Goal: Task Accomplishment & Management: Use online tool/utility

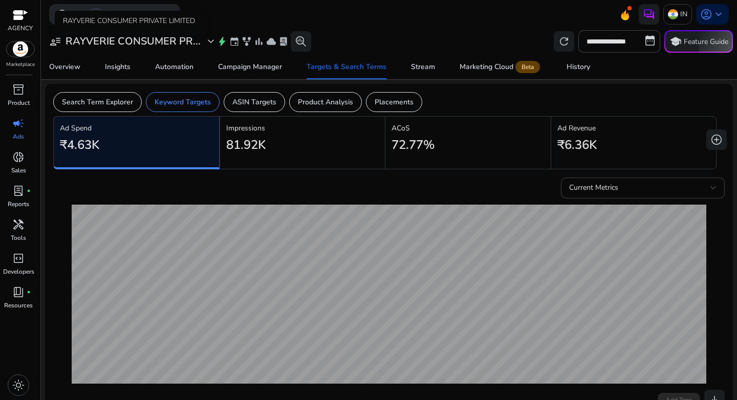
click at [150, 43] on h3 "RAYVERIE CONSUMER PR..." at bounding box center [133, 41] width 135 height 12
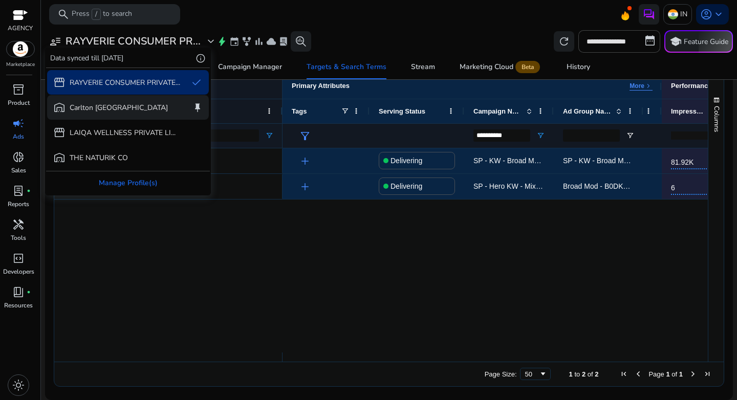
click at [70, 108] on p "Carlton [GEOGRAPHIC_DATA]" at bounding box center [119, 107] width 98 height 11
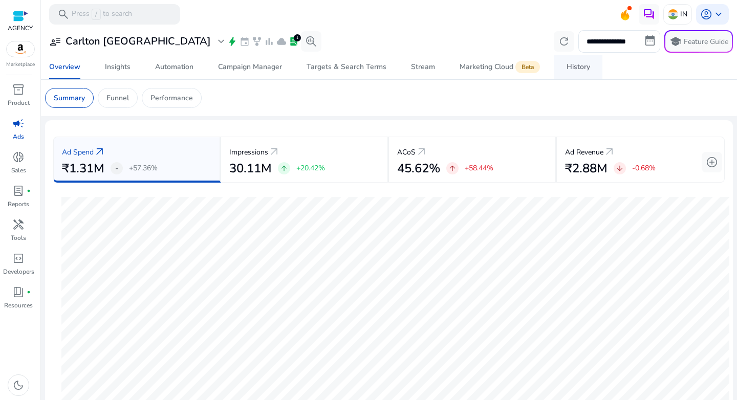
click at [580, 71] on div "History" at bounding box center [579, 66] width 24 height 7
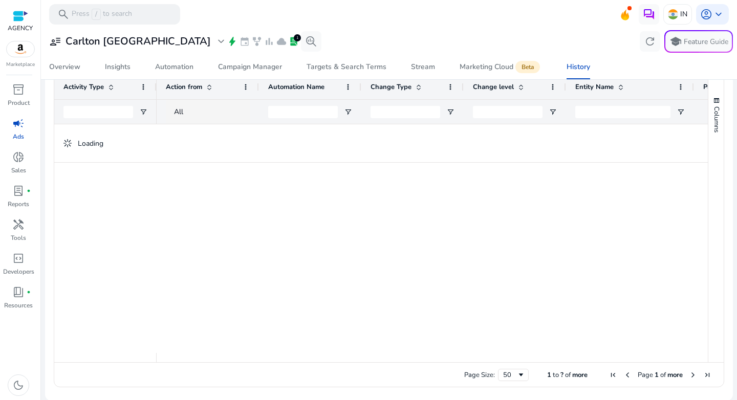
scroll to position [56, 0]
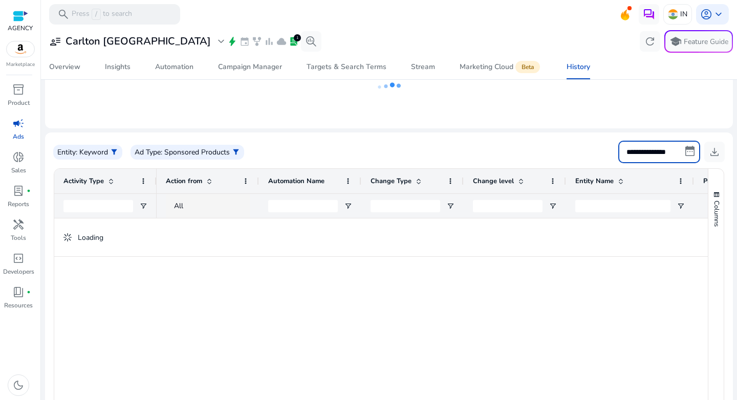
click at [643, 150] on input "**********" at bounding box center [659, 152] width 82 height 23
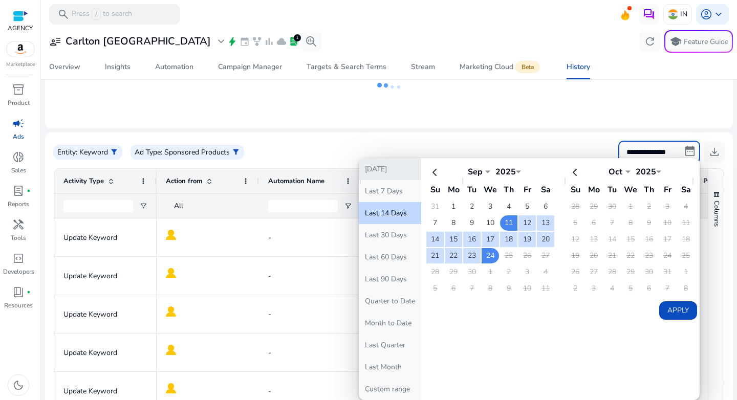
click at [379, 175] on button "[DATE]" at bounding box center [390, 169] width 62 height 22
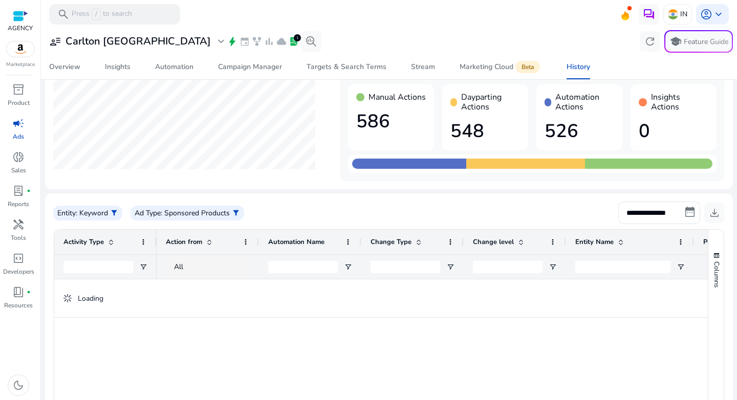
scroll to position [154, 0]
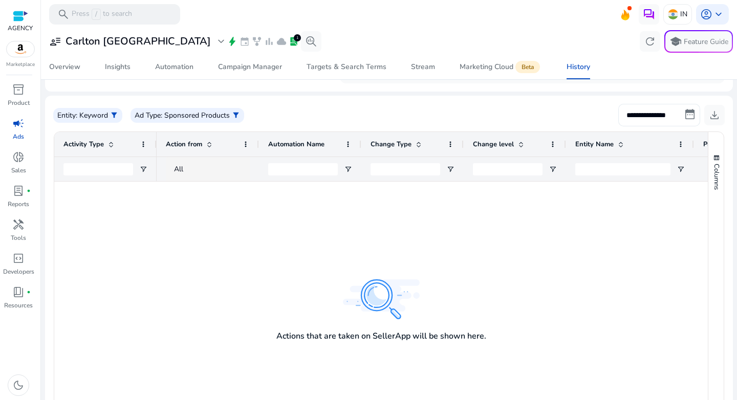
click at [628, 117] on input "**********" at bounding box center [659, 115] width 82 height 23
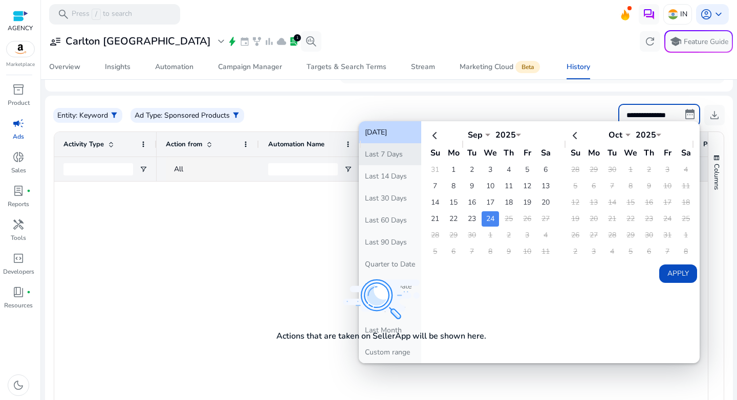
click at [395, 155] on button "Last 7 Days" at bounding box center [390, 154] width 62 height 22
type input "**********"
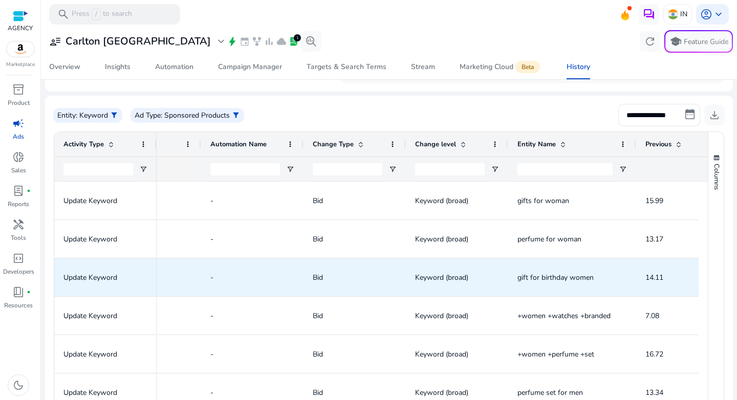
scroll to position [0, 0]
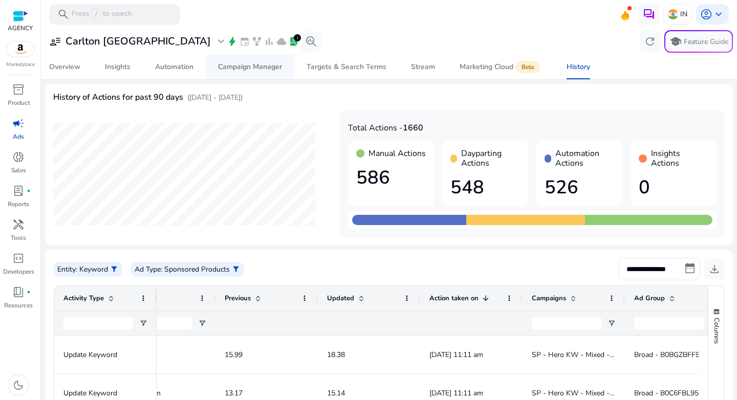
click at [232, 70] on div "Campaign Manager" at bounding box center [250, 66] width 64 height 7
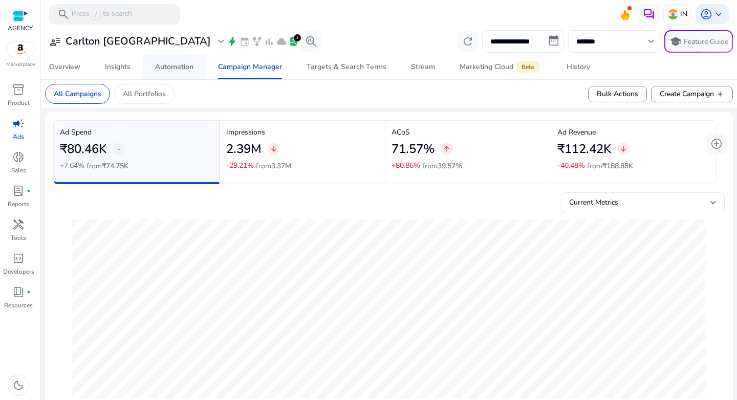
click at [182, 66] on div "Automation" at bounding box center [174, 66] width 38 height 7
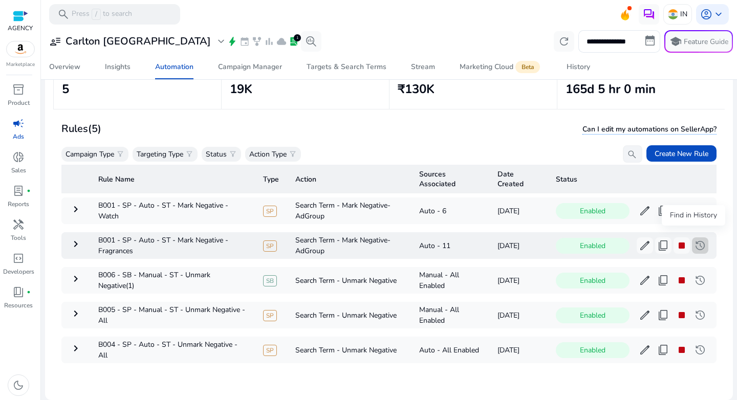
click at [694, 240] on span "history" at bounding box center [700, 246] width 12 height 12
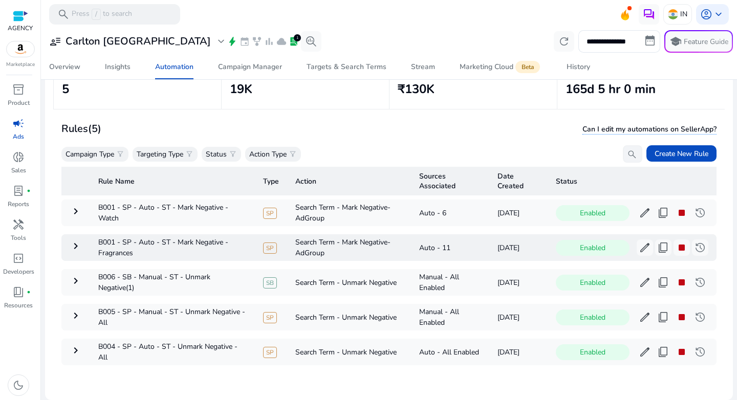
click at [79, 249] on mat-icon "keyboard_arrow_right" at bounding box center [76, 246] width 12 height 12
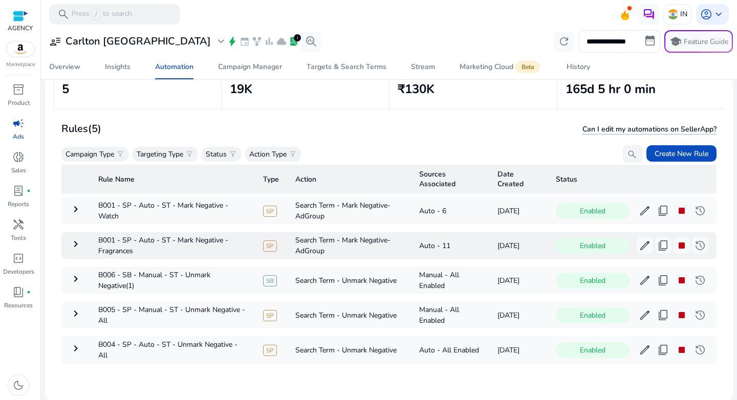
click at [80, 241] on mat-icon "keyboard_arrow_right" at bounding box center [76, 244] width 12 height 12
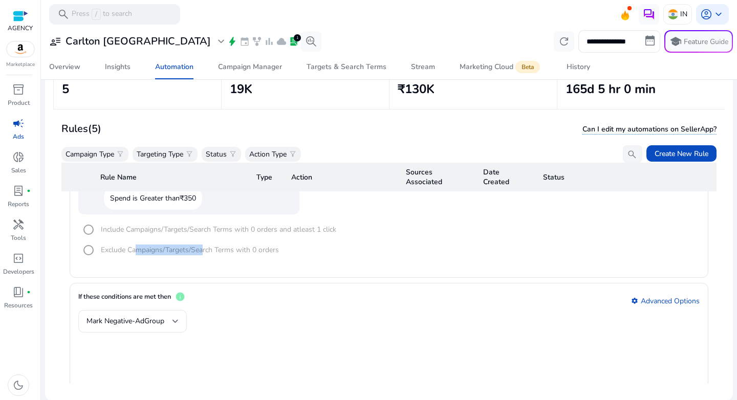
drag, startPoint x: 149, startPoint y: 250, endPoint x: 202, endPoint y: 250, distance: 52.2
click at [202, 250] on mat-radio-group "Include Campaigns/Targets/Search Terms with 0 orders and atleast 1 click Exclud…" at bounding box center [207, 240] width 258 height 41
click at [193, 249] on mat-radio-group "Include Campaigns/Targets/Search Terms with 0 orders and atleast 1 click Exclud…" at bounding box center [207, 240] width 258 height 41
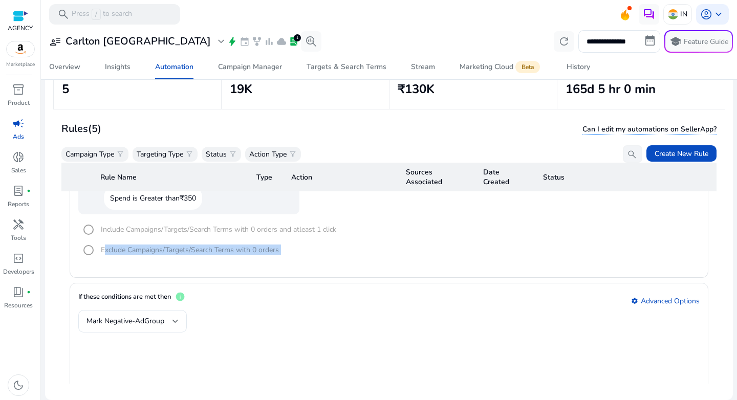
click at [193, 249] on mat-radio-group "Include Campaigns/Targets/Search Terms with 0 orders and atleast 1 click Exclud…" at bounding box center [207, 240] width 258 height 41
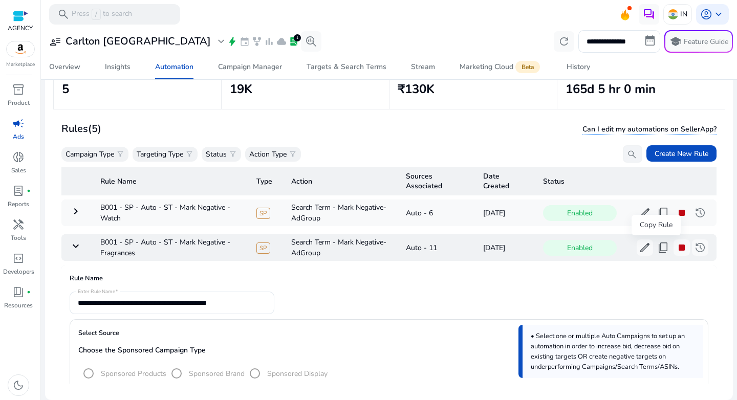
click at [657, 250] on span "content_copy" at bounding box center [663, 248] width 12 height 12
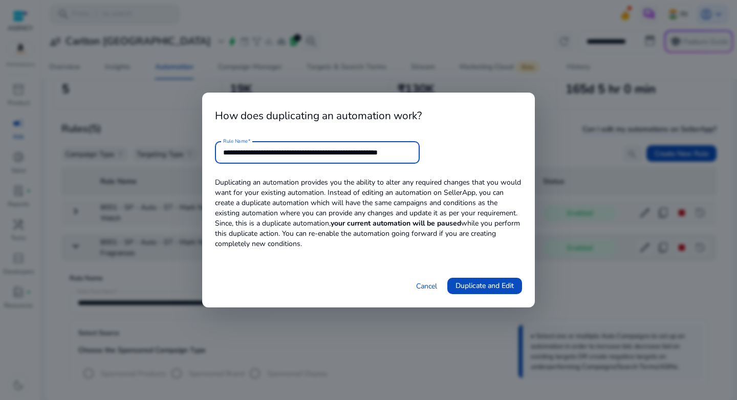
scroll to position [0, 11]
drag, startPoint x: 382, startPoint y: 153, endPoint x: 442, endPoint y: 157, distance: 59.5
click at [435, 153] on form "**********" at bounding box center [368, 152] width 307 height 23
type input "**********"
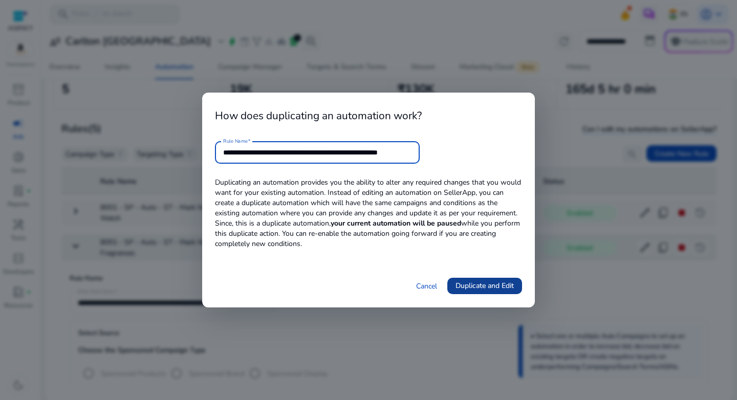
click at [485, 285] on span "Duplicate and Edit" at bounding box center [485, 285] width 58 height 11
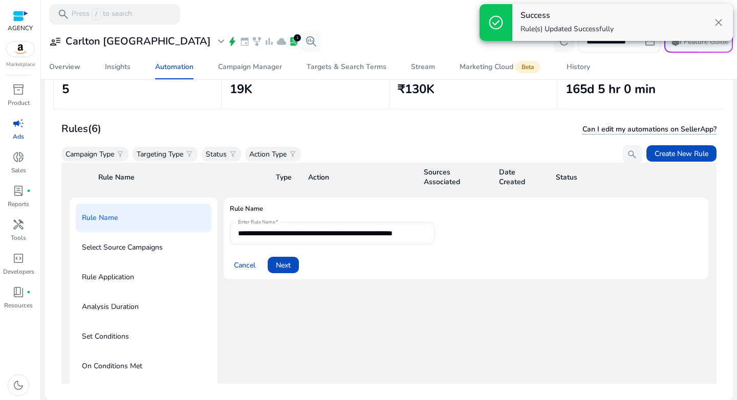
scroll to position [37, 0]
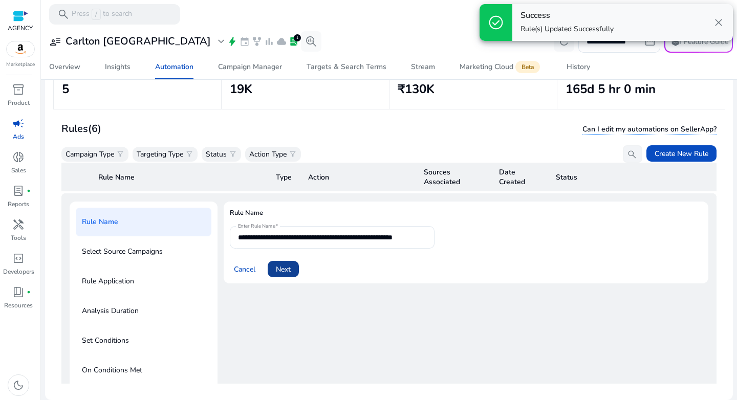
click at [294, 271] on span at bounding box center [283, 269] width 31 height 25
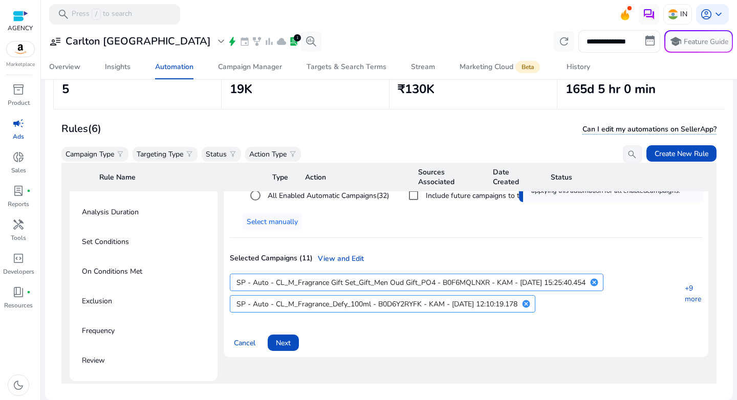
scroll to position [132, 0]
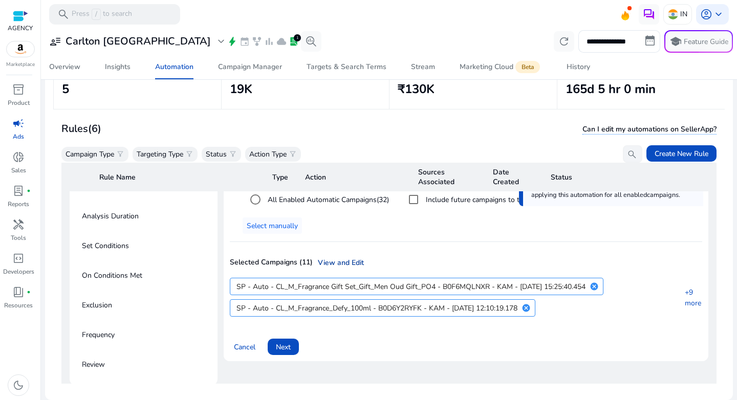
click at [335, 263] on link "View and Edit" at bounding box center [338, 262] width 51 height 11
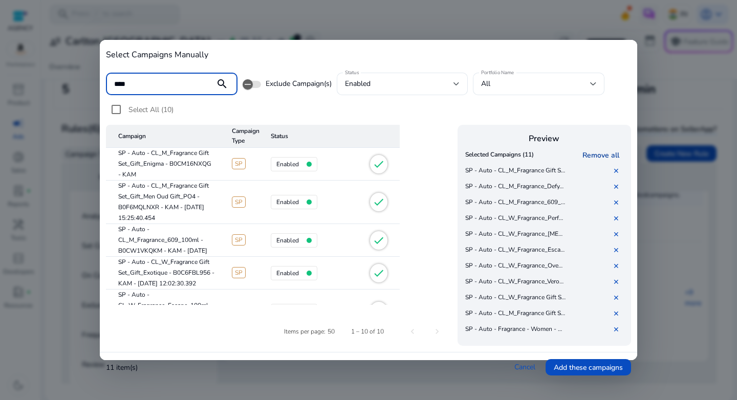
type input "****"
click at [587, 158] on link "Remove all" at bounding box center [602, 155] width 41 height 10
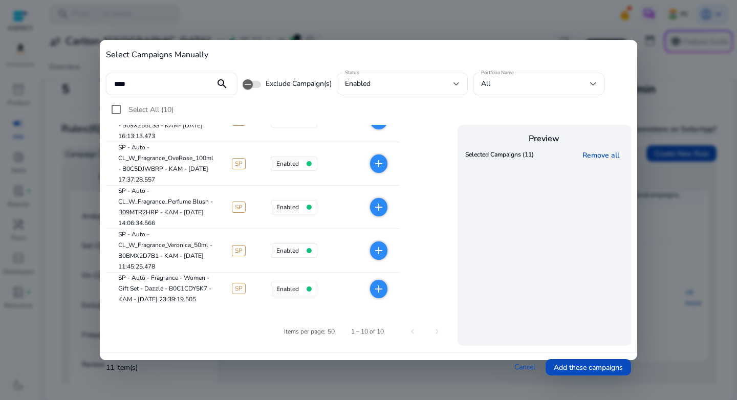
scroll to position [0, 0]
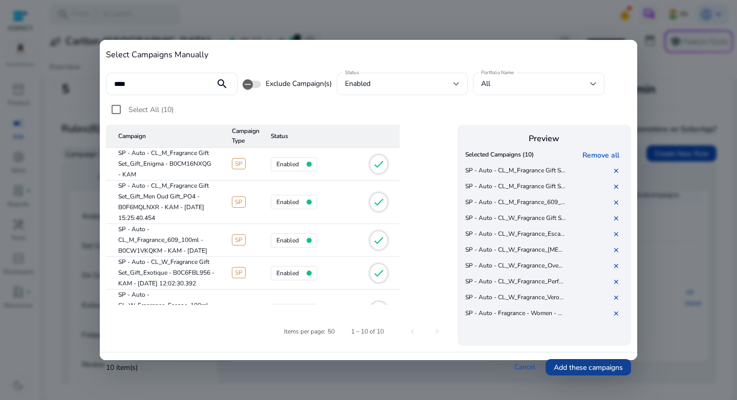
click at [597, 364] on span "Add these campaigns" at bounding box center [588, 367] width 69 height 11
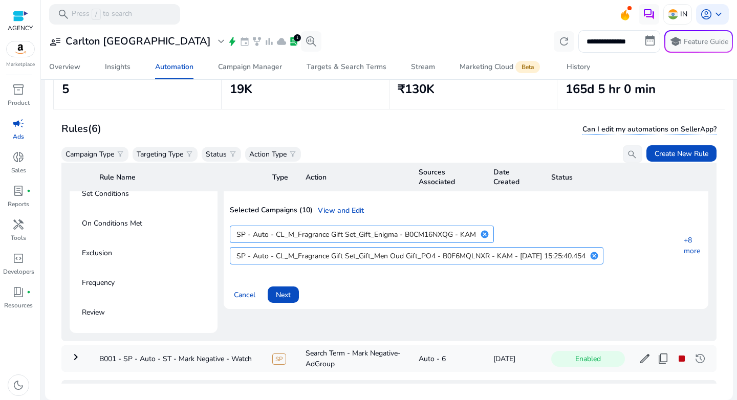
scroll to position [217, 0]
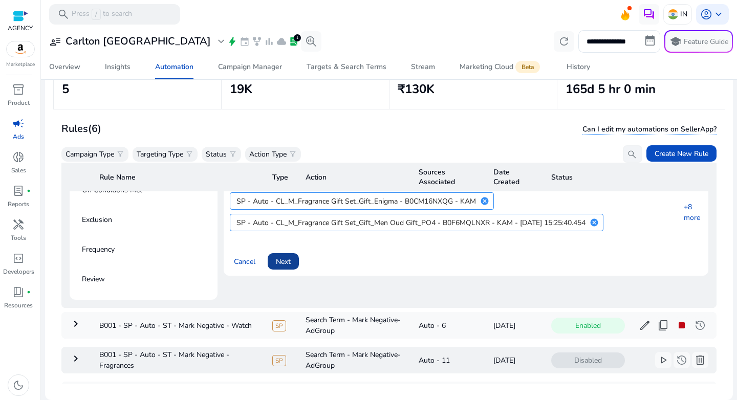
click at [289, 265] on span "Next" at bounding box center [283, 261] width 15 height 11
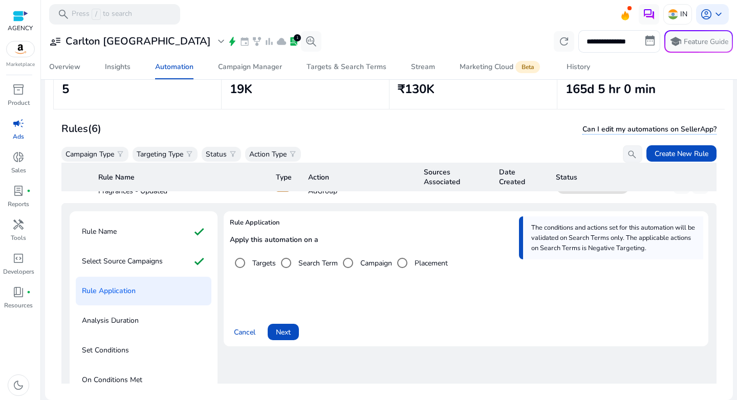
scroll to position [115, 0]
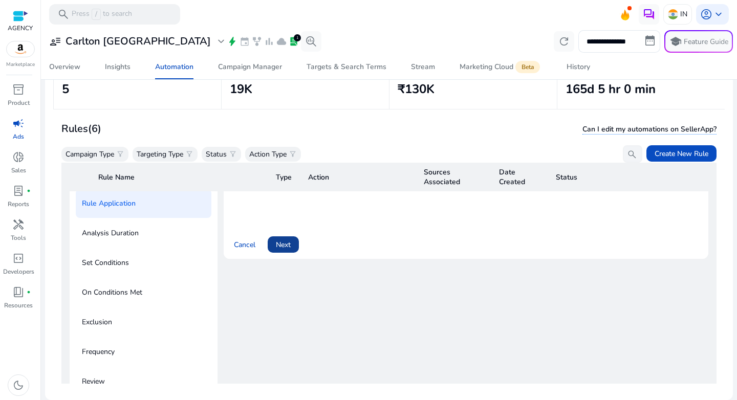
click at [281, 244] on span "Next" at bounding box center [283, 245] width 15 height 11
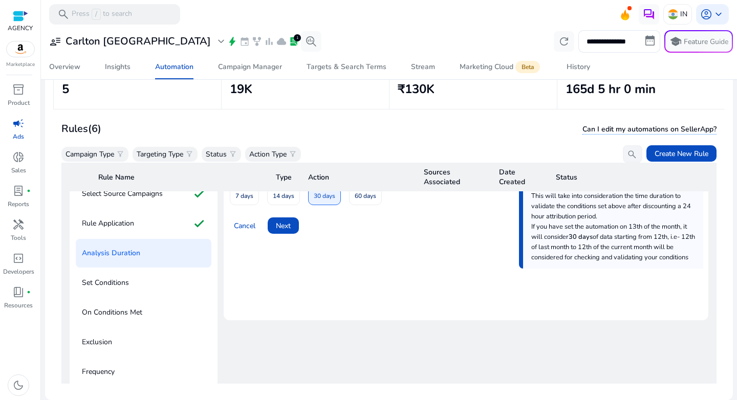
scroll to position [50, 0]
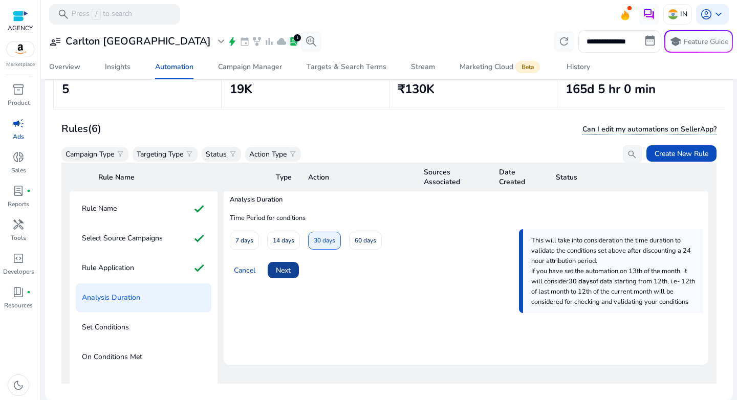
click at [285, 269] on span "Next" at bounding box center [283, 270] width 15 height 11
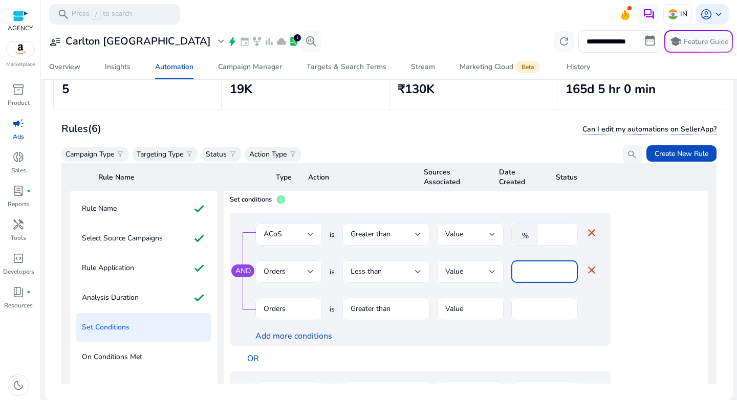
drag, startPoint x: 534, startPoint y: 273, endPoint x: 505, endPoint y: 271, distance: 29.8
click at [505, 271] on div "Orders is Less than Value * close" at bounding box center [426, 277] width 342 height 33
type input "*"
click at [610, 312] on div "AND ACoS is Greater than Value % ** close Orders is Less than Value * close Ord…" at bounding box center [420, 280] width 381 height 134
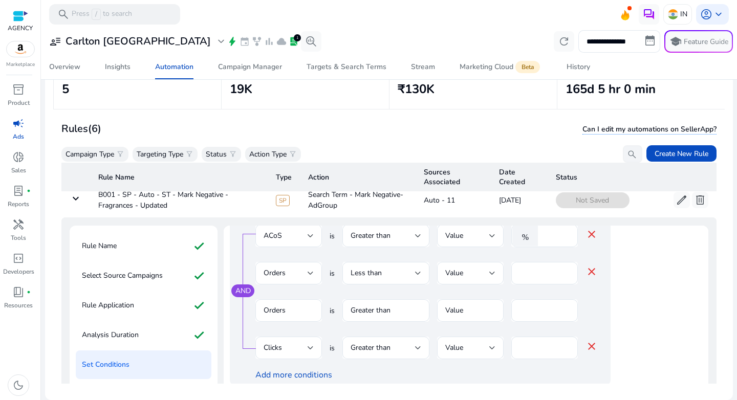
scroll to position [35, 0]
click at [592, 347] on mat-icon "close" at bounding box center [592, 347] width 12 height 12
click at [594, 271] on mat-icon "close" at bounding box center [592, 272] width 12 height 12
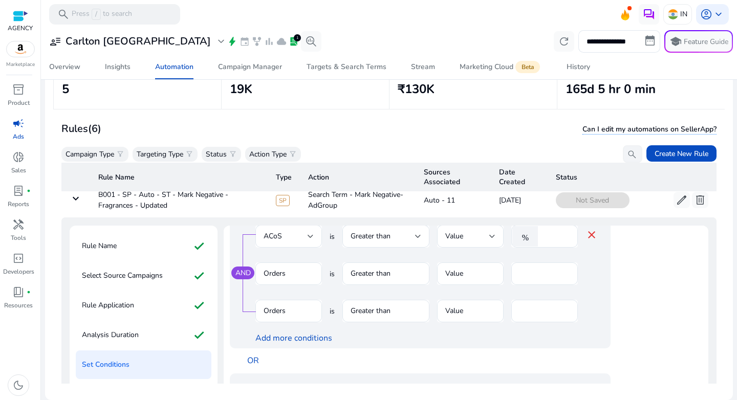
click at [390, 279] on mat-form-field "Greater than" at bounding box center [385, 279] width 87 height 33
click at [381, 273] on mat-form-field "Greater than" at bounding box center [385, 279] width 87 height 33
click at [293, 314] on mat-form-field "Orders" at bounding box center [288, 316] width 67 height 33
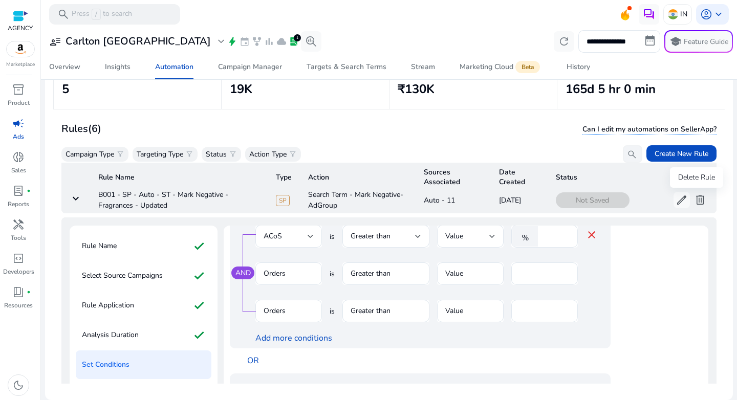
click at [701, 199] on span "delete" at bounding box center [700, 200] width 12 height 12
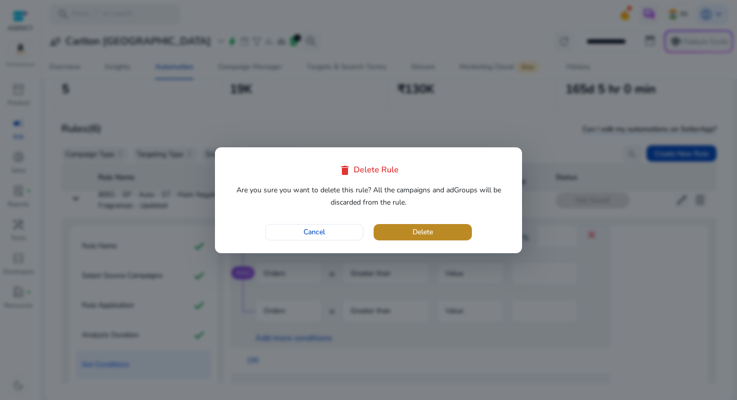
click at [425, 234] on span "Delete" at bounding box center [423, 232] width 20 height 11
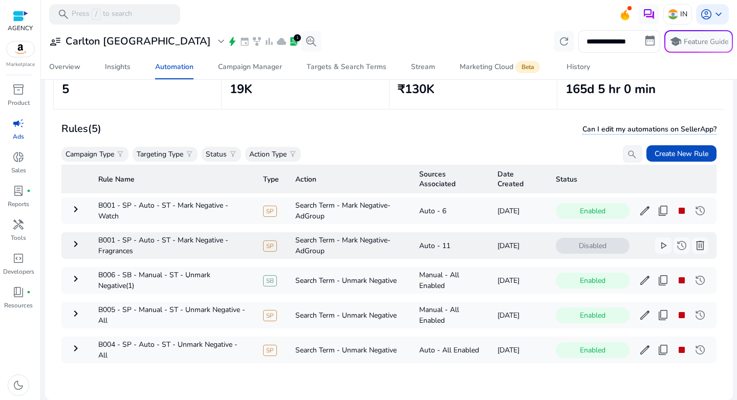
scroll to position [10, 0]
click at [695, 242] on span "delete" at bounding box center [700, 246] width 12 height 12
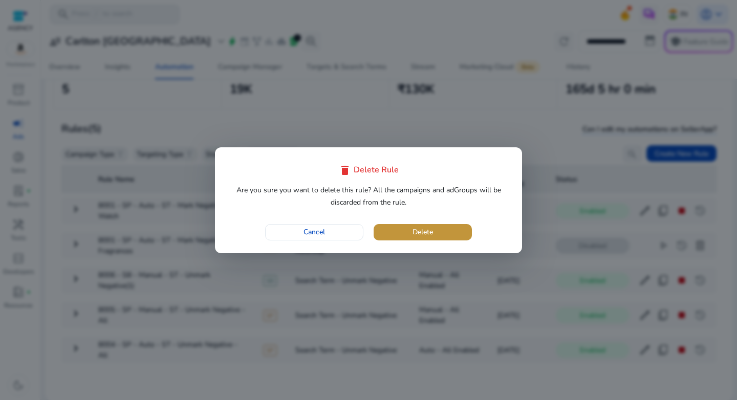
click at [437, 236] on span "button" at bounding box center [423, 232] width 98 height 25
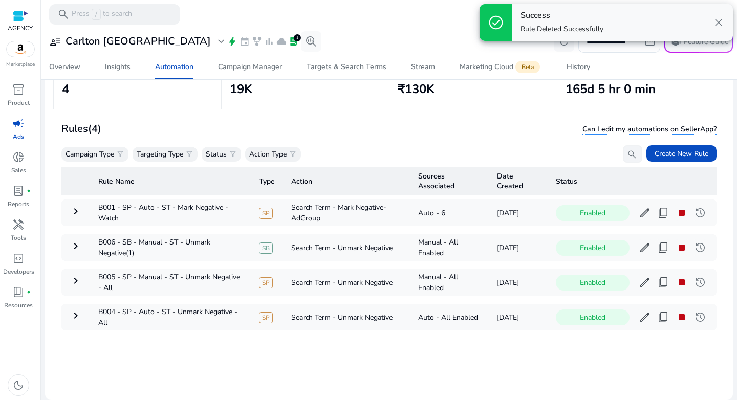
scroll to position [0, 0]
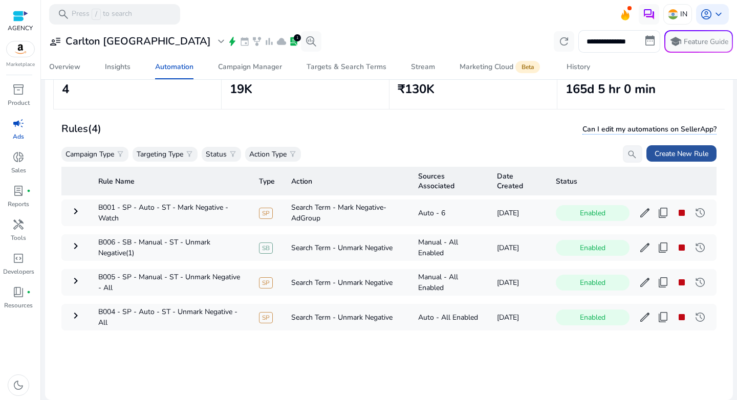
click at [681, 150] on span "Create New Rule" at bounding box center [682, 153] width 54 height 11
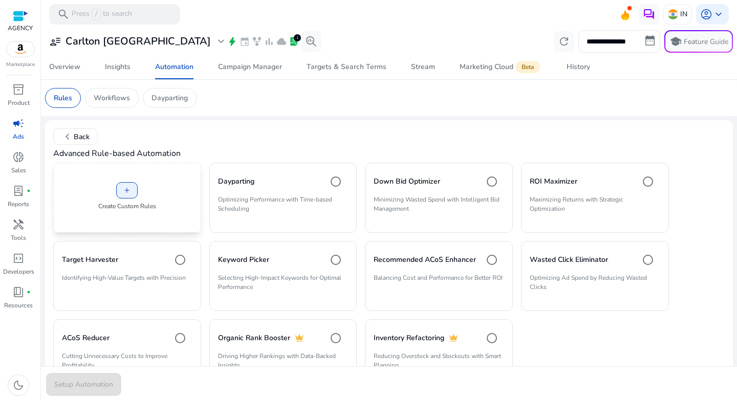
click at [152, 188] on div "add Create Custom Rules" at bounding box center [127, 198] width 148 height 70
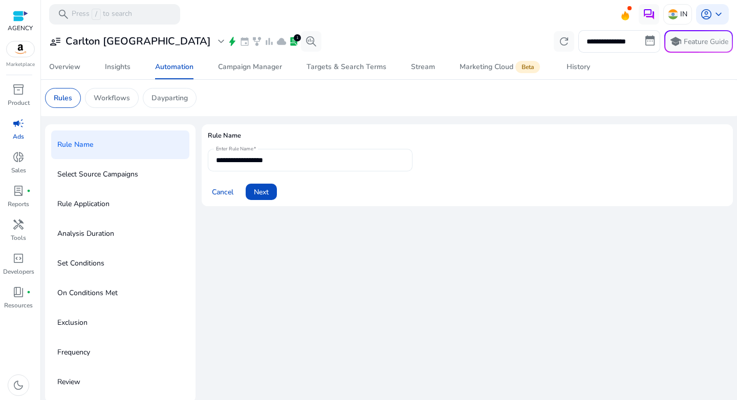
click at [275, 164] on input "**********" at bounding box center [310, 160] width 188 height 11
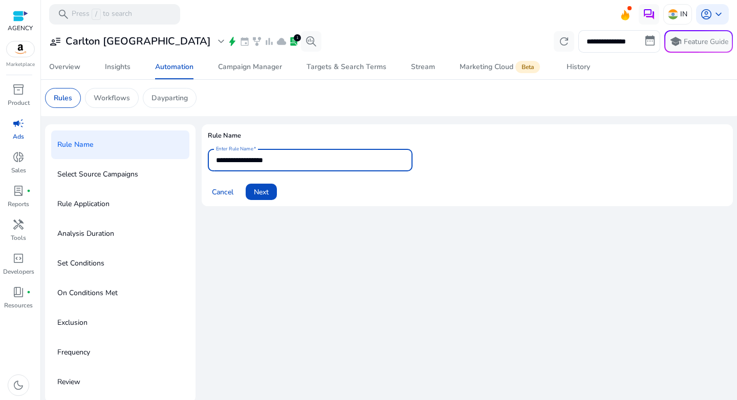
click at [275, 164] on input "**********" at bounding box center [310, 160] width 188 height 11
paste input "**********"
type input "**********"
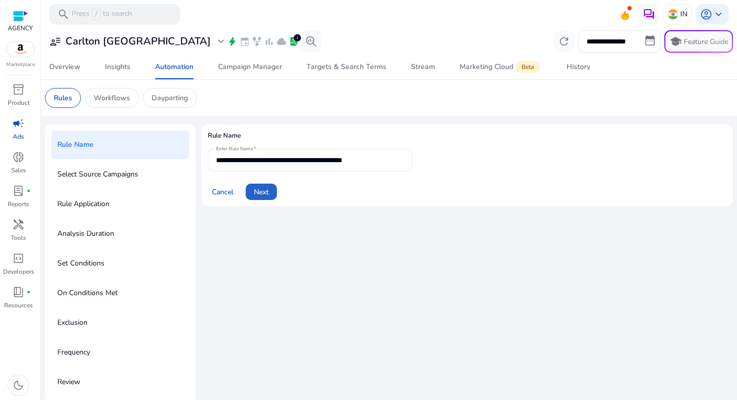
click button "Next" at bounding box center [261, 192] width 31 height 16
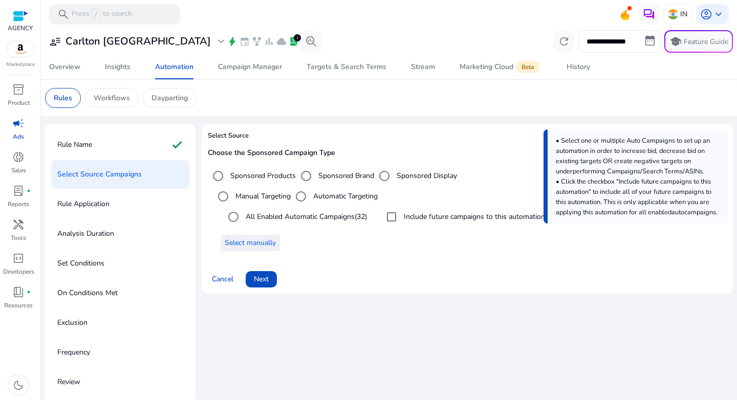
click at [267, 244] on span "Select manually" at bounding box center [250, 242] width 51 height 11
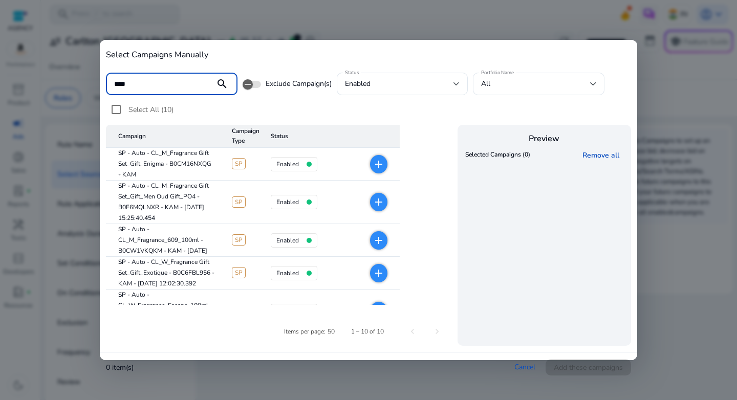
type input "****"
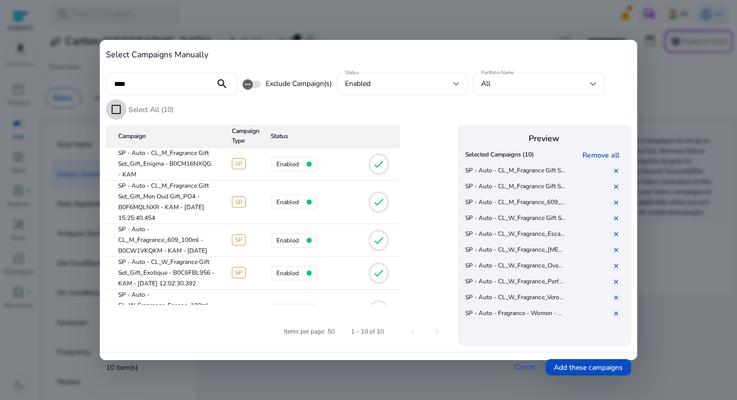
scroll to position [234, 0]
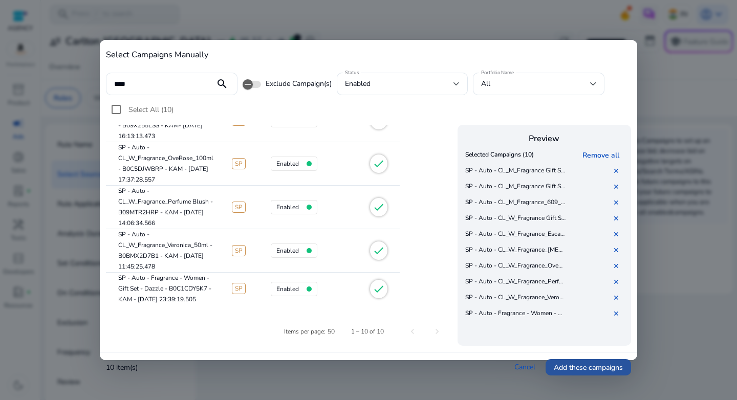
click at [577, 373] on span "Add these campaigns" at bounding box center [588, 367] width 69 height 11
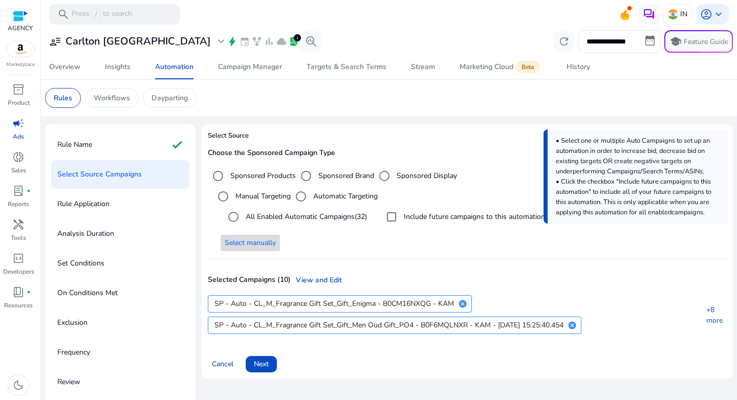
scroll to position [3, 0]
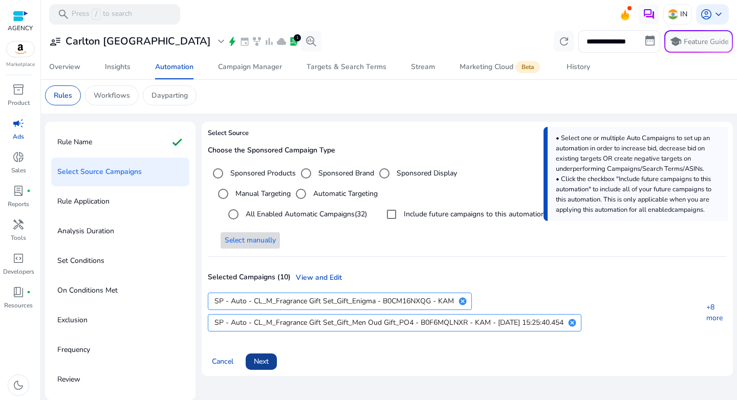
click at [264, 363] on span "Next" at bounding box center [261, 361] width 15 height 11
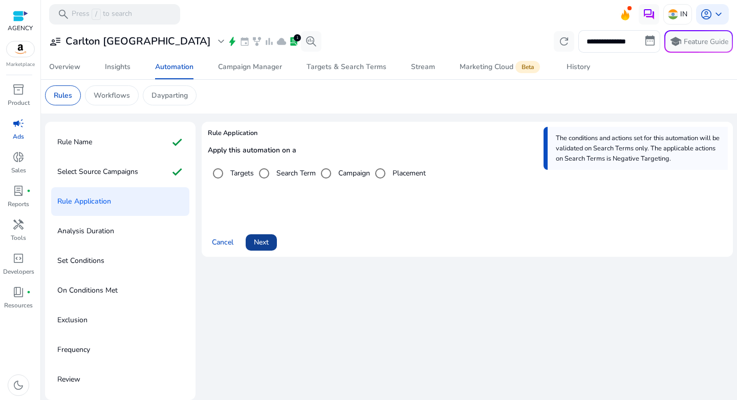
click at [264, 240] on span "Next" at bounding box center [261, 242] width 15 height 11
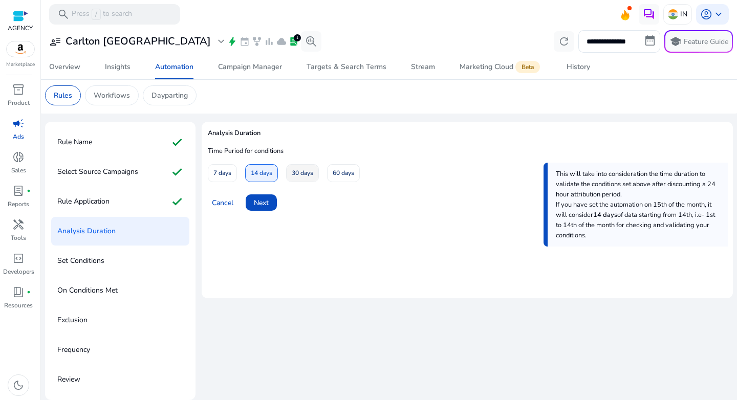
click at [295, 170] on span "30 days" at bounding box center [302, 173] width 21 height 18
click at [256, 208] on span at bounding box center [261, 202] width 31 height 25
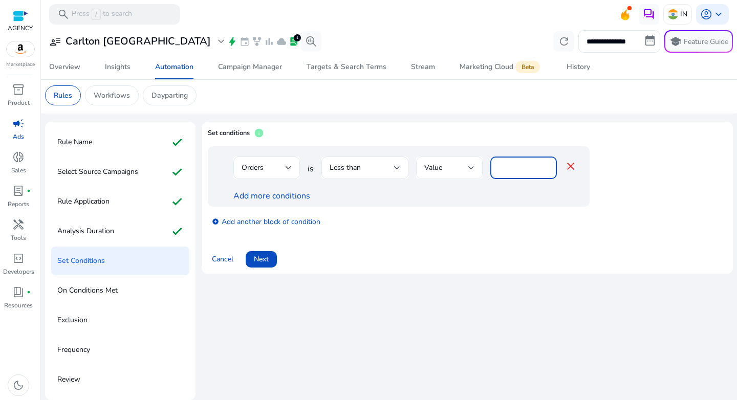
drag, startPoint x: 510, startPoint y: 170, endPoint x: 471, endPoint y: 169, distance: 38.4
click at [471, 169] on div "Orders is Less than Value * close" at bounding box center [404, 173] width 343 height 33
type input "*"
click at [278, 202] on div "Add more conditions" at bounding box center [404, 196] width 343 height 12
click at [275, 198] on link "Add more conditions" at bounding box center [271, 195] width 77 height 11
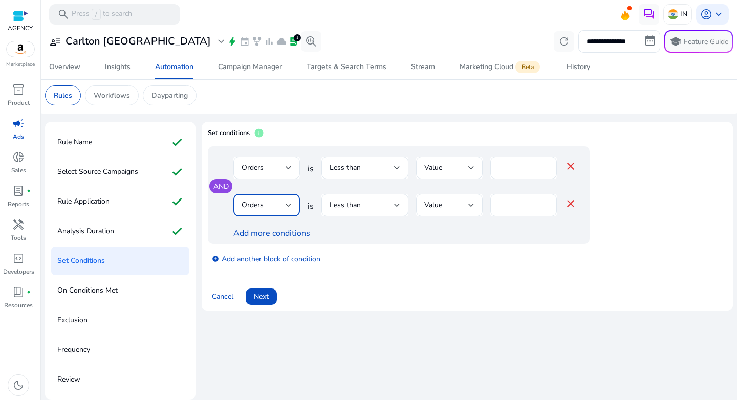
click at [271, 207] on div "Orders" at bounding box center [264, 205] width 44 height 11
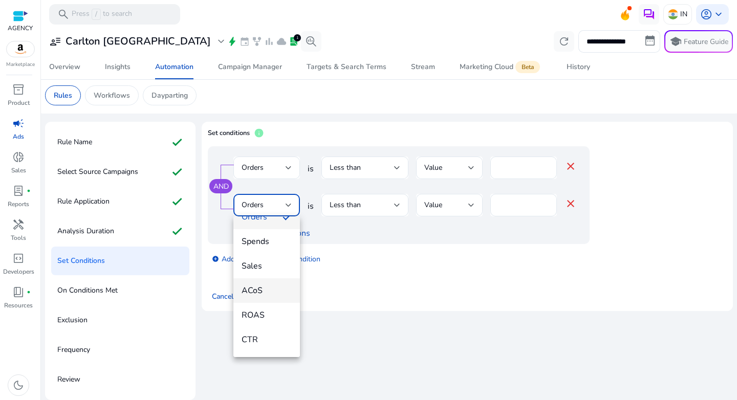
scroll to position [91, 0]
click at [269, 295] on mat-option "ACoS" at bounding box center [266, 289] width 67 height 25
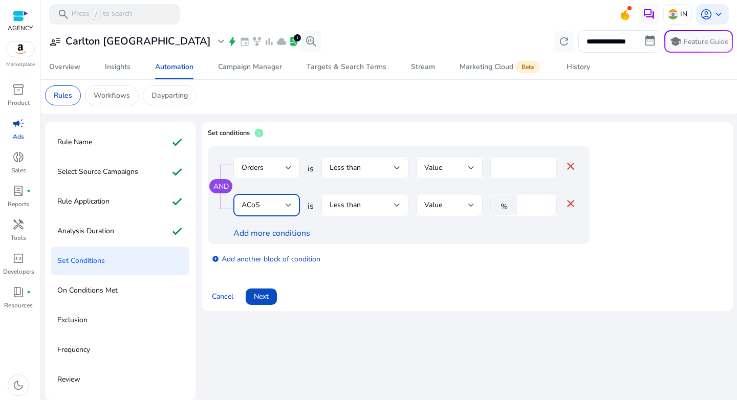
click at [364, 207] on div "Less than" at bounding box center [362, 205] width 64 height 11
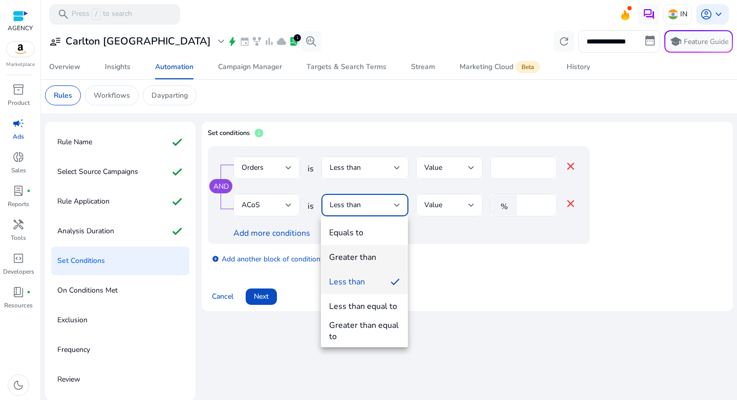
click at [362, 249] on mat-option "Greater than" at bounding box center [364, 257] width 87 height 25
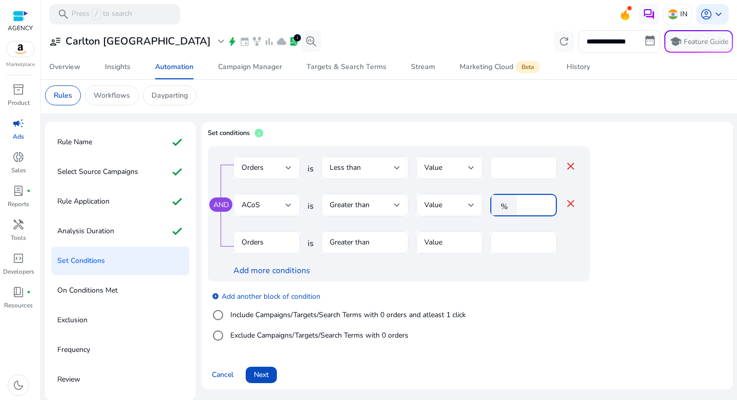
drag, startPoint x: 531, startPoint y: 207, endPoint x: 504, endPoint y: 208, distance: 27.6
click at [504, 208] on div "% *" at bounding box center [519, 205] width 58 height 23
type input "**"
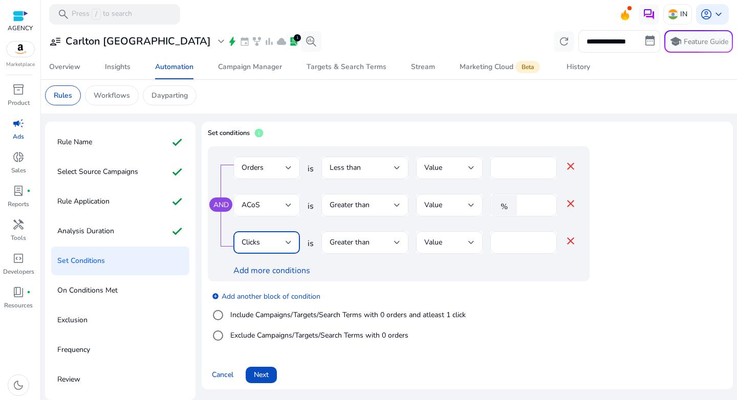
click at [279, 248] on div "Clicks" at bounding box center [267, 242] width 50 height 12
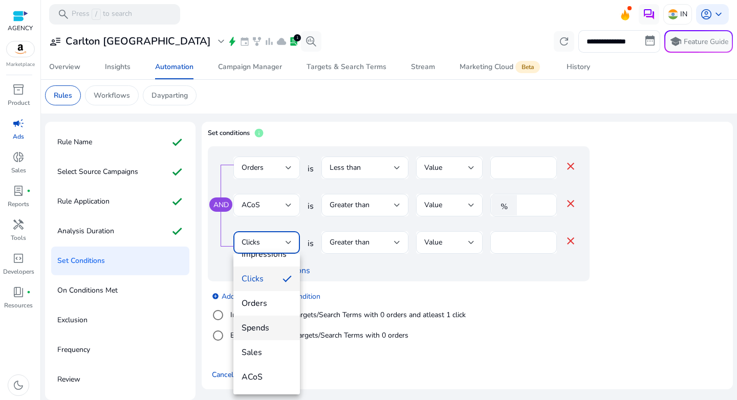
scroll to position [77, 0]
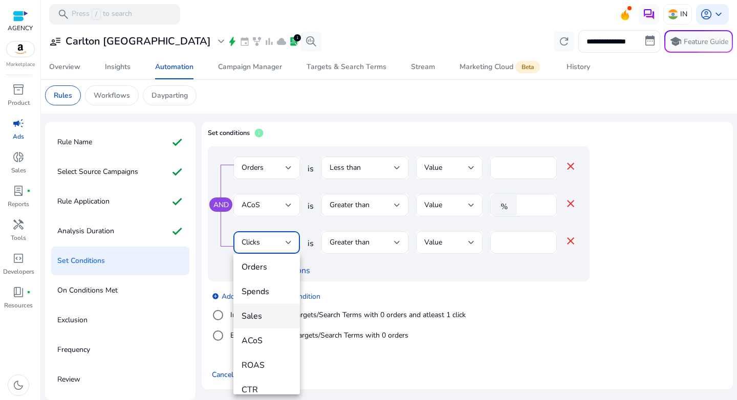
click at [264, 319] on span "Sales" at bounding box center [267, 316] width 50 height 11
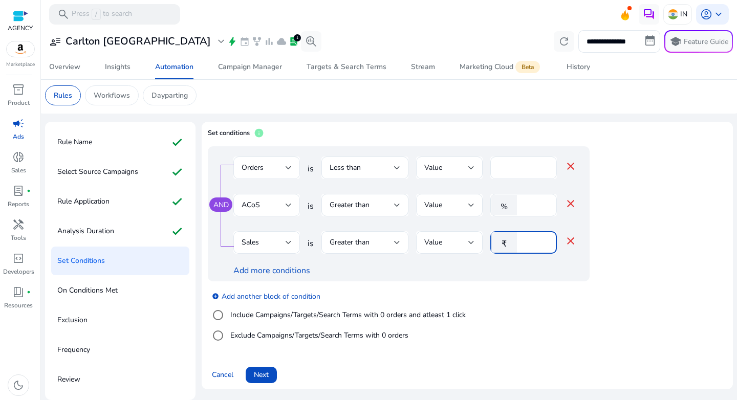
click at [532, 246] on input "*" at bounding box center [535, 242] width 27 height 11
click at [542, 279] on div "AND Orders is Less than Value * close ACoS is Greater than Value % ** close Sal…" at bounding box center [399, 213] width 382 height 135
click at [623, 287] on div "add_circle Add another block of condition Include Campaigns/Targets/Search Term…" at bounding box center [419, 317] width 423 height 70
click at [253, 294] on link "add_circle Add another block of condition" at bounding box center [266, 296] width 109 height 12
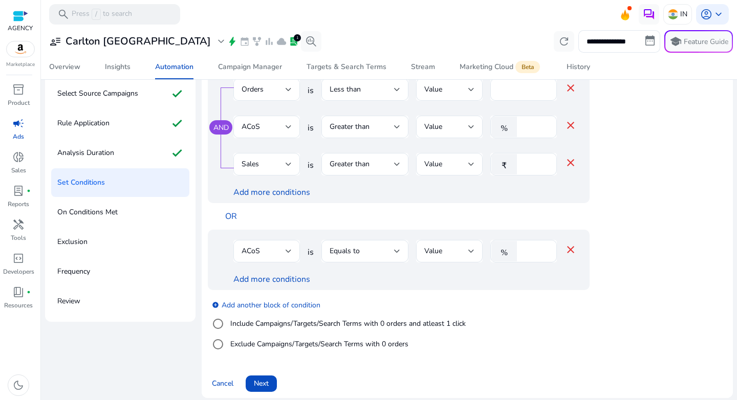
scroll to position [78, 0]
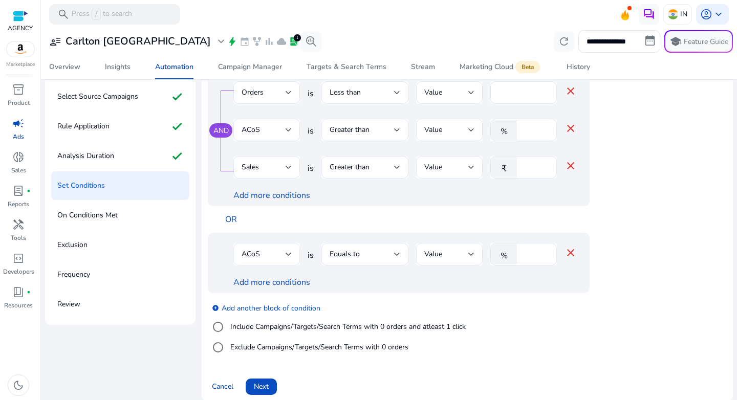
click at [285, 249] on div "ACoS" at bounding box center [264, 254] width 44 height 11
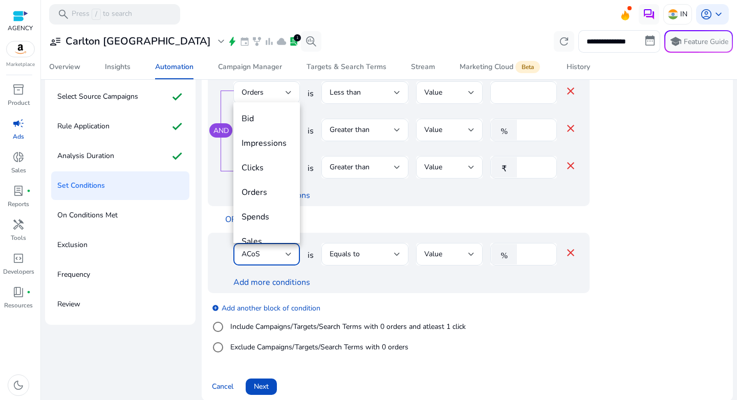
scroll to position [35, 0]
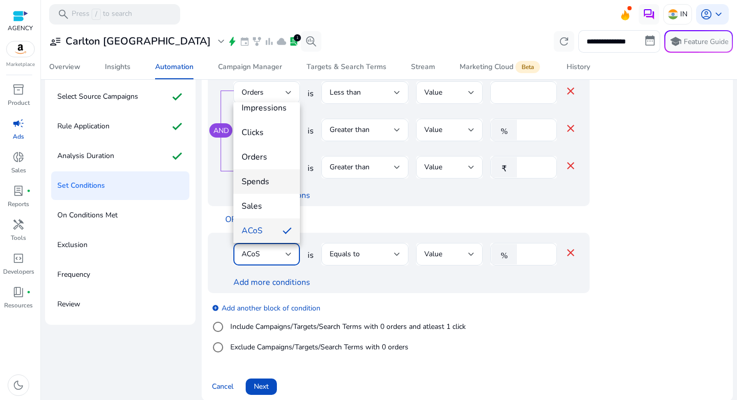
click at [270, 183] on span "Spends" at bounding box center [267, 181] width 50 height 11
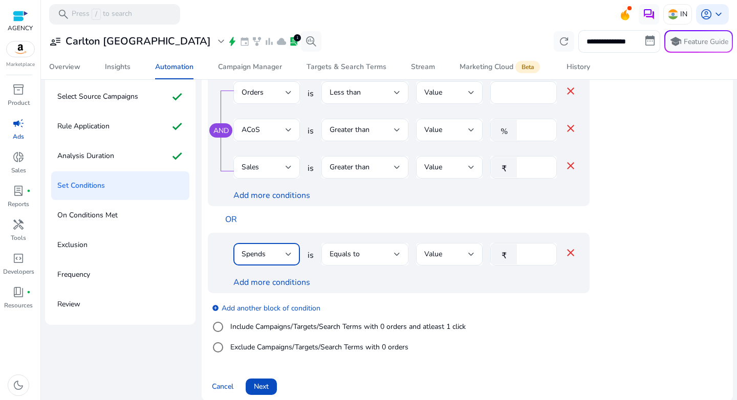
click at [378, 265] on div "Equals to" at bounding box center [365, 254] width 71 height 23
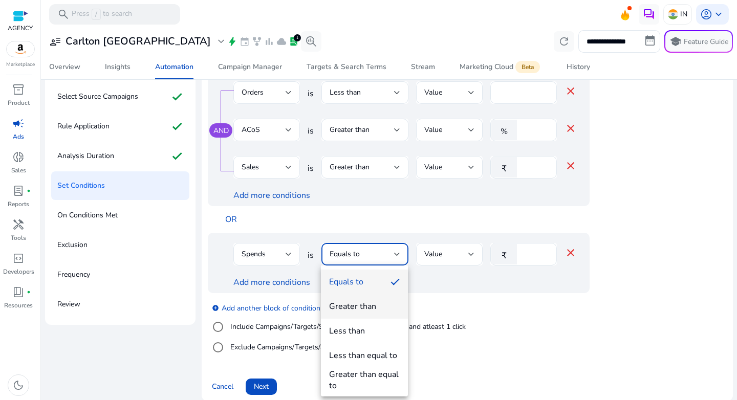
click at [375, 308] on div "Greater than" at bounding box center [352, 306] width 47 height 11
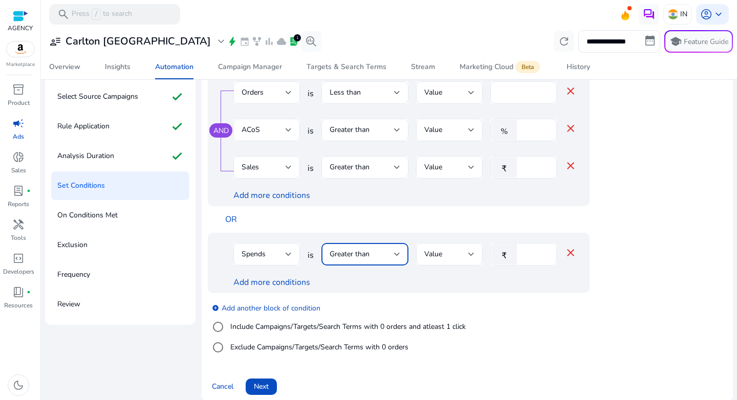
click at [530, 258] on input "****" at bounding box center [535, 254] width 27 height 11
type input "***"
click at [291, 286] on link "Add more conditions" at bounding box center [271, 282] width 77 height 11
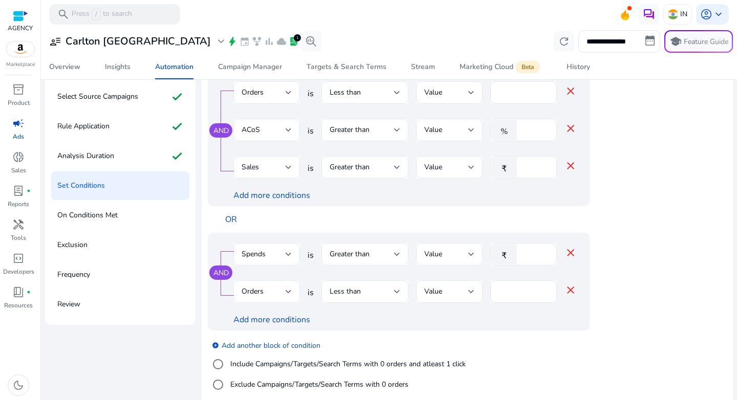
click at [282, 292] on div "Orders" at bounding box center [264, 291] width 44 height 11
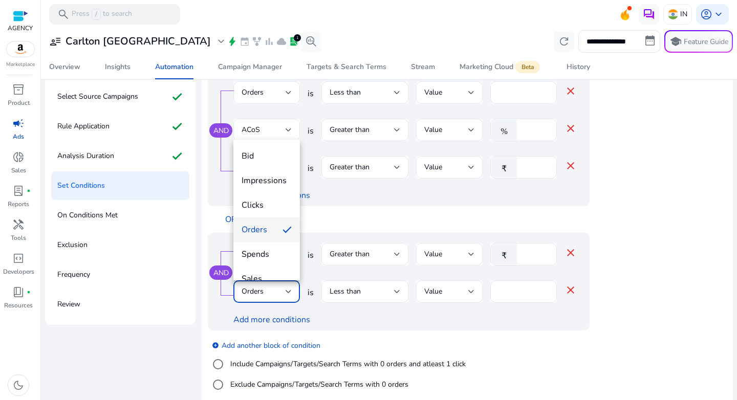
click at [528, 295] on div at bounding box center [368, 200] width 737 height 400
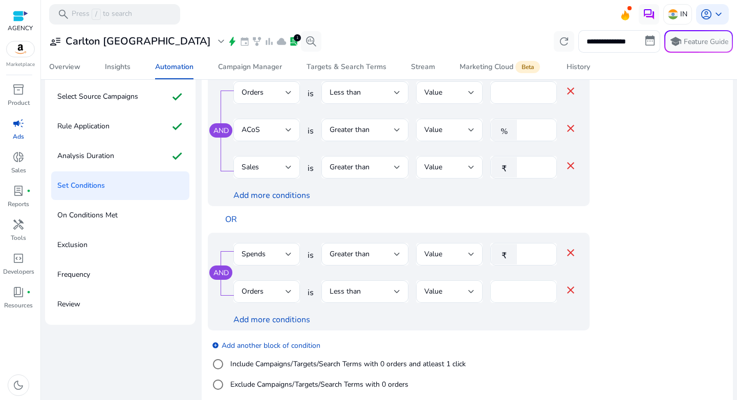
click at [524, 291] on input "*" at bounding box center [524, 291] width 50 height 11
click at [381, 292] on div "Less than" at bounding box center [362, 291] width 64 height 11
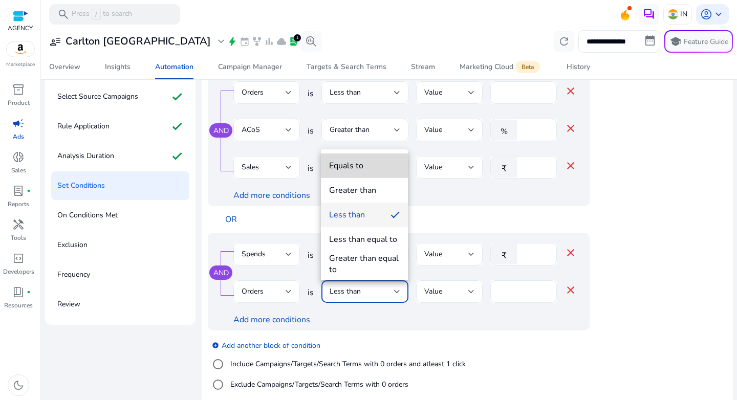
click at [360, 175] on mat-option "Equals to" at bounding box center [364, 166] width 87 height 25
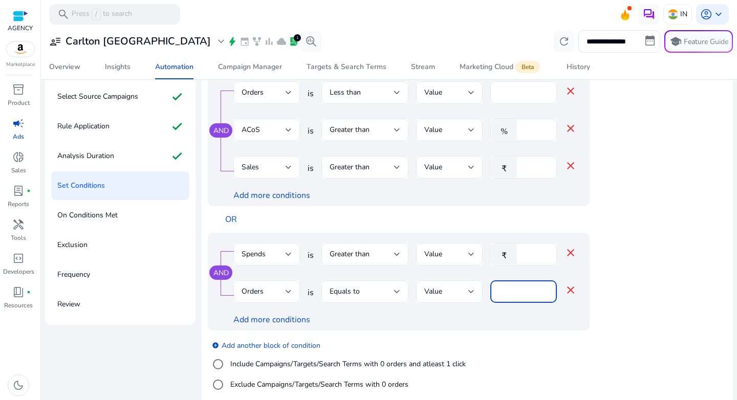
click at [487, 290] on div "Orders is Equals to Value * close" at bounding box center [404, 296] width 343 height 33
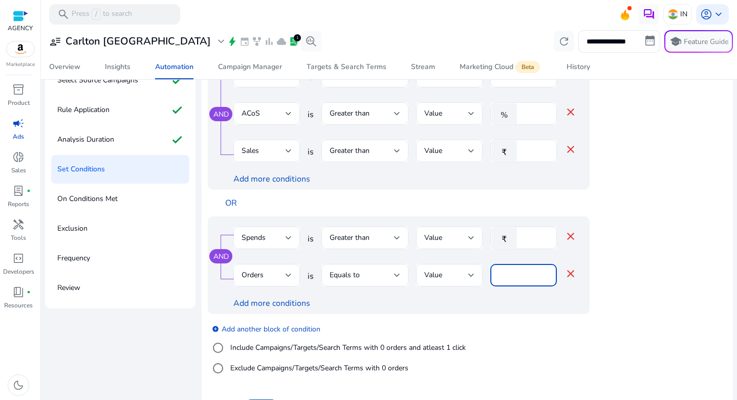
scroll to position [124, 0]
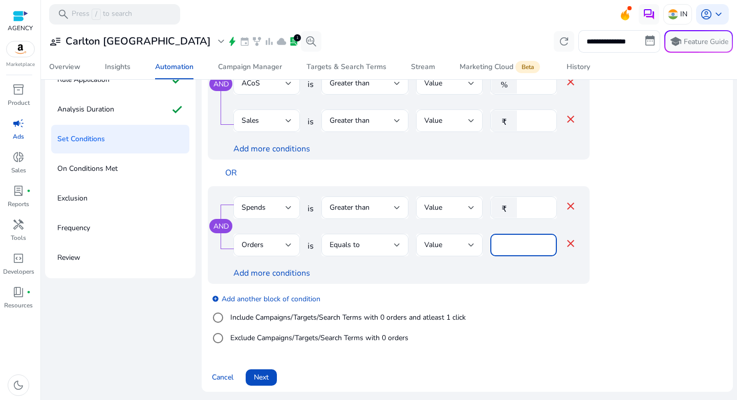
type input "*"
click at [539, 306] on div "add_circle Add another block of condition Include Campaigns/Targets/Search Term…" at bounding box center [419, 319] width 423 height 70
click at [273, 295] on link "add_circle Add another block of condition" at bounding box center [266, 299] width 109 height 12
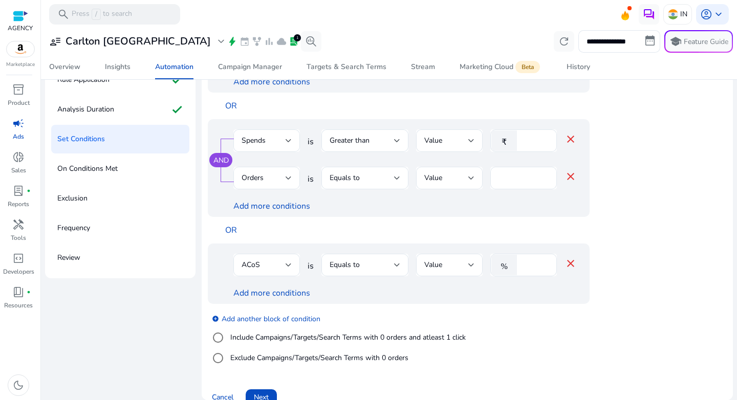
scroll to position [87, 0]
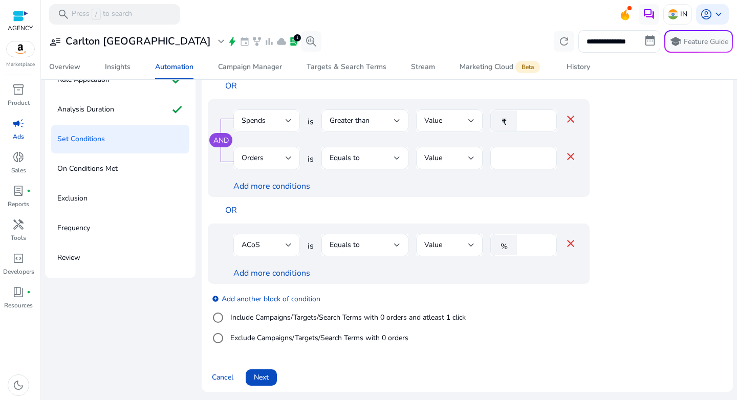
click at [278, 244] on div "ACoS" at bounding box center [264, 245] width 44 height 11
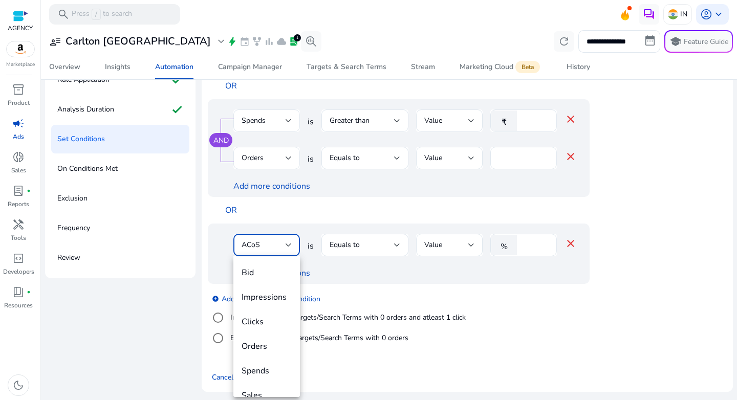
scroll to position [35, 0]
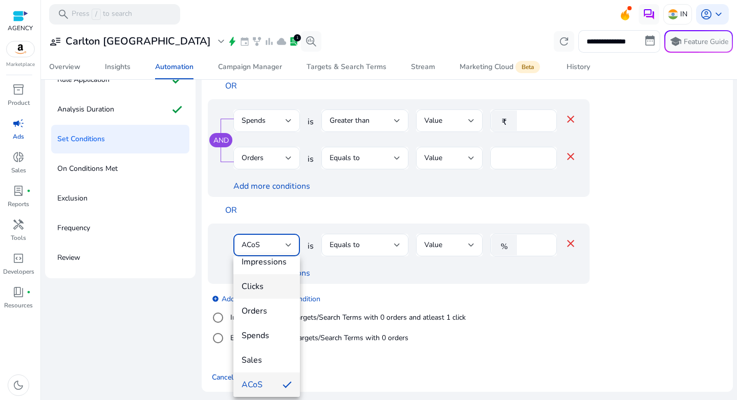
click at [267, 286] on span "Clicks" at bounding box center [267, 286] width 50 height 11
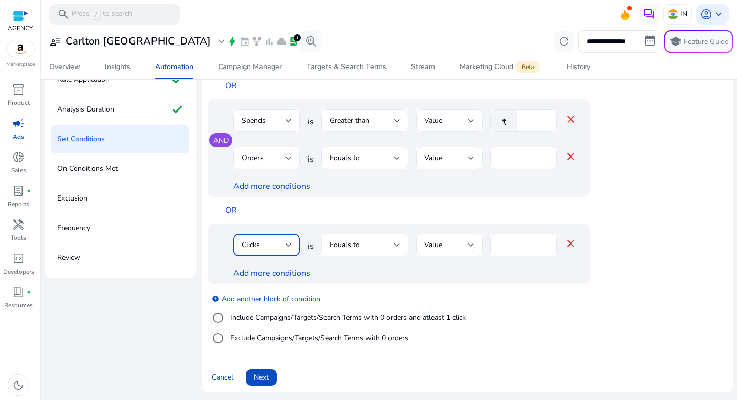
click at [390, 247] on div "Equals to" at bounding box center [362, 245] width 64 height 11
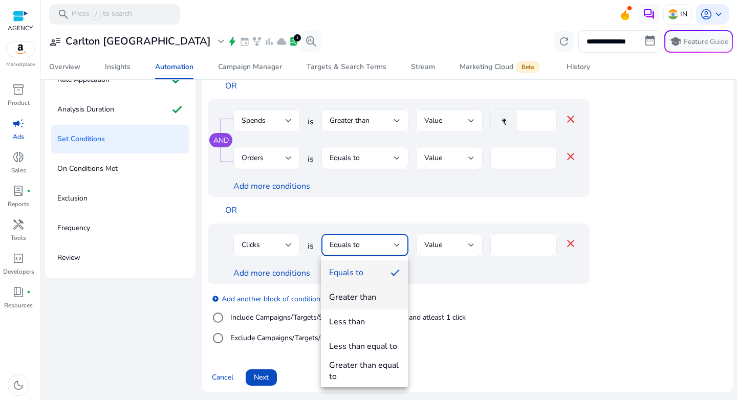
click at [368, 304] on mat-option "Greater than" at bounding box center [364, 297] width 87 height 25
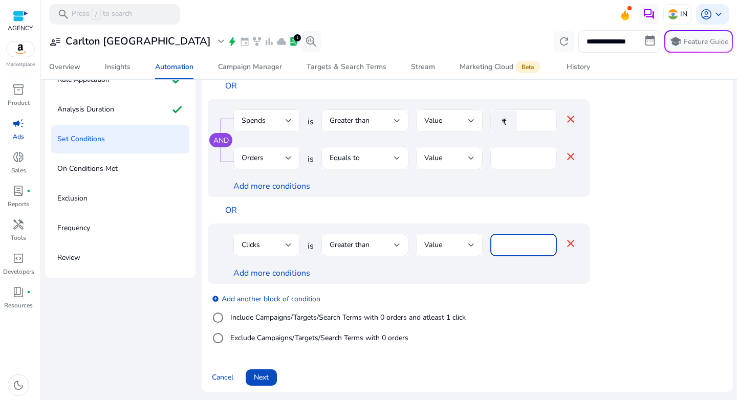
drag, startPoint x: 512, startPoint y: 249, endPoint x: 463, endPoint y: 247, distance: 49.7
click at [463, 247] on div "Clicks is Greater than Value **** close" at bounding box center [404, 250] width 343 height 33
type input "**"
click at [273, 273] on link "Add more conditions" at bounding box center [271, 273] width 77 height 11
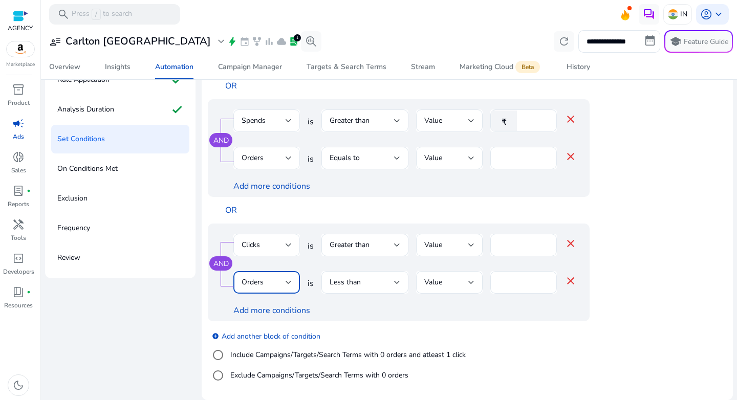
click at [266, 285] on div "Orders" at bounding box center [264, 282] width 44 height 11
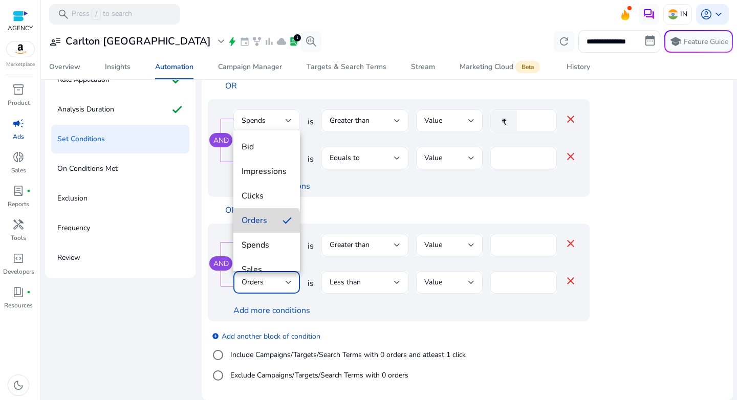
click at [266, 226] on mat-option "Orders" at bounding box center [266, 220] width 67 height 25
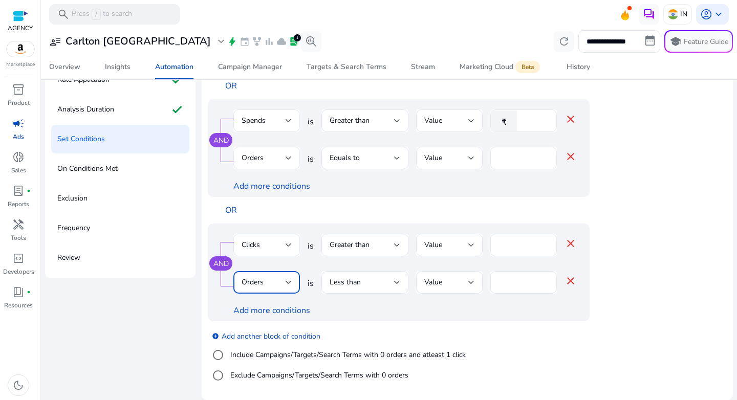
click at [311, 286] on span "is" at bounding box center [311, 283] width 6 height 12
click at [356, 284] on span "Less than" at bounding box center [345, 282] width 31 height 10
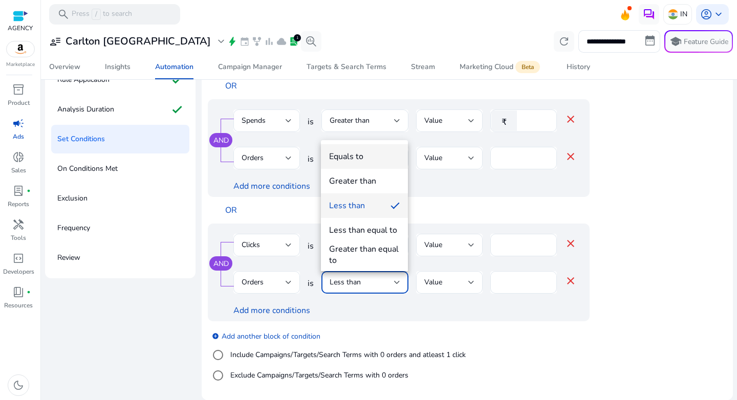
click at [363, 159] on span "Equals to" at bounding box center [364, 156] width 71 height 11
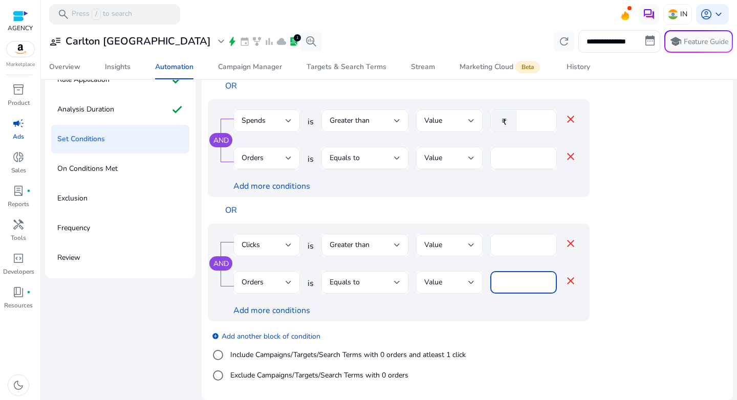
drag, startPoint x: 510, startPoint y: 284, endPoint x: 416, endPoint y: 283, distance: 94.2
click at [416, 283] on div "Orders is Equals to Value * close" at bounding box center [404, 287] width 343 height 33
type input "*"
click at [658, 298] on app-ppc-editable-conditions "AND Orders is Less than Value * close ACoS is Greater than Value % ** close Sal…" at bounding box center [467, 164] width 519 height 453
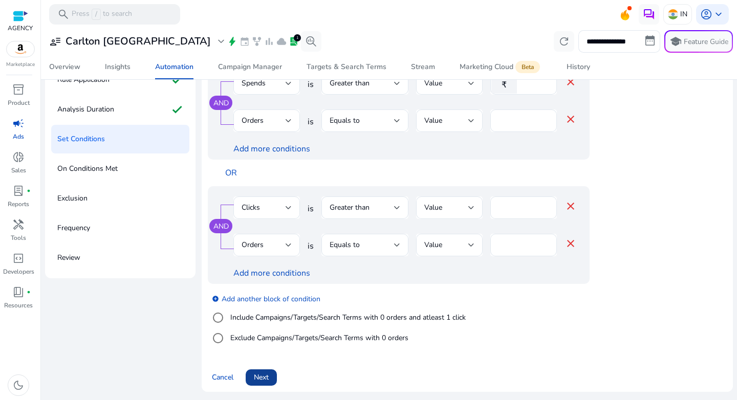
click at [264, 375] on span "Next" at bounding box center [261, 377] width 15 height 11
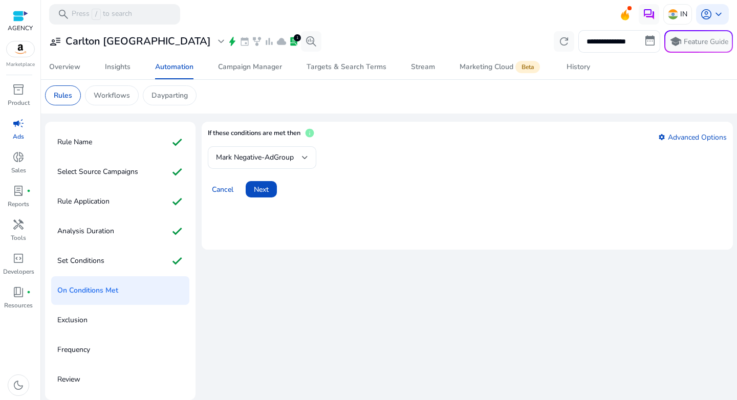
scroll to position [3, 0]
click at [270, 186] on span at bounding box center [261, 189] width 31 height 25
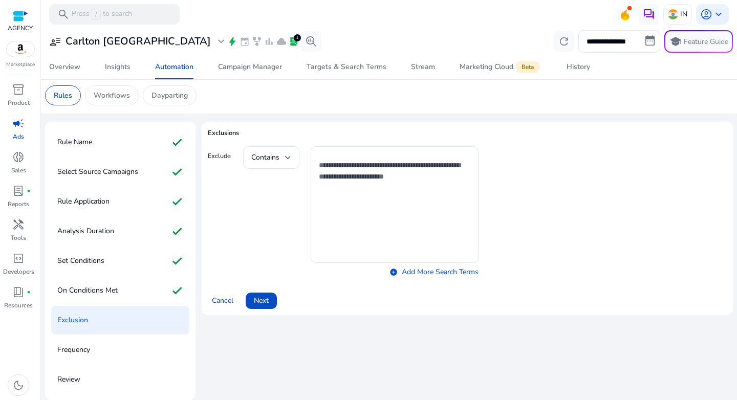
click at [308, 186] on div "add_circle Add More Search Terms" at bounding box center [392, 213] width 173 height 134
click at [331, 189] on textarea at bounding box center [395, 205] width 152 height 106
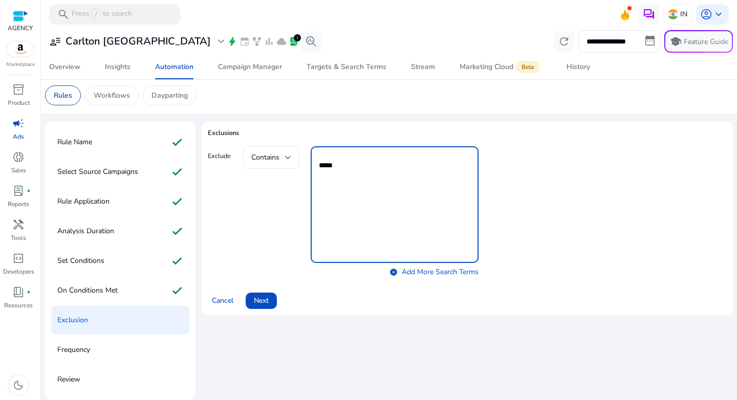
type textarea "******"
type textarea "*******"
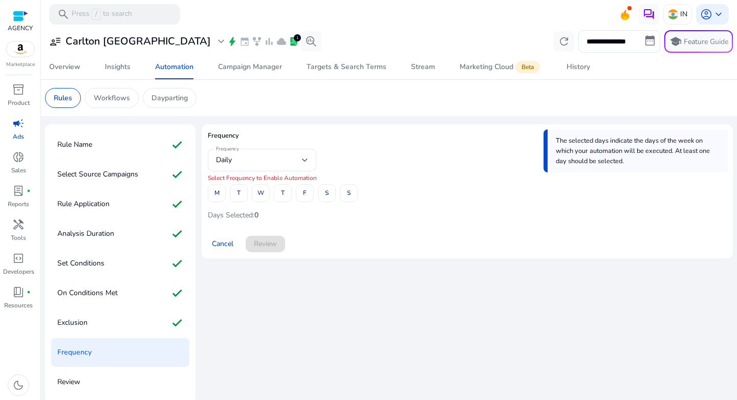
scroll to position [3, 0]
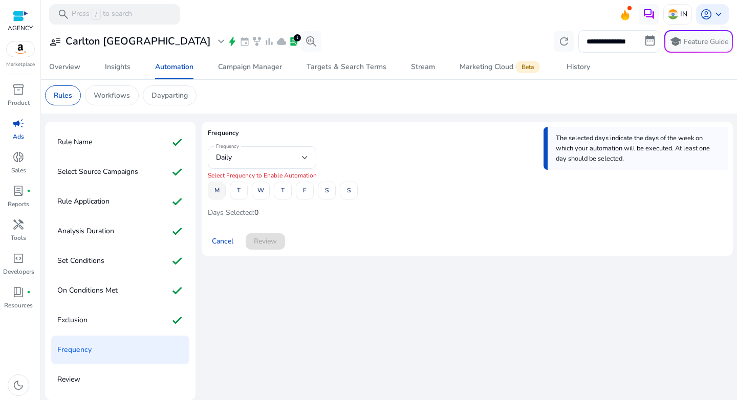
click at [219, 197] on span "M" at bounding box center [216, 191] width 5 height 18
click at [254, 196] on span at bounding box center [260, 191] width 17 height 25
click at [303, 195] on span "F" at bounding box center [305, 191] width 4 height 18
click at [269, 243] on span "Review" at bounding box center [265, 241] width 23 height 11
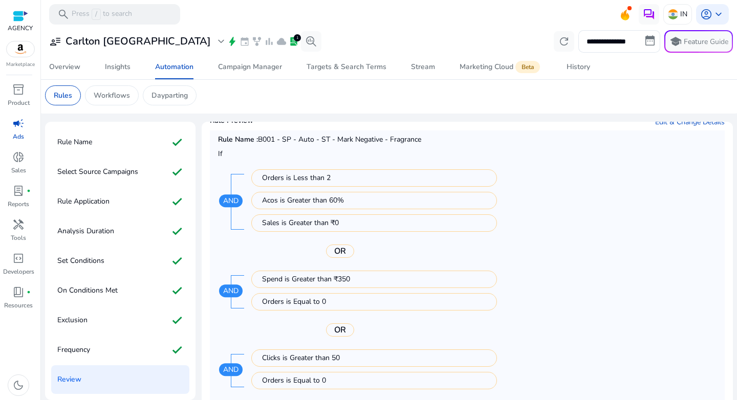
scroll to position [124, 0]
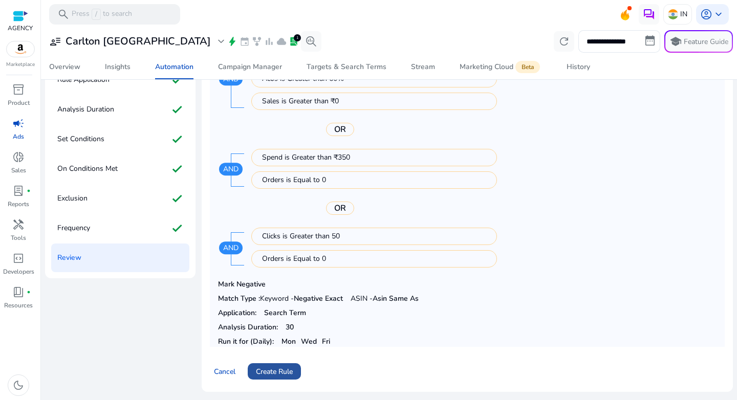
click at [277, 378] on span at bounding box center [274, 371] width 53 height 25
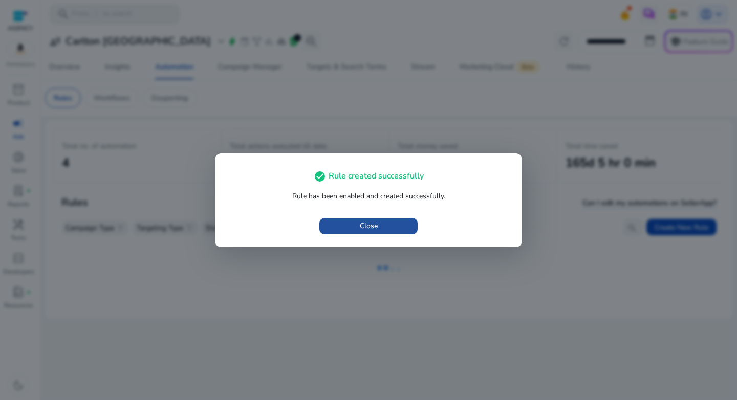
click at [371, 227] on span "Close" at bounding box center [369, 226] width 18 height 11
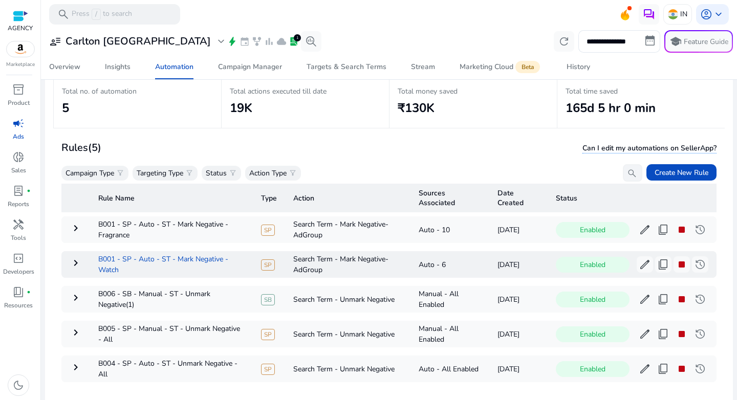
scroll to position [75, 0]
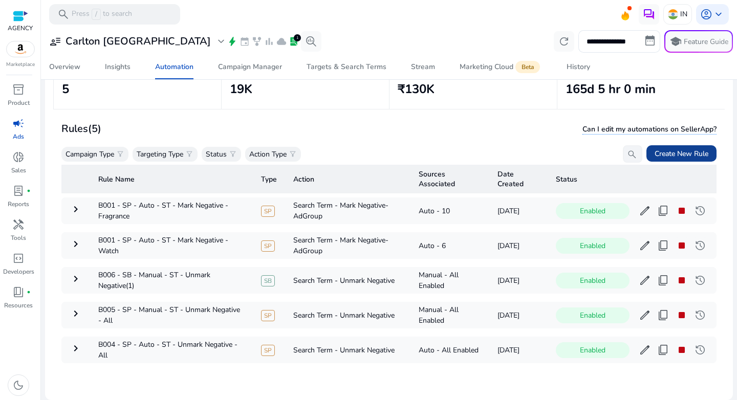
click at [697, 152] on span "Create New Rule" at bounding box center [682, 153] width 54 height 11
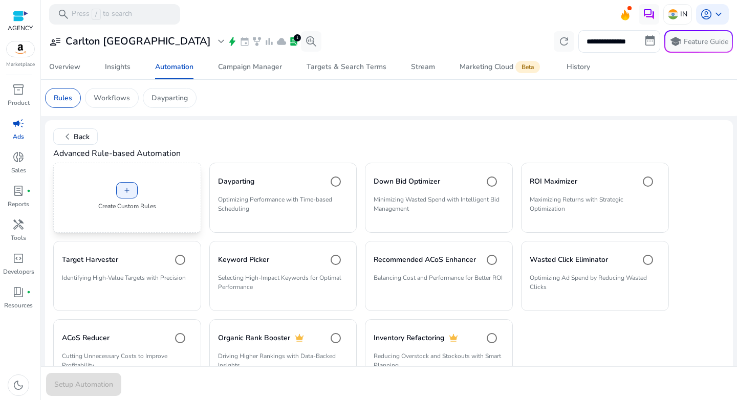
click at [142, 190] on div "add Create Custom Rules" at bounding box center [127, 198] width 148 height 70
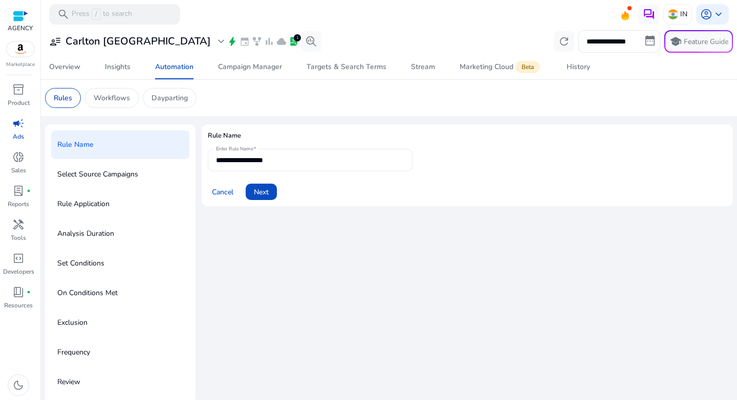
click at [275, 156] on input "**********" at bounding box center [310, 160] width 188 height 11
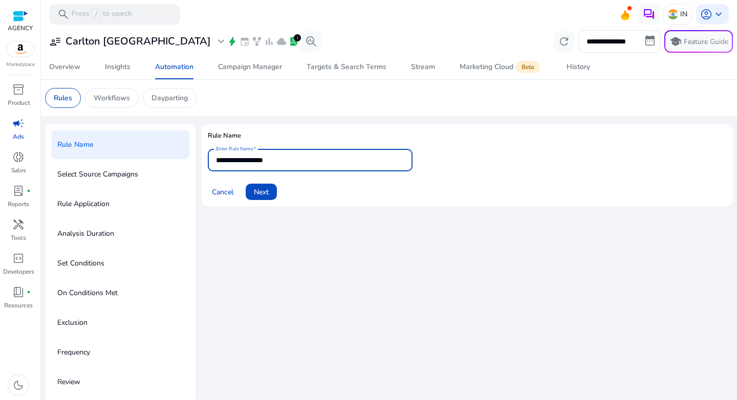
click at [275, 156] on input "**********" at bounding box center [310, 160] width 188 height 11
click at [276, 156] on input "**********" at bounding box center [310, 160] width 188 height 11
paste input "**********"
type input "**********"
click at [268, 191] on span "Next" at bounding box center [261, 192] width 15 height 11
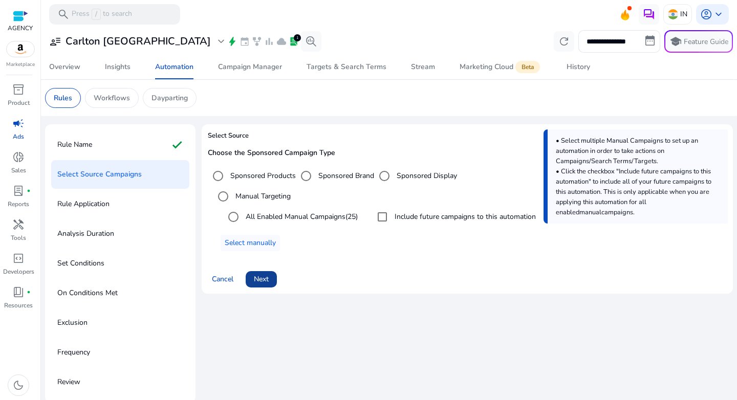
click at [258, 281] on span "Next" at bounding box center [261, 279] width 15 height 11
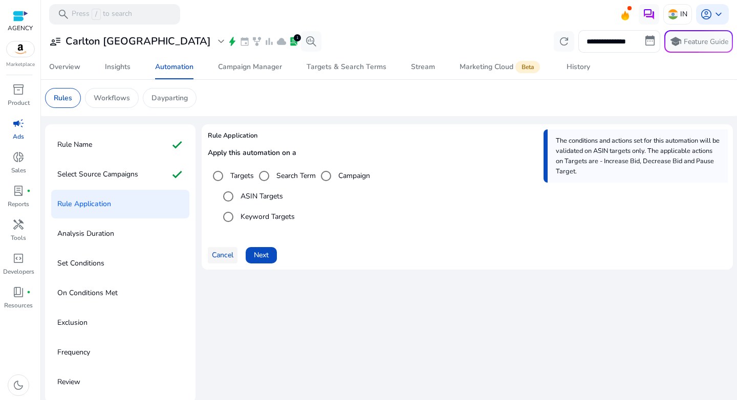
click at [229, 260] on span "Cancel" at bounding box center [222, 255] width 21 height 11
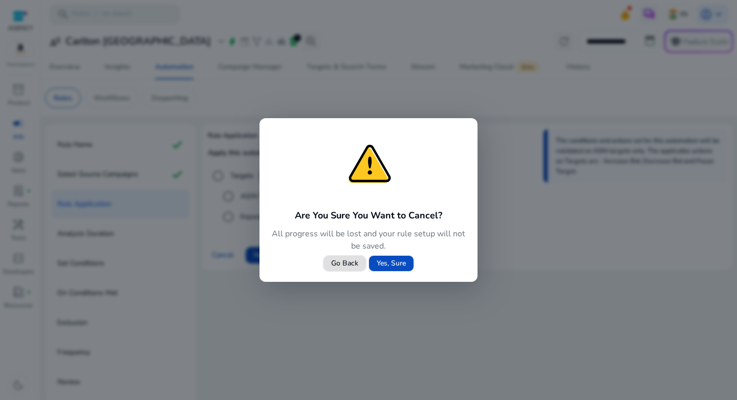
click at [349, 261] on span "Go Back" at bounding box center [344, 263] width 27 height 11
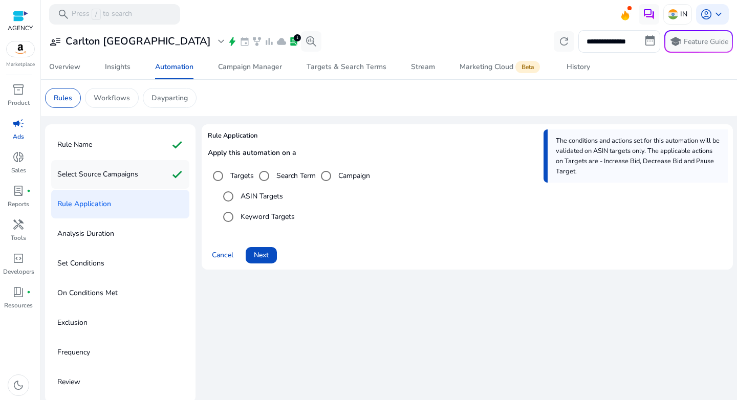
click at [101, 172] on p "Select Source Campaigns" at bounding box center [97, 174] width 81 height 16
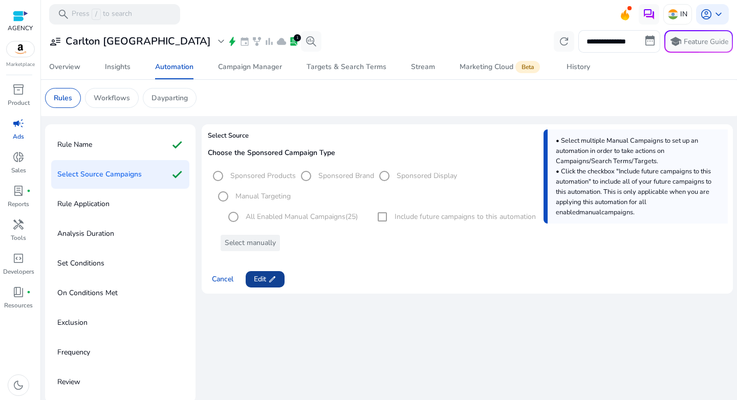
click at [266, 278] on span "Edit edit" at bounding box center [265, 279] width 23 height 11
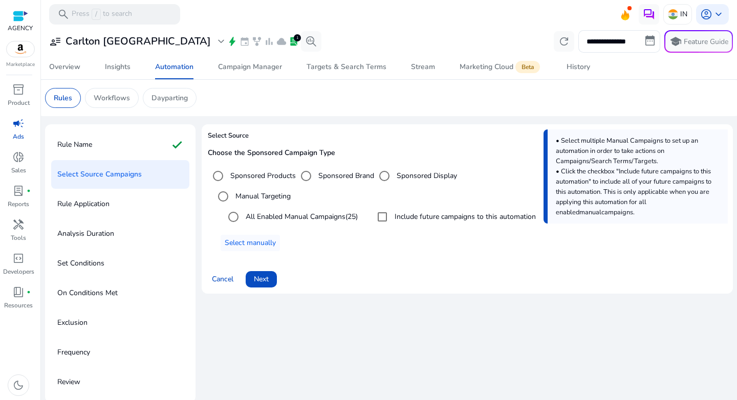
click at [266, 278] on span "Next" at bounding box center [261, 279] width 15 height 11
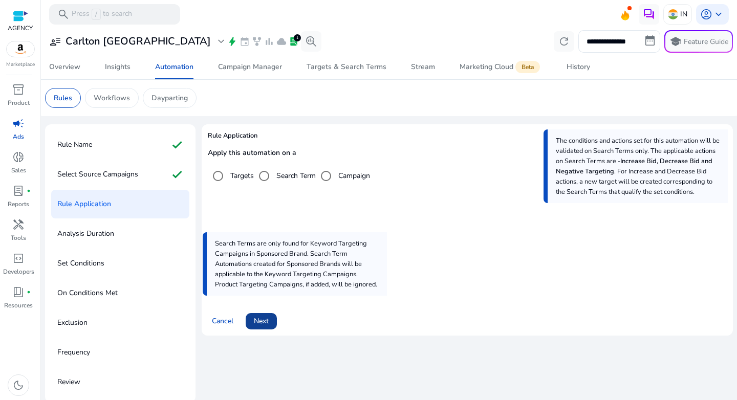
click at [273, 318] on span at bounding box center [261, 321] width 31 height 25
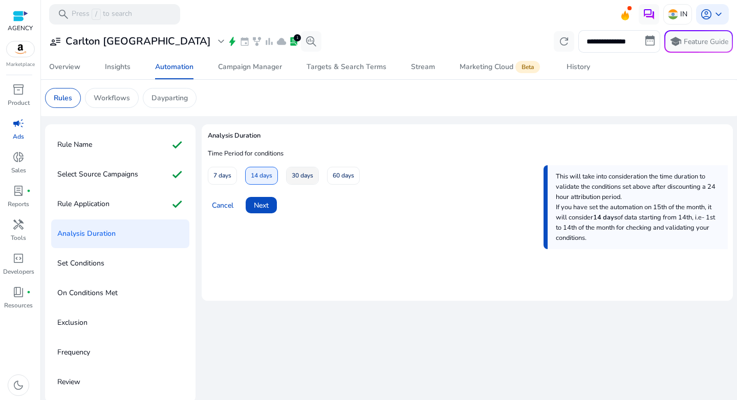
click at [300, 177] on span "30 days" at bounding box center [302, 176] width 21 height 18
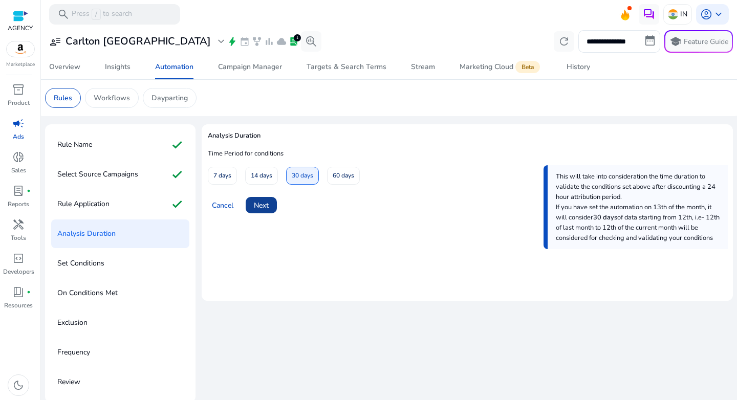
click at [262, 211] on span at bounding box center [261, 205] width 31 height 25
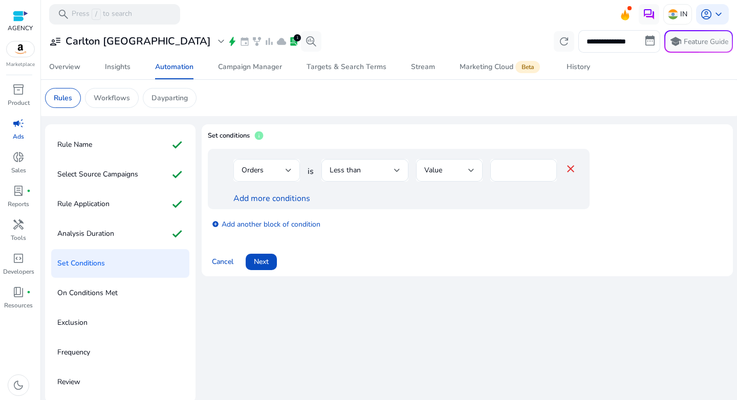
click at [291, 177] on div "Orders" at bounding box center [266, 170] width 67 height 23
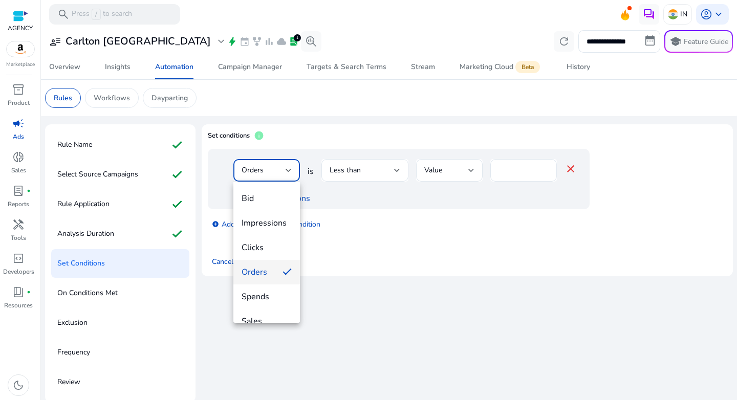
click at [265, 269] on span "Orders" at bounding box center [258, 272] width 33 height 11
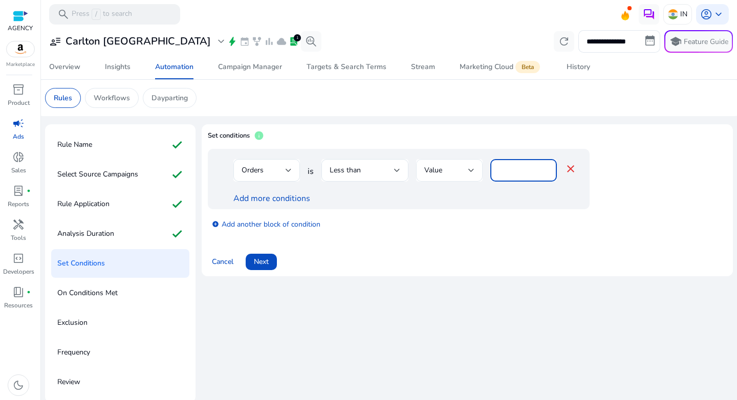
drag, startPoint x: 521, startPoint y: 168, endPoint x: 476, endPoint y: 170, distance: 45.6
click at [476, 170] on div "Orders is Less than Value * close" at bounding box center [404, 175] width 343 height 33
type input "*"
drag, startPoint x: 449, startPoint y: 226, endPoint x: 373, endPoint y: 220, distance: 76.5
click at [449, 226] on div "add_circle Add another block of condition" at bounding box center [419, 223] width 423 height 29
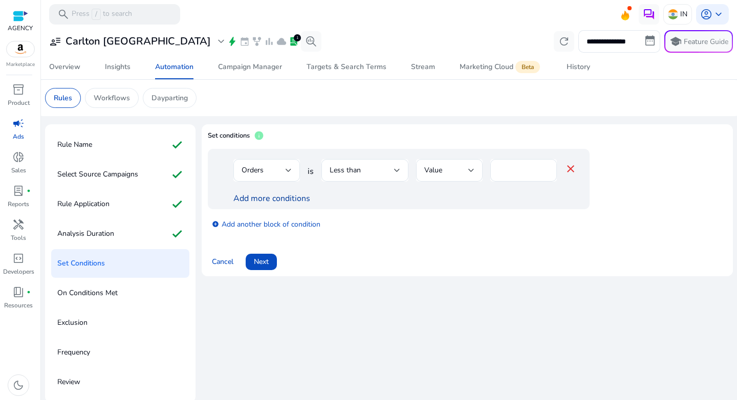
click at [268, 201] on link "Add more conditions" at bounding box center [271, 198] width 77 height 11
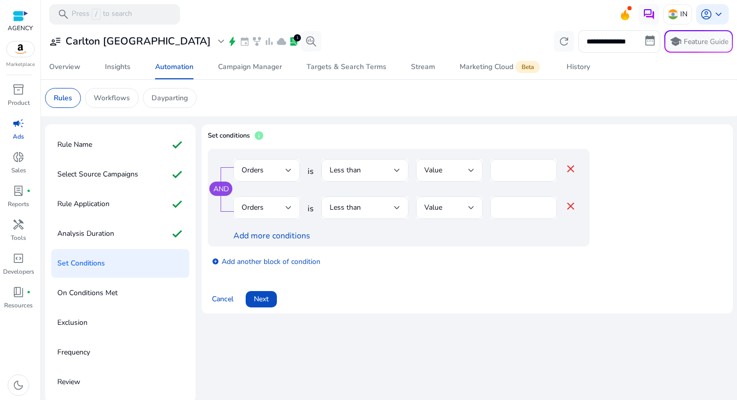
click at [268, 206] on div "Orders" at bounding box center [264, 207] width 44 height 11
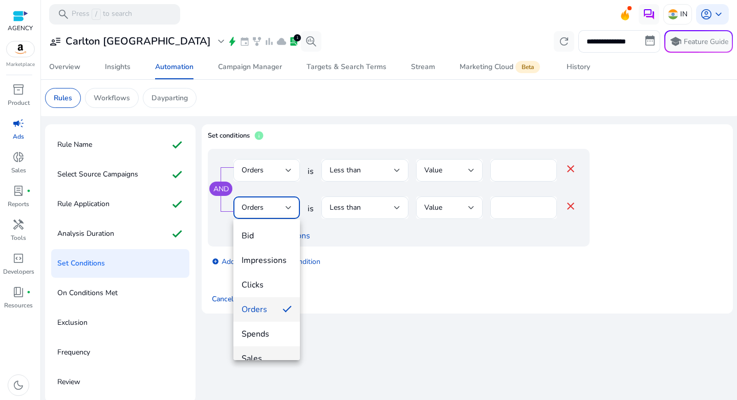
click at [274, 353] on span "Sales" at bounding box center [267, 358] width 50 height 11
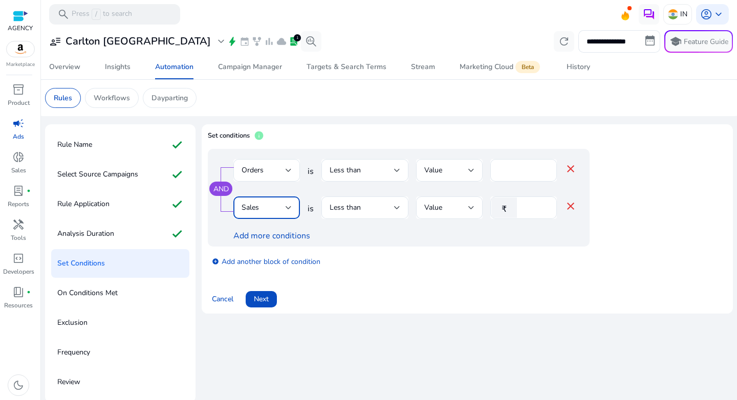
scroll to position [11, 0]
click at [384, 211] on div "Less than" at bounding box center [362, 207] width 64 height 11
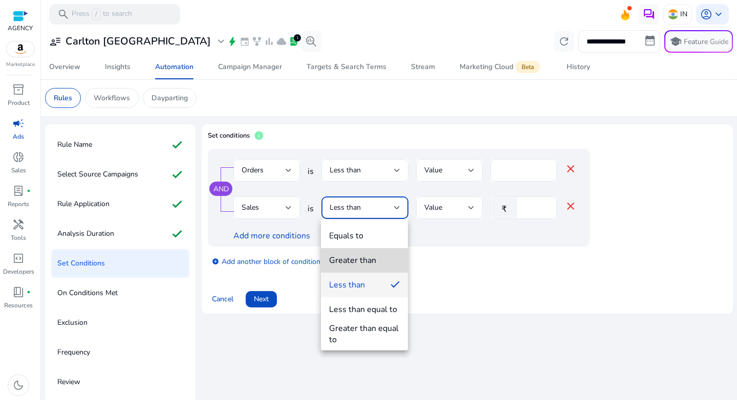
click at [372, 250] on mat-option "Greater than" at bounding box center [364, 260] width 87 height 25
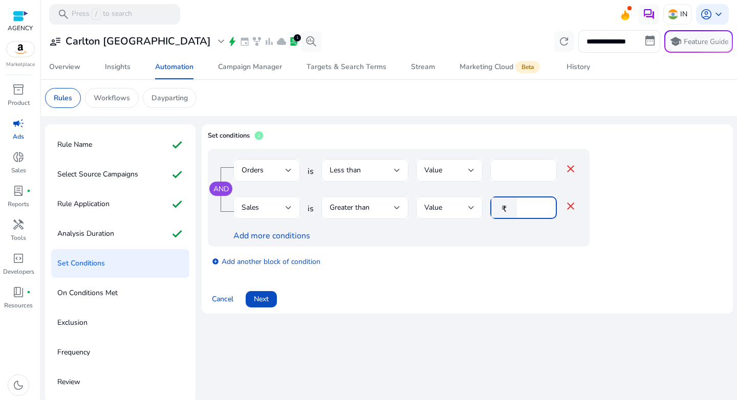
drag, startPoint x: 533, startPoint y: 206, endPoint x: 500, endPoint y: 207, distance: 33.3
click at [500, 207] on div "₹ *" at bounding box center [519, 208] width 58 height 23
type input "*"
click at [455, 254] on div "add_circle Add another block of condition" at bounding box center [419, 261] width 423 height 29
click at [246, 240] on link "Add more conditions" at bounding box center [271, 235] width 77 height 11
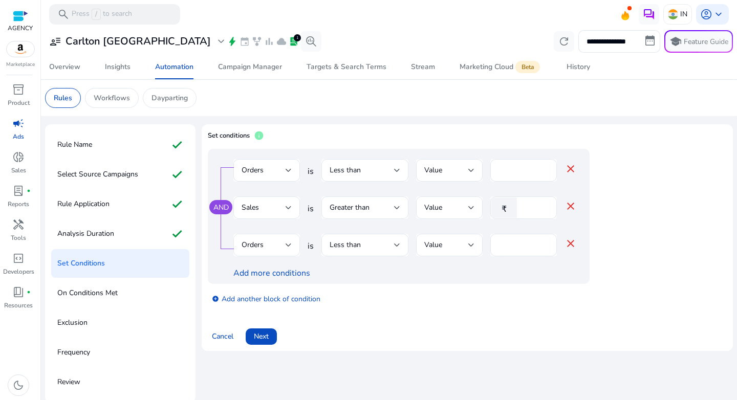
click at [266, 240] on div "Orders" at bounding box center [264, 245] width 44 height 11
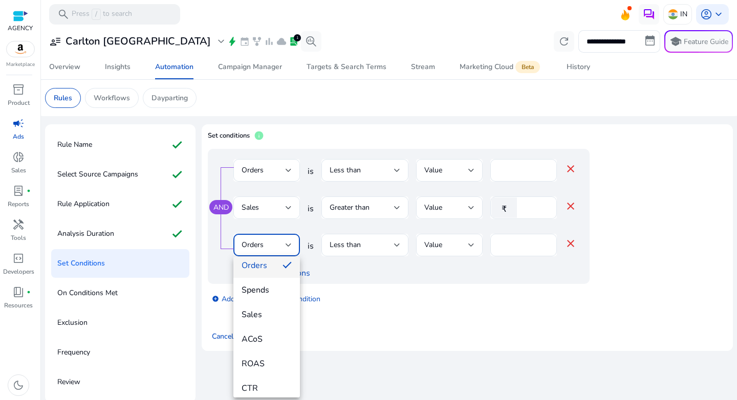
scroll to position [108, 0]
click at [268, 310] on span "ACoS" at bounding box center [267, 312] width 50 height 11
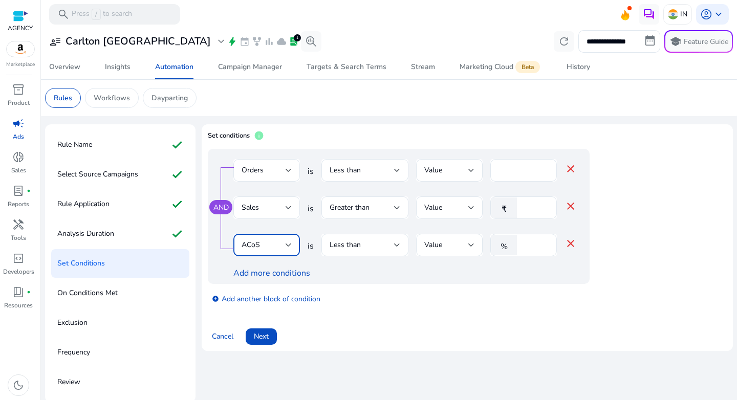
click at [359, 244] on span "Less than" at bounding box center [345, 245] width 31 height 10
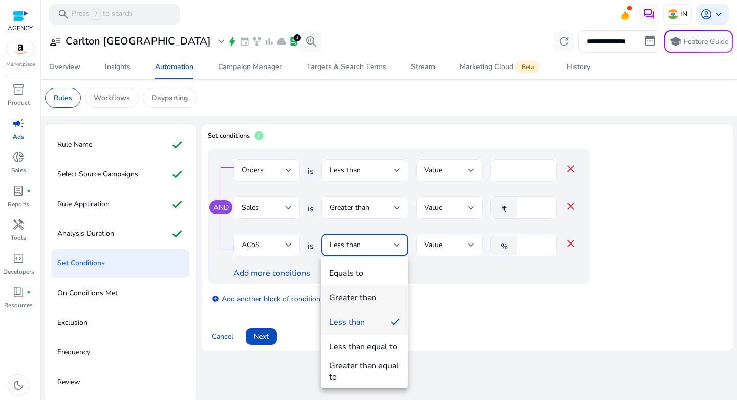
click at [360, 292] on div "Greater than" at bounding box center [352, 297] width 47 height 11
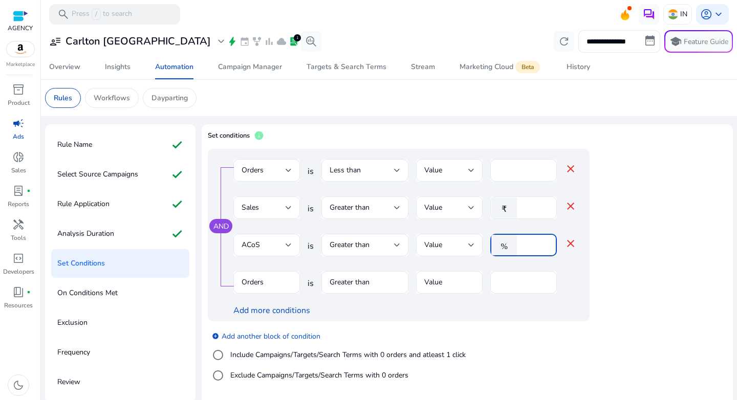
drag, startPoint x: 527, startPoint y: 246, endPoint x: 503, endPoint y: 246, distance: 24.1
click at [503, 246] on div "% *" at bounding box center [519, 245] width 58 height 23
click at [572, 205] on mat-icon "close" at bounding box center [571, 206] width 12 height 12
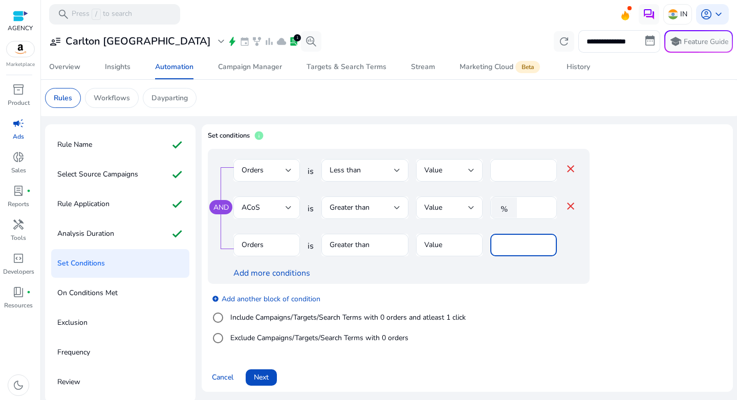
drag, startPoint x: 484, startPoint y: 245, endPoint x: 470, endPoint y: 245, distance: 13.8
click at [470, 245] on div "Orders is Greater than Value *" at bounding box center [404, 250] width 343 height 33
click at [490, 277] on div "Add more conditions" at bounding box center [404, 273] width 343 height 12
drag, startPoint x: 530, startPoint y: 208, endPoint x: 492, endPoint y: 207, distance: 38.4
click at [492, 207] on div "% *" at bounding box center [519, 208] width 58 height 23
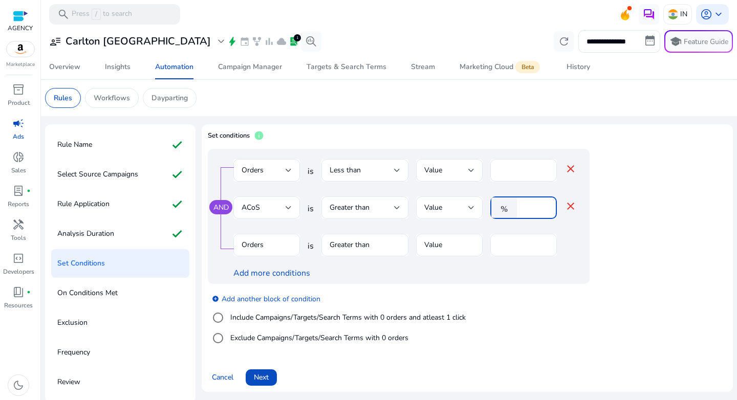
type input "**"
drag, startPoint x: 563, startPoint y: 312, endPoint x: 450, endPoint y: 286, distance: 115.6
click at [563, 312] on div "add_circle Add another block of condition Include Campaigns/Targets/Search Term…" at bounding box center [419, 319] width 423 height 70
click at [253, 317] on label "Include Campaigns/Targets/Search Terms with 0 orders and atleast 1 click" at bounding box center [346, 317] width 237 height 11
click at [273, 251] on div "Clicks" at bounding box center [267, 245] width 50 height 23
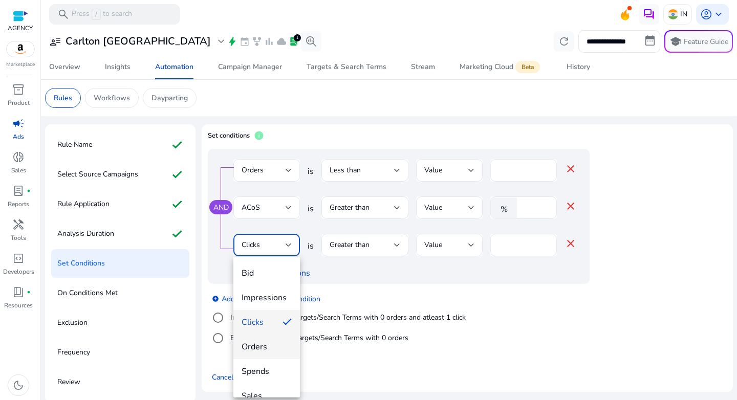
click at [267, 348] on span "Orders" at bounding box center [267, 346] width 50 height 11
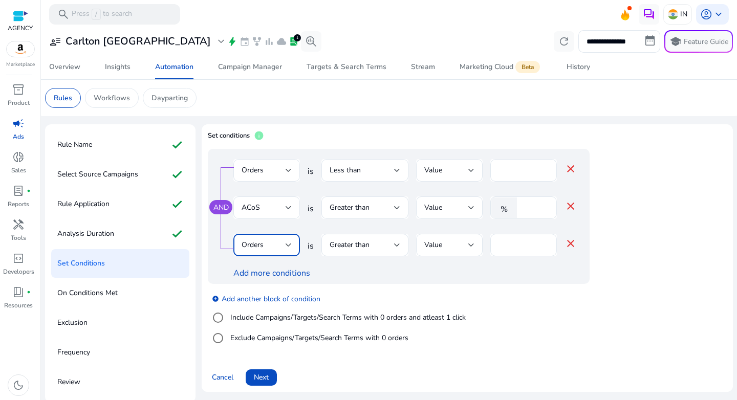
click at [558, 309] on div "add_circle Add another block of condition Include Campaigns/Targets/Search Term…" at bounding box center [419, 319] width 423 height 70
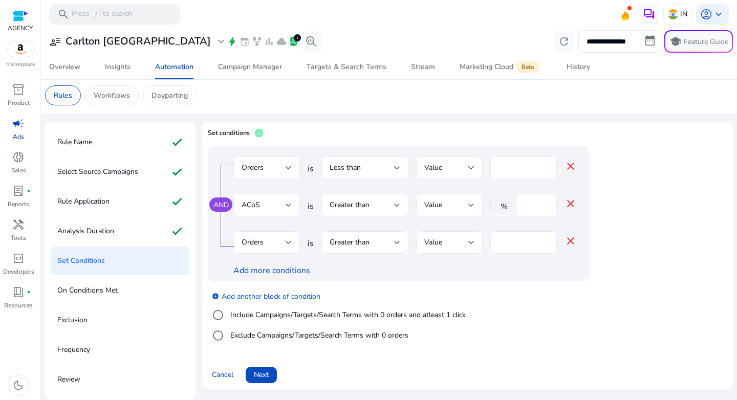
scroll to position [3, 0]
click at [257, 295] on link "add_circle Add another block of condition" at bounding box center [266, 296] width 109 height 12
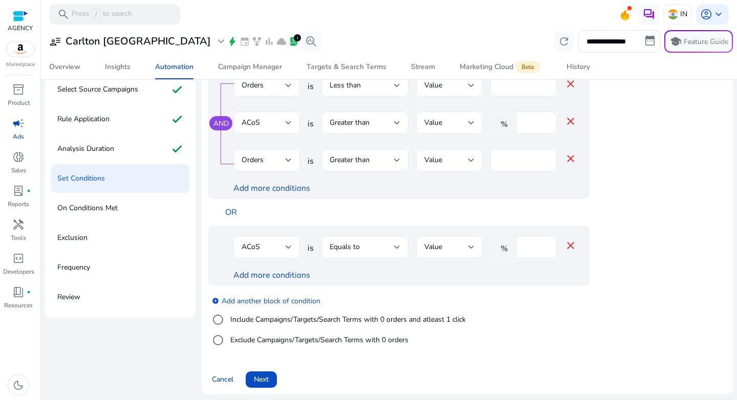
scroll to position [87, 0]
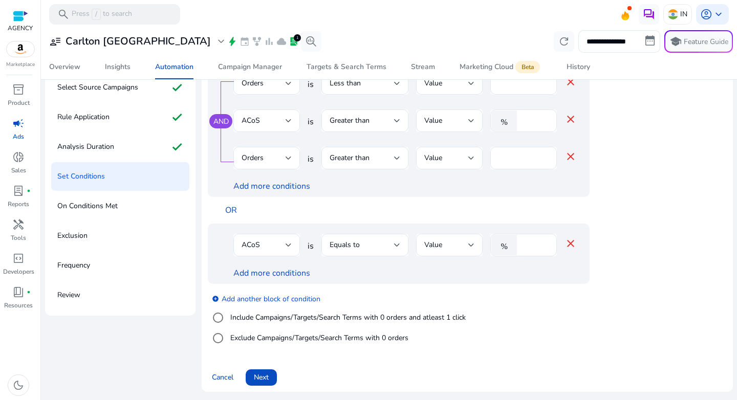
click at [264, 260] on div at bounding box center [266, 261] width 67 height 11
click at [267, 253] on div "ACoS" at bounding box center [267, 245] width 50 height 23
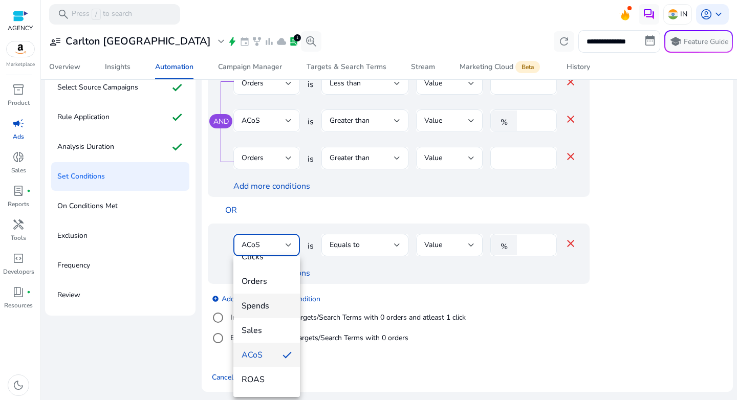
scroll to position [65, 0]
click at [268, 287] on mat-option "Orders" at bounding box center [266, 281] width 67 height 25
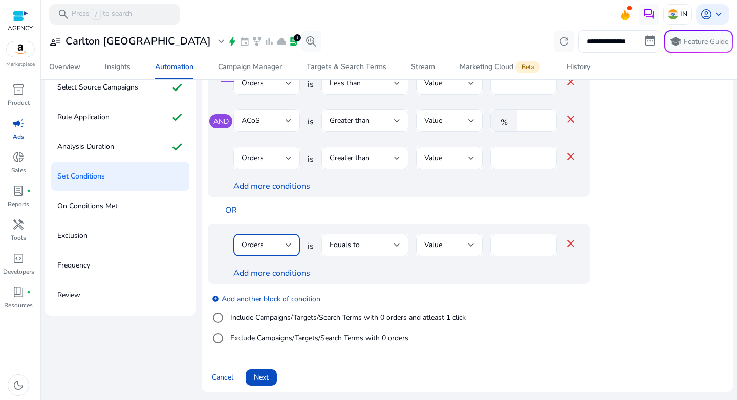
click at [386, 246] on div "Equals to" at bounding box center [362, 245] width 64 height 11
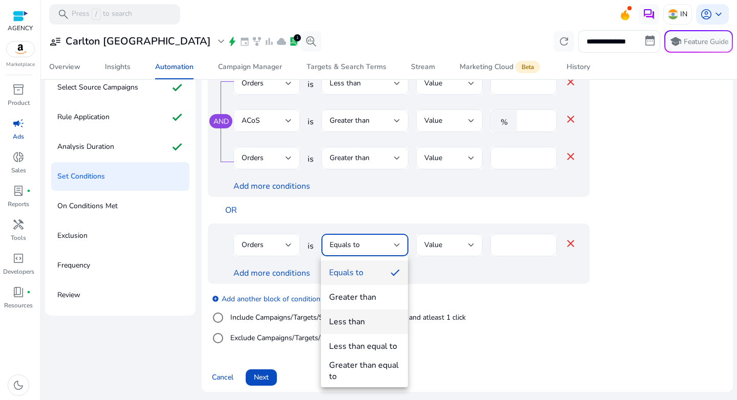
click at [372, 314] on mat-option "Less than" at bounding box center [364, 322] width 87 height 25
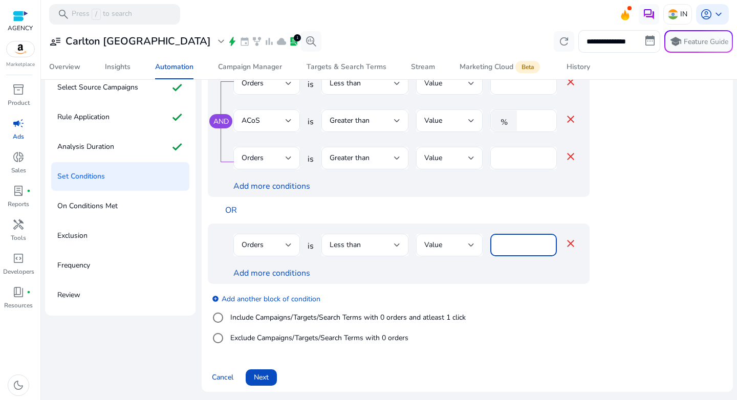
drag, startPoint x: 521, startPoint y: 245, endPoint x: 450, endPoint y: 243, distance: 71.2
click at [450, 243] on div "Orders is Less than Value **** close" at bounding box center [404, 250] width 343 height 33
type input "*"
click at [520, 290] on div "add_circle Add another block of condition Include Campaigns/Targets/Search Term…" at bounding box center [419, 319] width 423 height 70
click at [254, 276] on link "Add more conditions" at bounding box center [271, 273] width 77 height 11
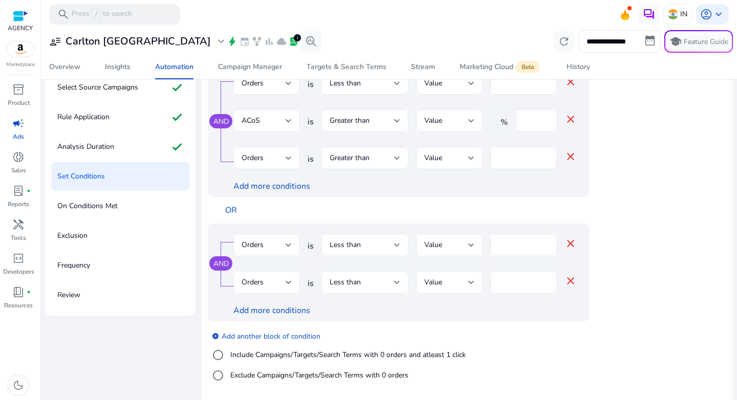
click at [257, 279] on span "Orders" at bounding box center [253, 282] width 22 height 10
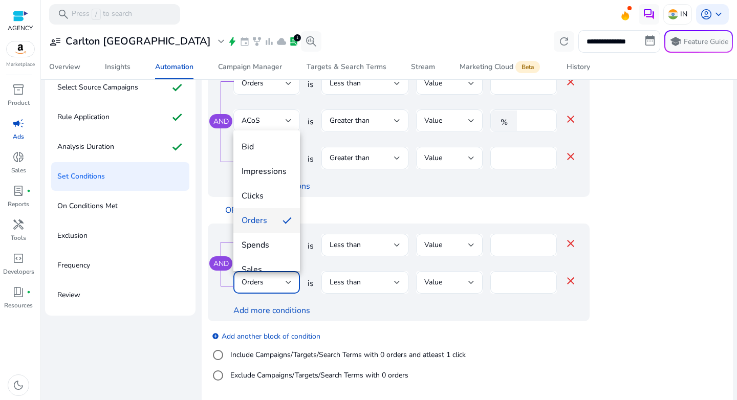
click at [416, 188] on div at bounding box center [368, 200] width 737 height 400
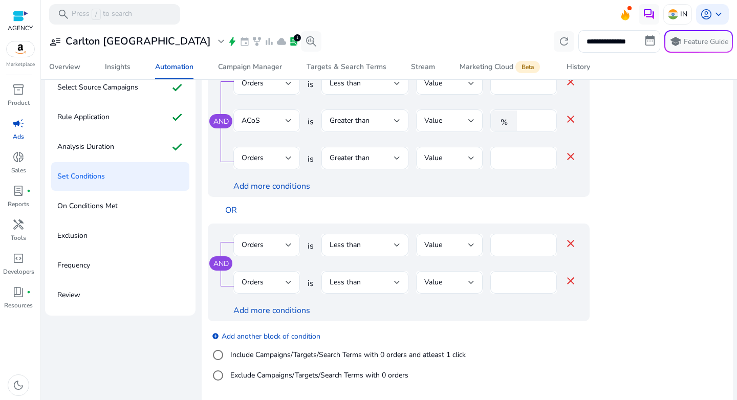
click at [571, 277] on mat-icon "close" at bounding box center [571, 281] width 12 height 12
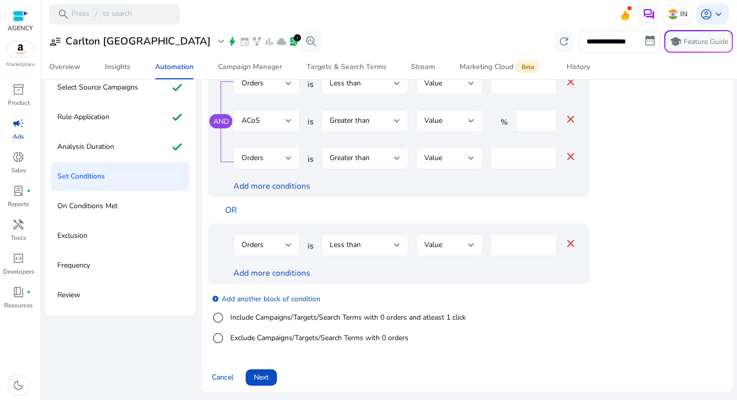
click at [571, 245] on mat-icon "close" at bounding box center [571, 243] width 12 height 12
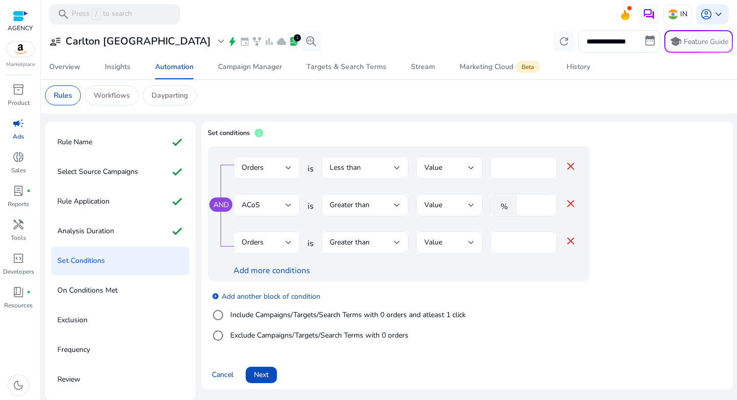
scroll to position [3, 0]
click at [519, 323] on div "add_circle Add another block of condition Include Campaigns/Targets/Search Term…" at bounding box center [419, 317] width 423 height 70
click at [245, 300] on link "add_circle Add another block of condition" at bounding box center [266, 296] width 109 height 12
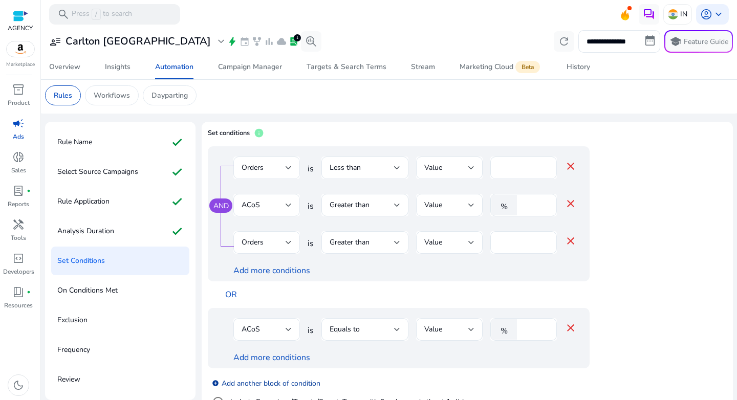
scroll to position [87, 0]
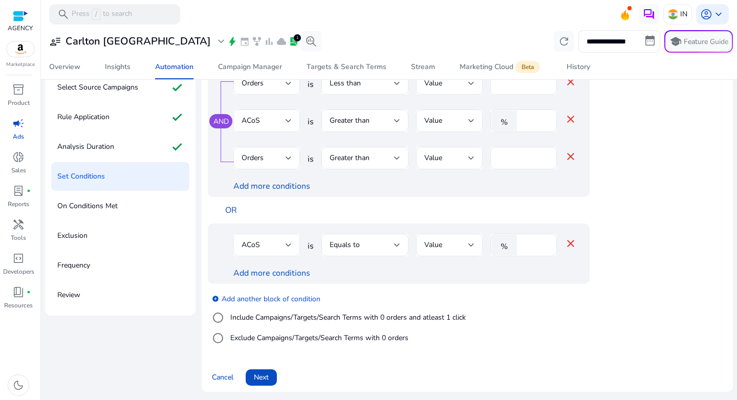
click at [266, 241] on div "ACoS" at bounding box center [264, 245] width 44 height 11
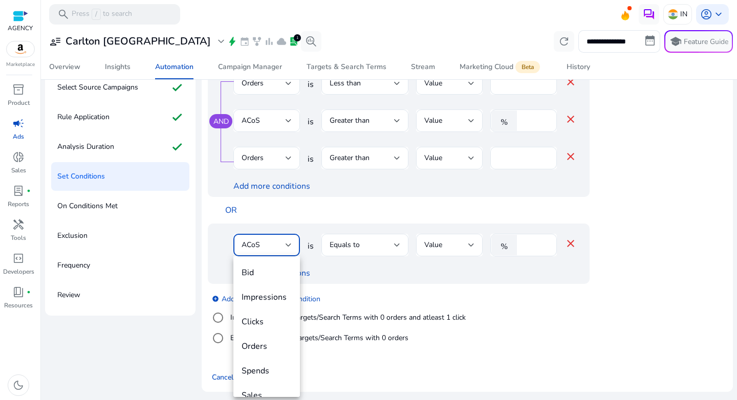
scroll to position [35, 0]
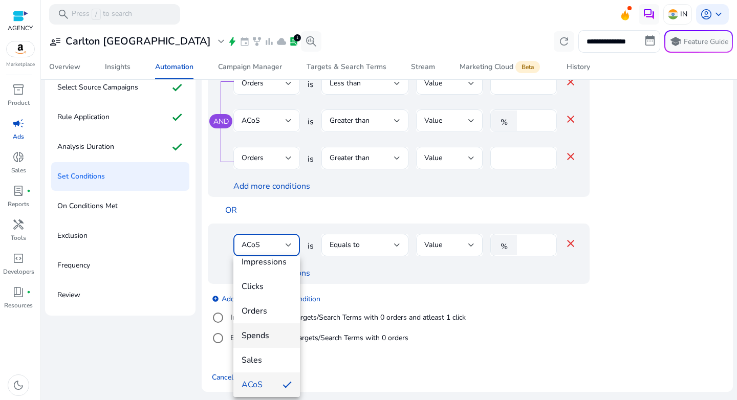
click at [265, 331] on span "Spends" at bounding box center [267, 335] width 50 height 11
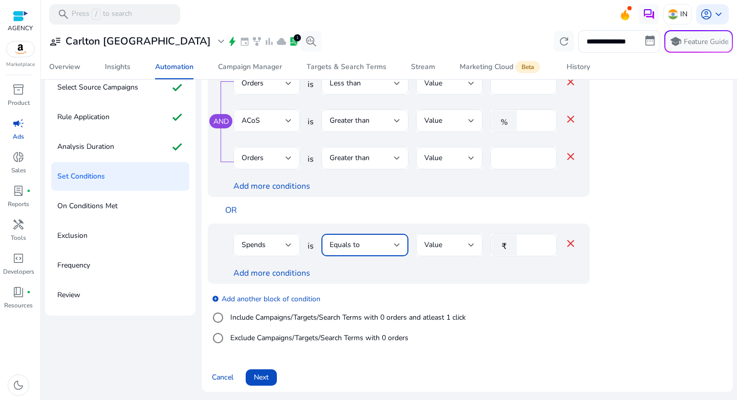
click at [377, 240] on div "Equals to" at bounding box center [362, 245] width 64 height 11
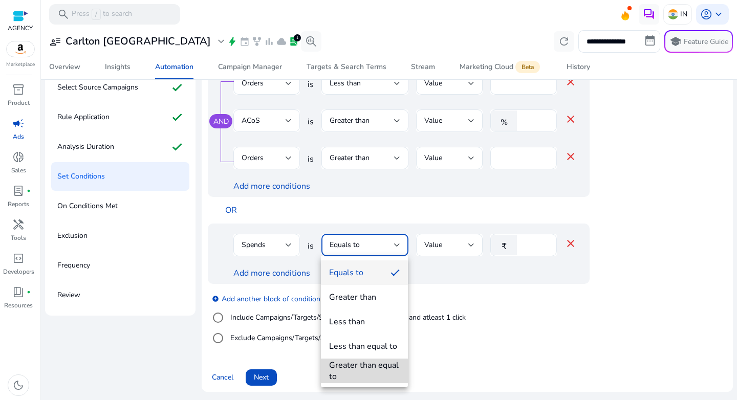
click at [371, 360] on div "Greater than equal to" at bounding box center [364, 371] width 71 height 23
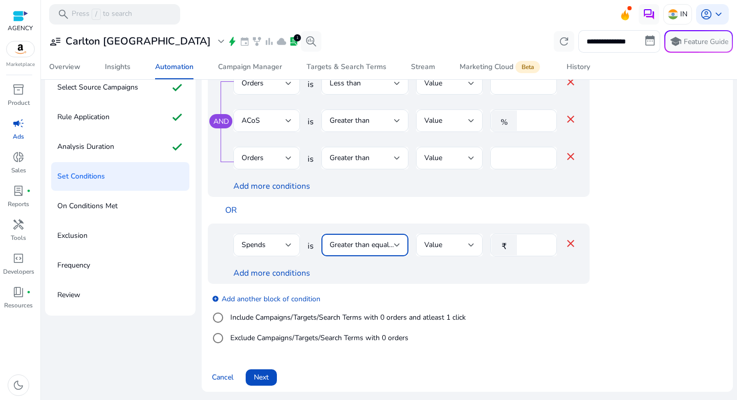
click at [375, 240] on div "Greater than equal to" at bounding box center [362, 245] width 64 height 11
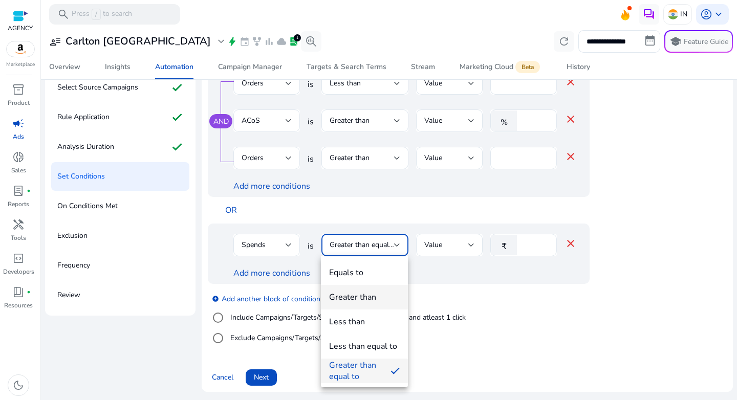
click at [371, 304] on mat-option "Greater than" at bounding box center [364, 297] width 87 height 25
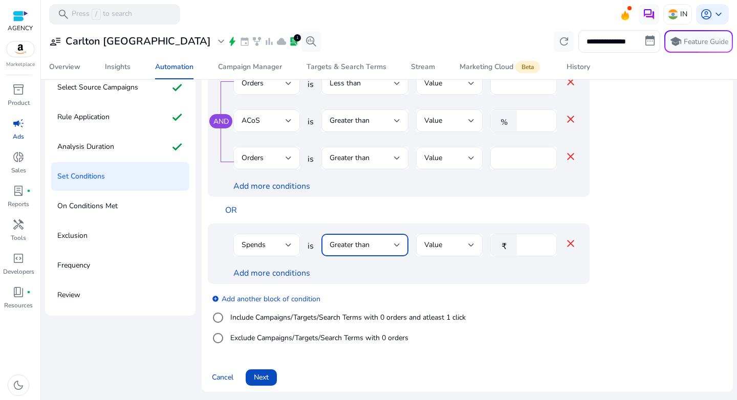
click at [527, 246] on input "****" at bounding box center [535, 245] width 27 height 11
type input "***"
click at [248, 278] on link "Add more conditions" at bounding box center [271, 273] width 77 height 11
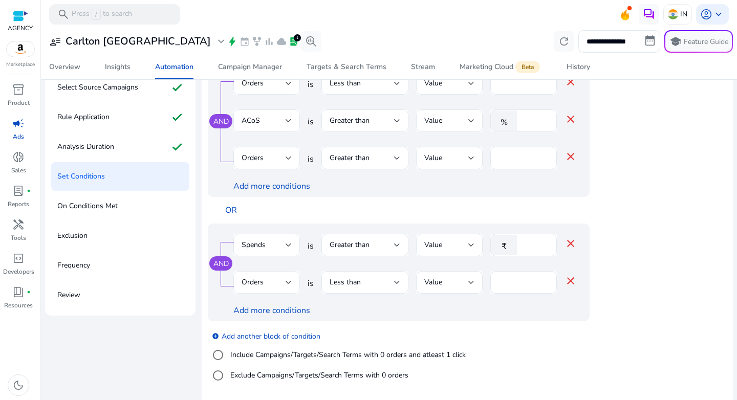
click at [255, 278] on span "Orders" at bounding box center [253, 282] width 22 height 10
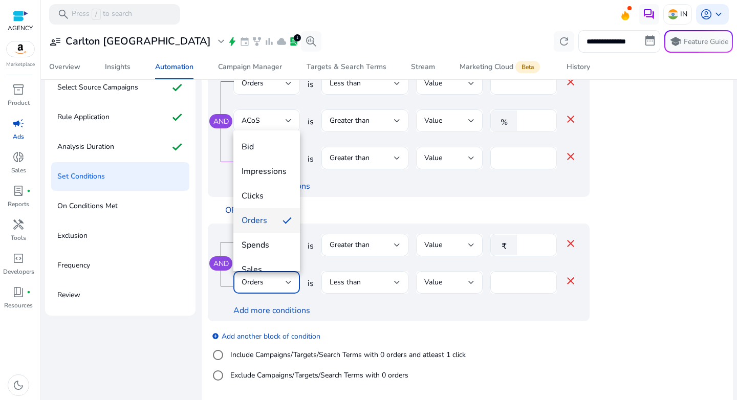
click at [374, 292] on div at bounding box center [368, 200] width 737 height 400
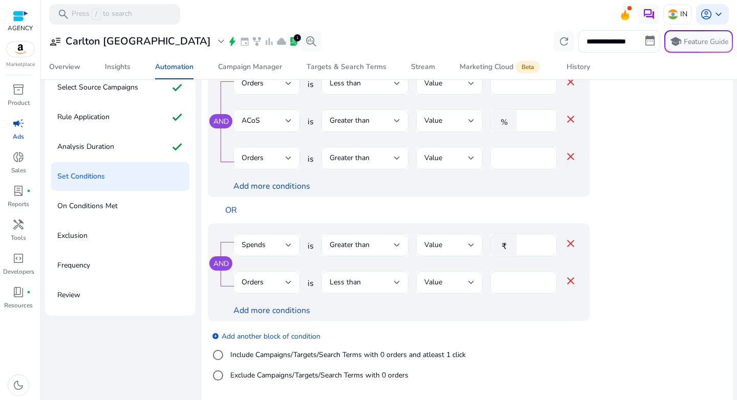
click at [374, 287] on div "Less than" at bounding box center [362, 282] width 64 height 11
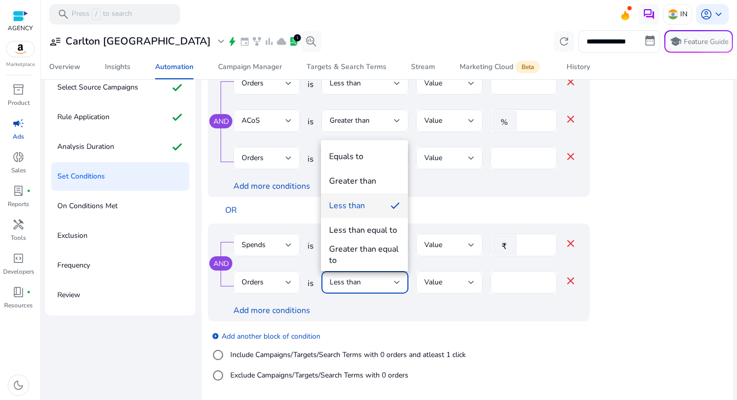
click at [371, 164] on mat-option "Equals to" at bounding box center [364, 156] width 87 height 25
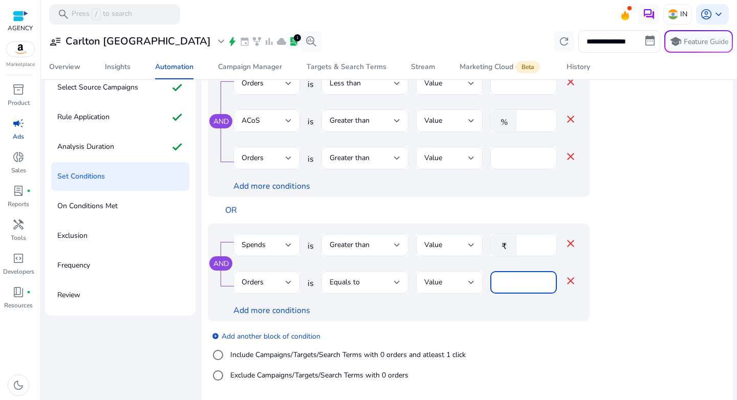
drag, startPoint x: 512, startPoint y: 284, endPoint x: 473, endPoint y: 282, distance: 38.9
click at [473, 282] on div "Orders is Equals to Value * close" at bounding box center [404, 287] width 343 height 33
type input "*"
click at [637, 311] on app-ppc-editable-conditions "AND Orders is Less than Value * close ACoS is Greater than Value % ** close Ord…" at bounding box center [467, 226] width 519 height 329
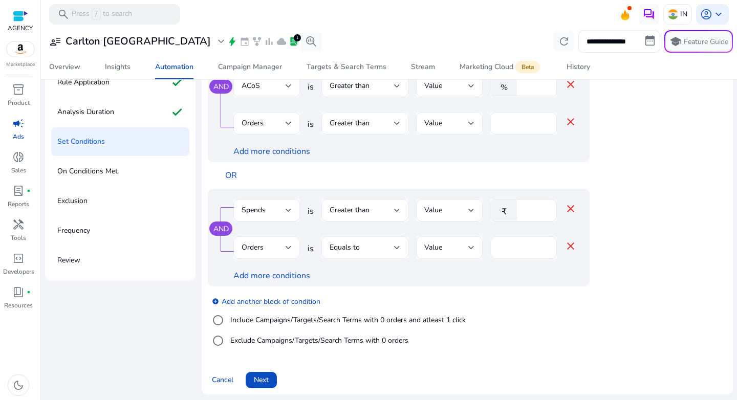
scroll to position [124, 0]
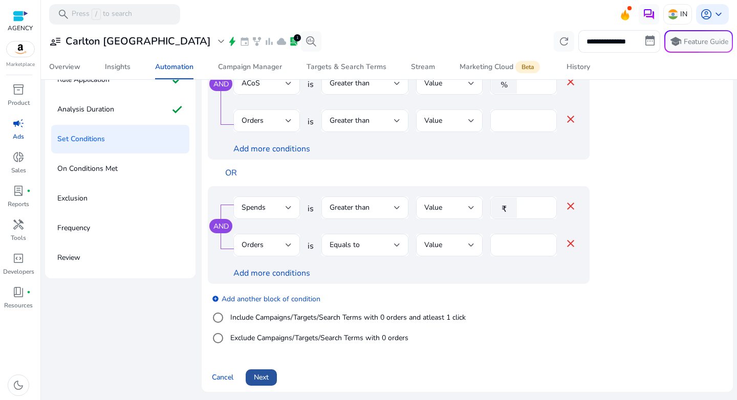
click at [257, 381] on span "Next" at bounding box center [261, 377] width 15 height 11
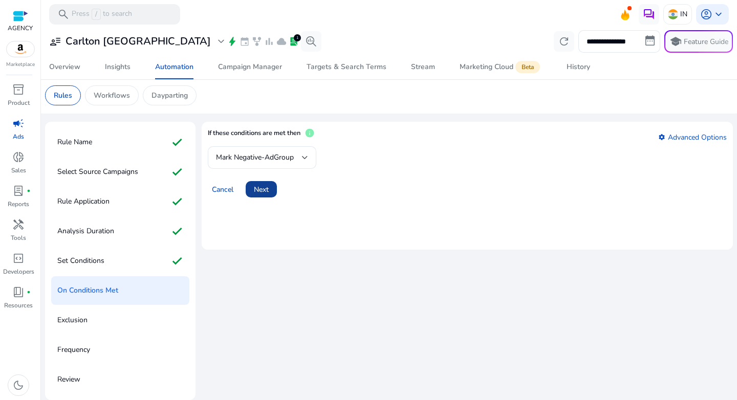
click at [255, 196] on span at bounding box center [261, 189] width 31 height 25
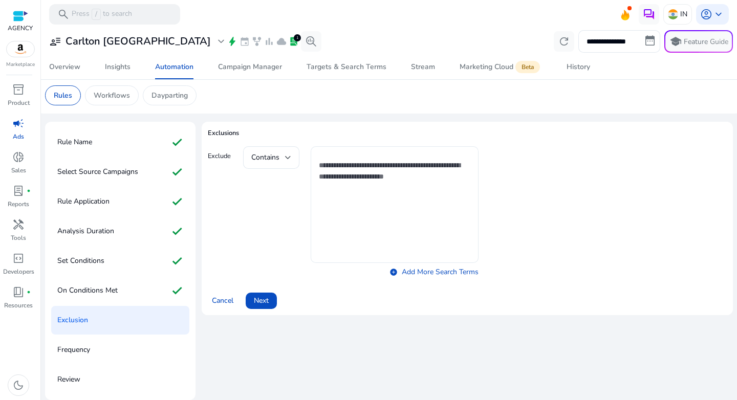
click at [343, 168] on textarea at bounding box center [395, 205] width 152 height 106
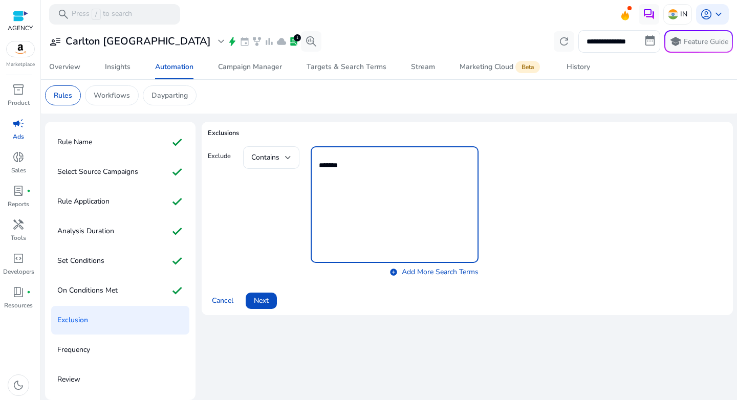
type textarea "*******"
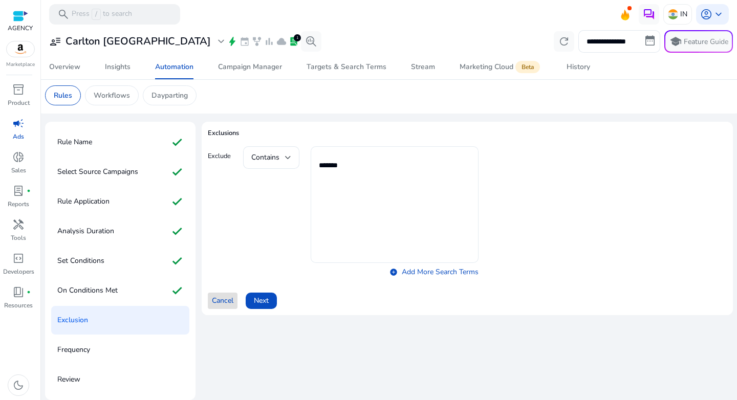
click at [208, 293] on button "Cancel" at bounding box center [223, 301] width 30 height 16
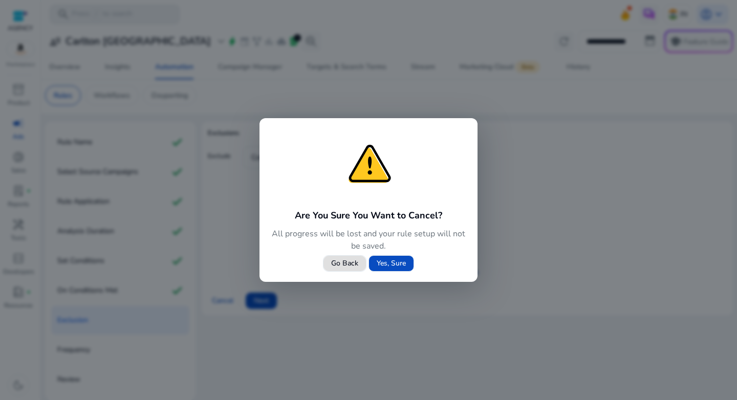
click at [351, 266] on span "Go Back" at bounding box center [344, 263] width 27 height 11
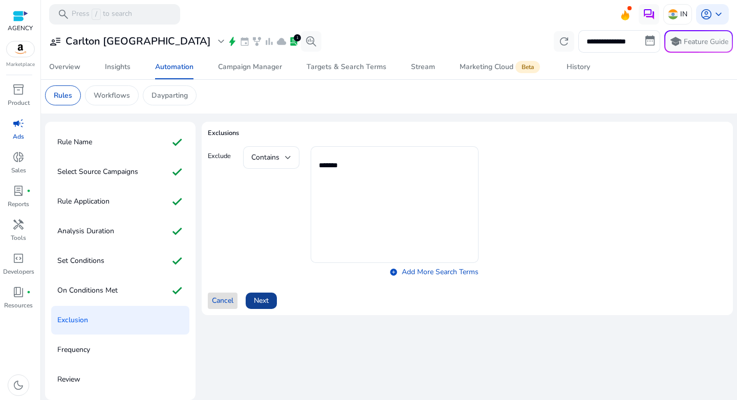
click at [270, 297] on span at bounding box center [261, 301] width 31 height 25
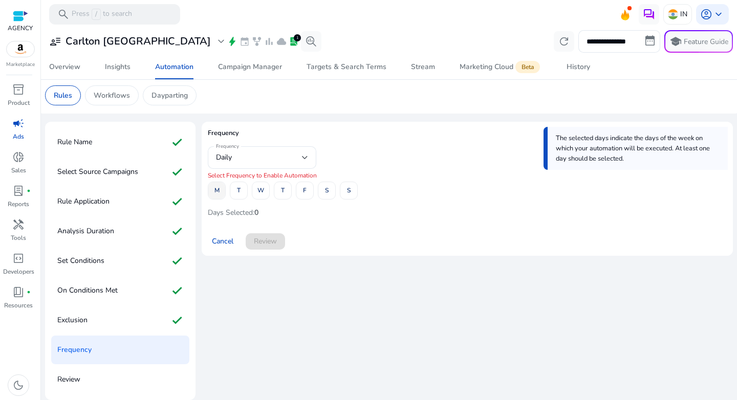
click at [220, 190] on span at bounding box center [216, 191] width 17 height 25
click at [259, 191] on span "W" at bounding box center [260, 191] width 7 height 18
click at [303, 190] on span "F" at bounding box center [305, 191] width 4 height 18
click at [266, 246] on span "Review" at bounding box center [265, 241] width 23 height 11
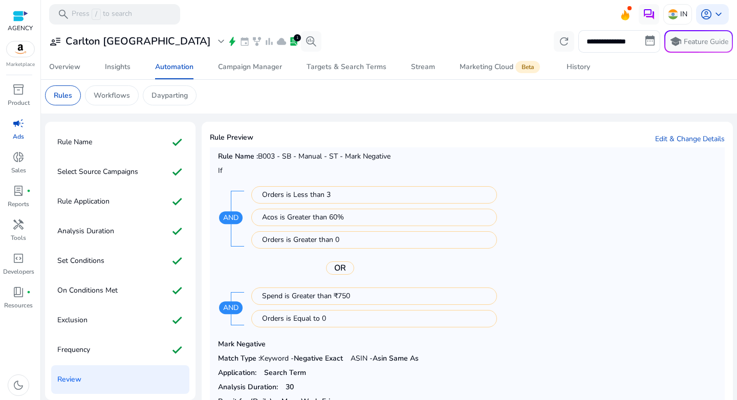
scroll to position [62, 0]
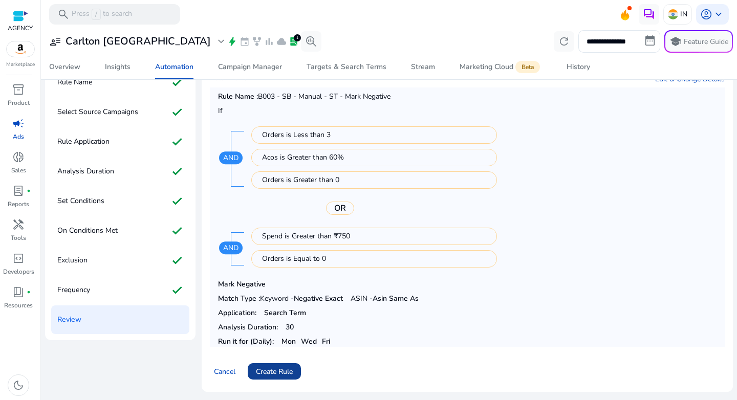
click at [284, 367] on span "Create Rule" at bounding box center [274, 371] width 37 height 11
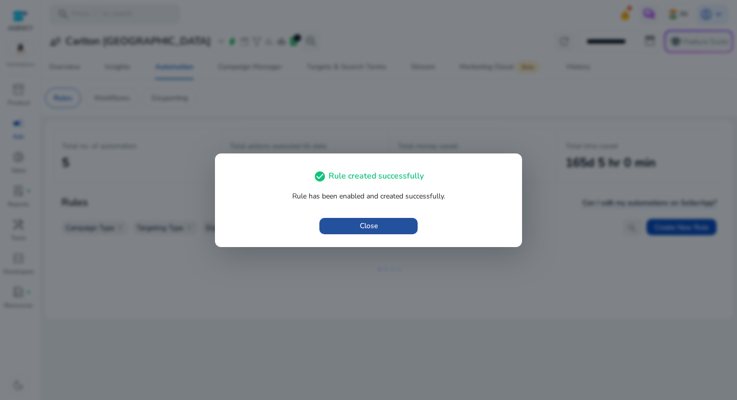
click at [369, 231] on span "Close" at bounding box center [369, 226] width 18 height 11
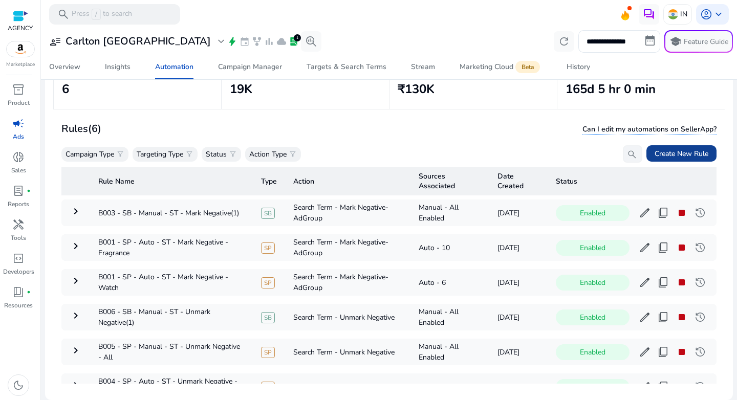
click at [692, 155] on span "Create New Rule" at bounding box center [682, 153] width 54 height 11
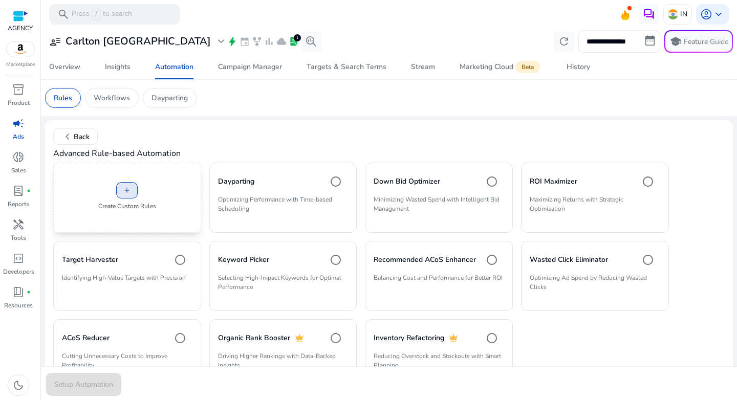
click at [124, 187] on span "add" at bounding box center [127, 190] width 8 height 8
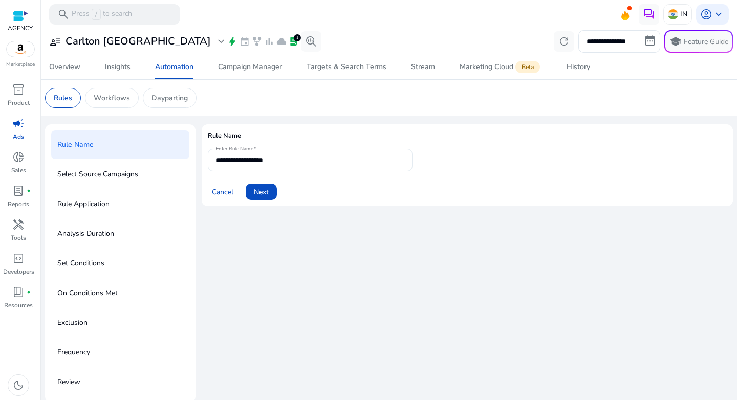
click at [260, 166] on div "**********" at bounding box center [310, 160] width 188 height 23
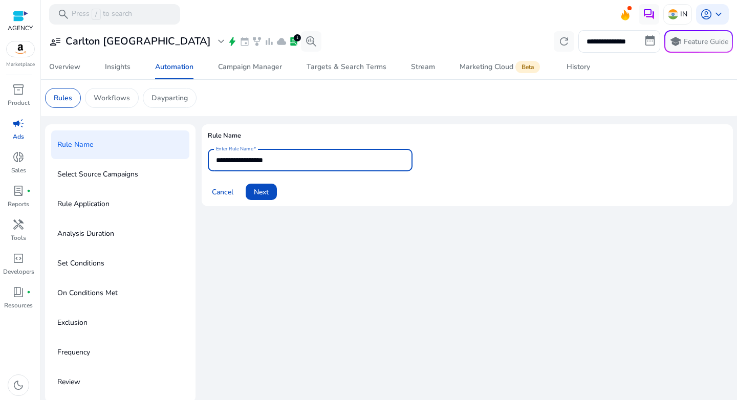
click at [261, 162] on input "**********" at bounding box center [310, 160] width 188 height 11
paste input "**********"
type input "**********"
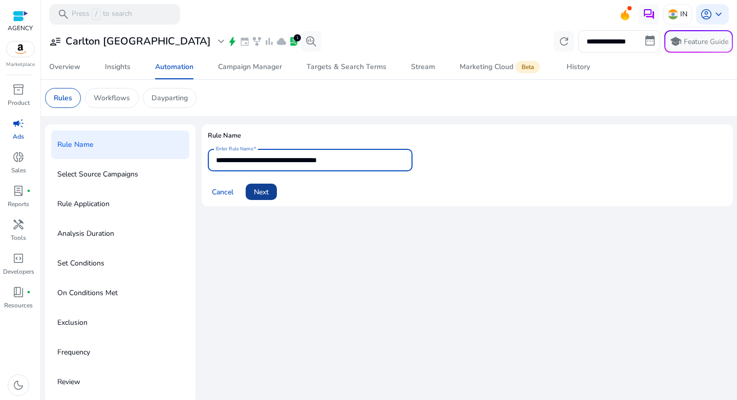
click at [266, 186] on span at bounding box center [261, 192] width 31 height 25
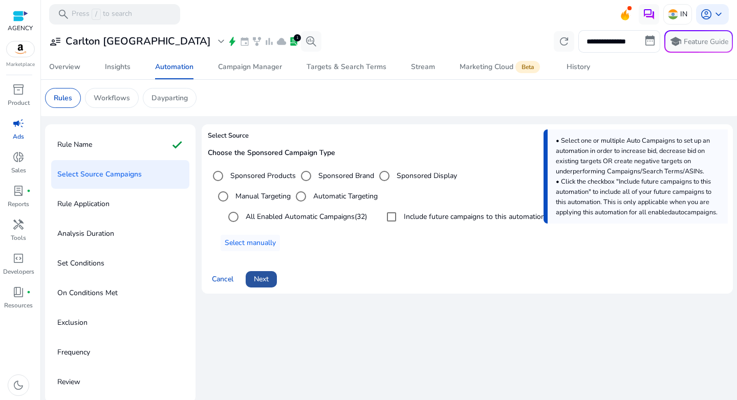
click at [268, 276] on span "Next" at bounding box center [261, 279] width 15 height 11
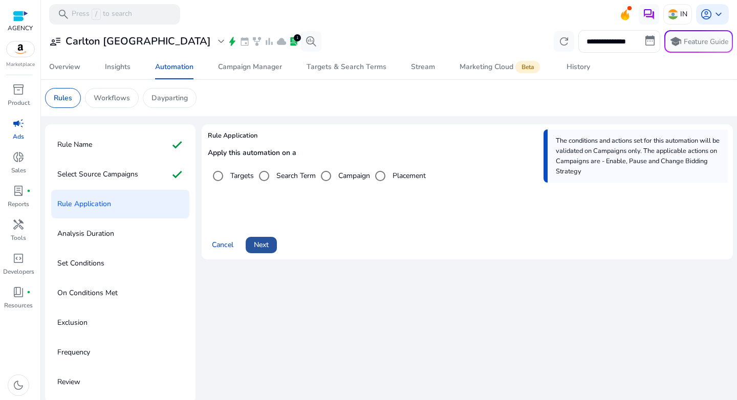
click at [258, 243] on span "Next" at bounding box center [261, 245] width 15 height 11
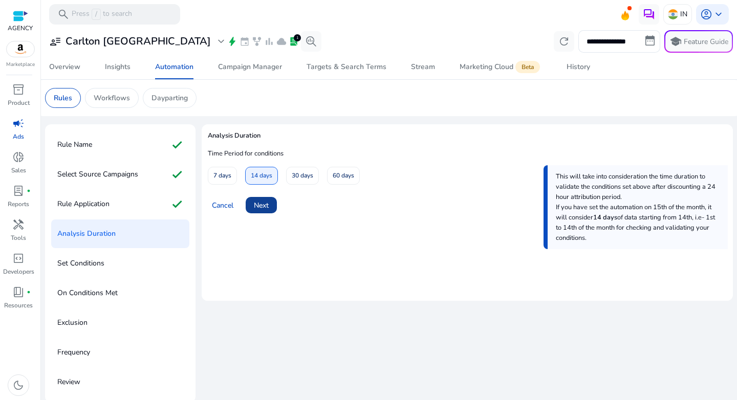
click at [261, 208] on span "Next" at bounding box center [261, 205] width 15 height 11
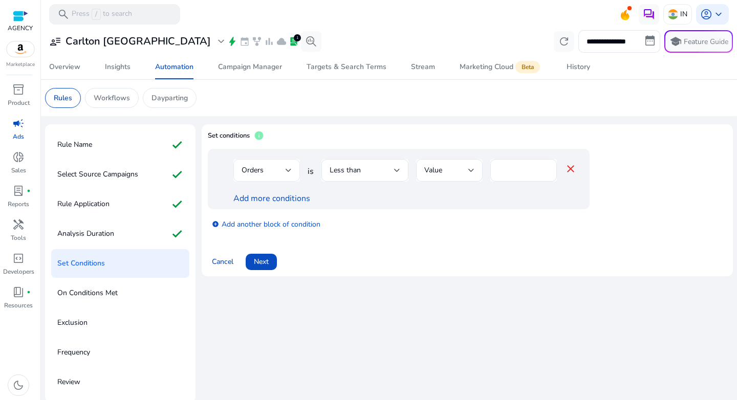
click at [265, 169] on div "Orders" at bounding box center [264, 170] width 44 height 11
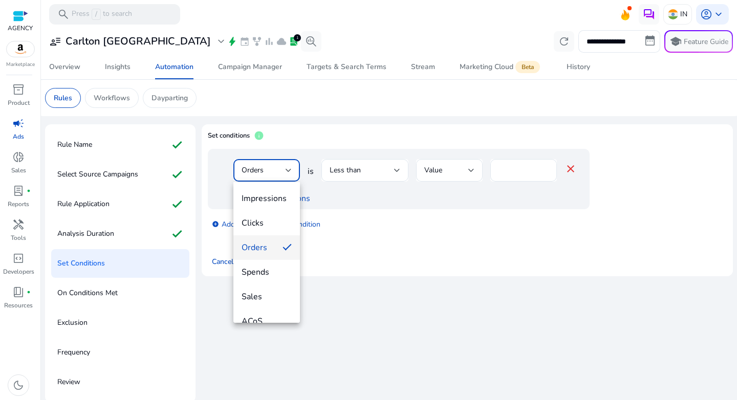
click at [274, 242] on mat-option "Orders" at bounding box center [266, 247] width 67 height 25
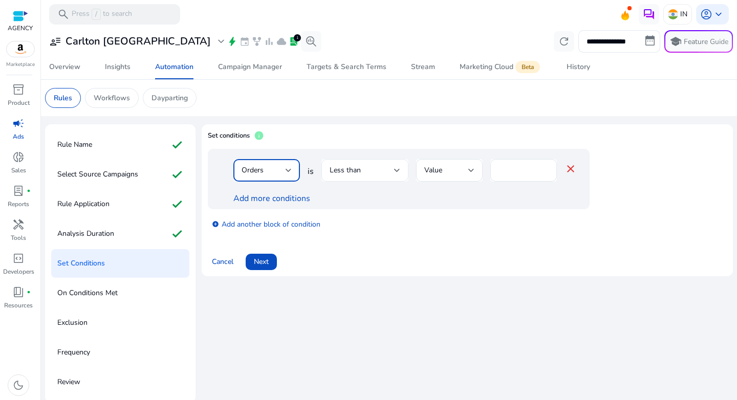
click at [393, 161] on div "Less than" at bounding box center [365, 170] width 71 height 23
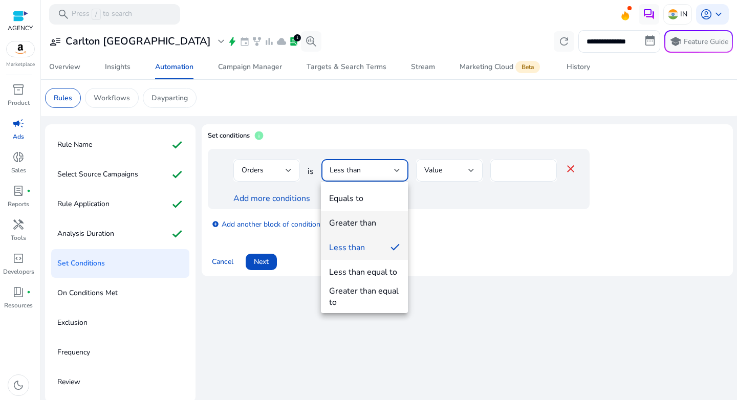
click at [373, 227] on div "Greater than" at bounding box center [352, 223] width 47 height 11
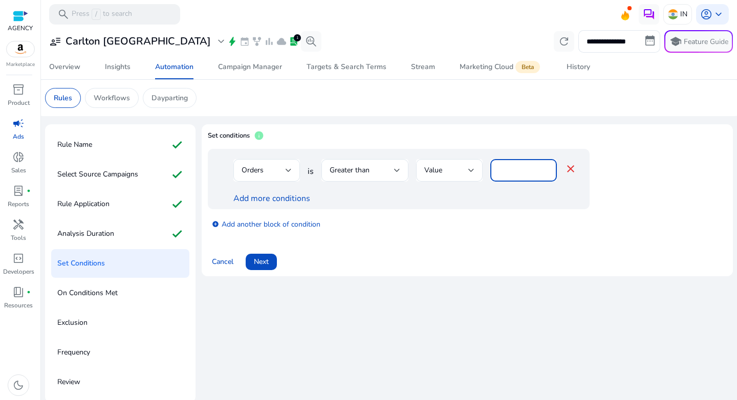
drag, startPoint x: 506, startPoint y: 171, endPoint x: 486, endPoint y: 170, distance: 19.5
click at [486, 170] on div "Orders is Greater than Value * close" at bounding box center [404, 175] width 343 height 33
type input "*"
drag, startPoint x: 465, startPoint y: 229, endPoint x: 363, endPoint y: 221, distance: 102.1
click at [465, 229] on div "add_circle Add another block of condition" at bounding box center [419, 223] width 423 height 29
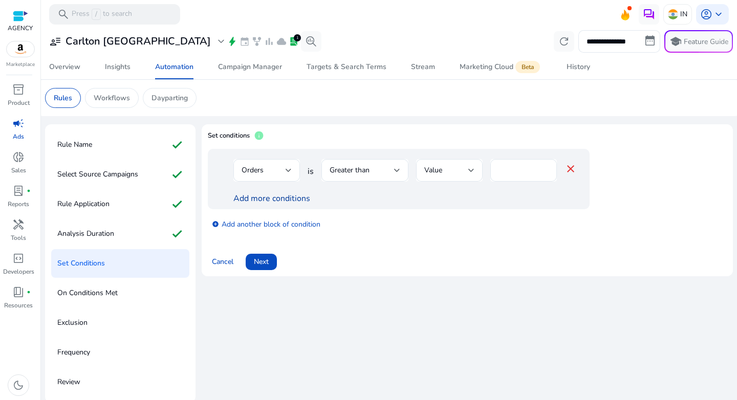
click at [256, 199] on link "Add more conditions" at bounding box center [271, 198] width 77 height 11
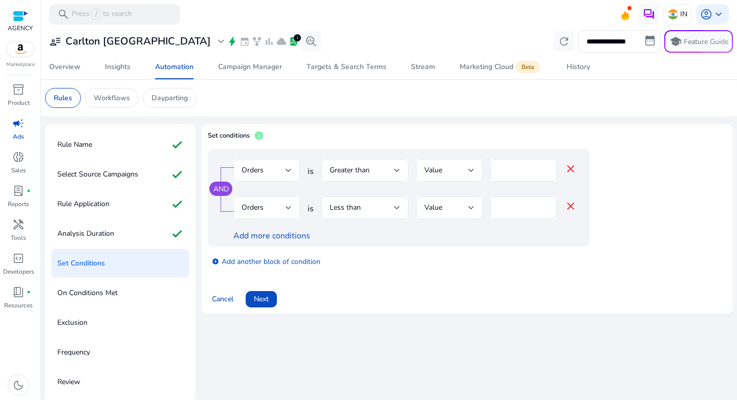
click at [273, 209] on div "Orders" at bounding box center [264, 207] width 44 height 11
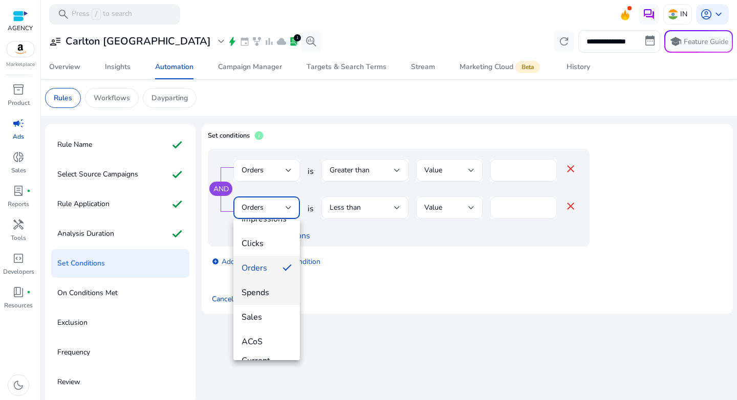
scroll to position [33, 0]
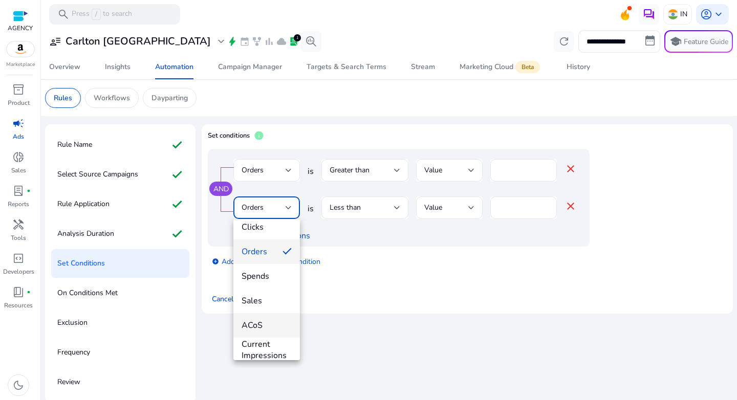
click at [269, 322] on span "ACoS" at bounding box center [267, 325] width 50 height 11
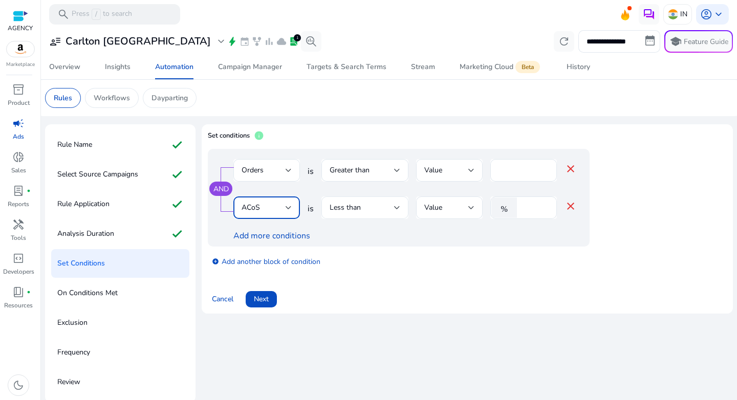
click at [397, 208] on div at bounding box center [397, 208] width 6 height 4
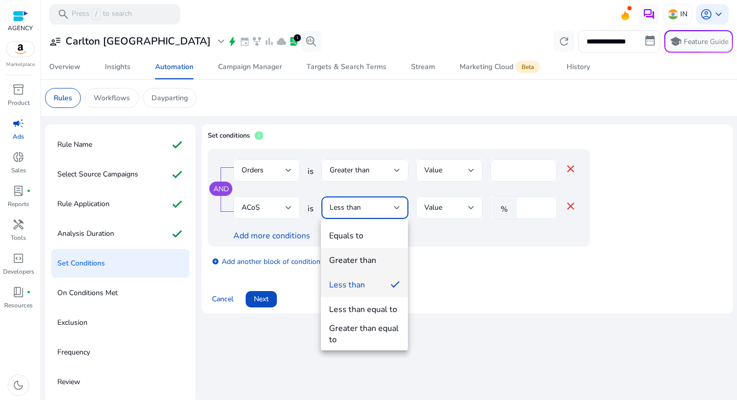
click at [377, 257] on span "Greater than" at bounding box center [364, 260] width 71 height 11
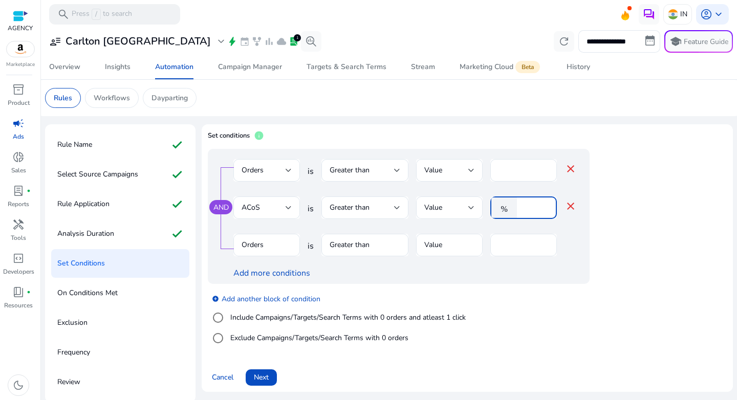
drag, startPoint x: 531, startPoint y: 205, endPoint x: 504, endPoint y: 209, distance: 27.4
click at [504, 209] on div "% *" at bounding box center [519, 208] width 58 height 23
type input "**"
click at [624, 303] on div "add_circle Add another block of condition Include Campaigns/Targets/Search Term…" at bounding box center [419, 319] width 423 height 70
click at [571, 166] on mat-icon "close" at bounding box center [571, 169] width 12 height 12
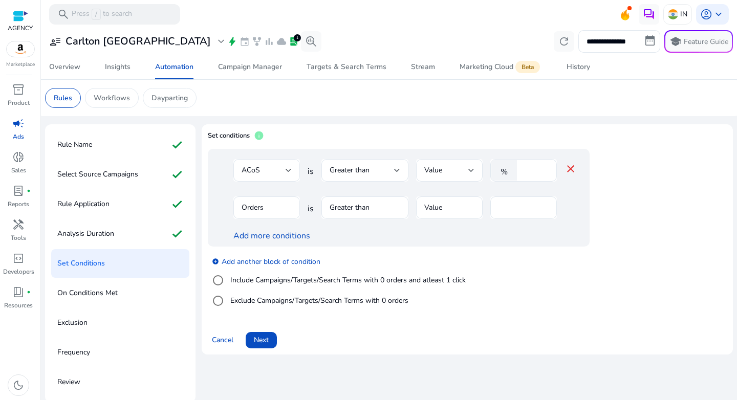
click at [622, 223] on div "ACoS is Greater than Value % ** close Orders is Greater than Value * Add more c…" at bounding box center [419, 198] width 423 height 98
click at [281, 207] on div "Clicks" at bounding box center [264, 207] width 44 height 11
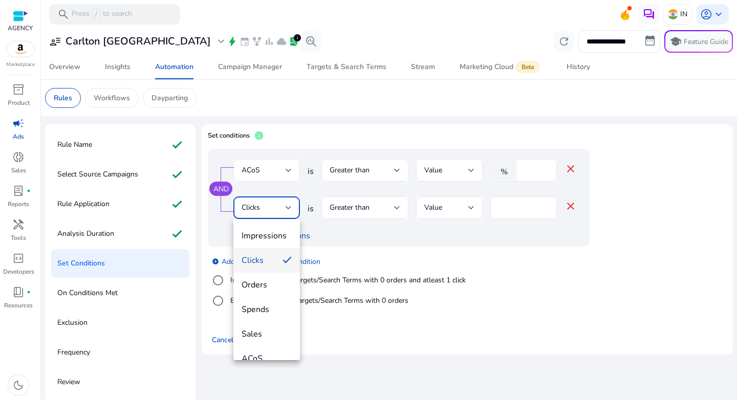
click at [261, 278] on mat-option "Orders" at bounding box center [266, 285] width 67 height 25
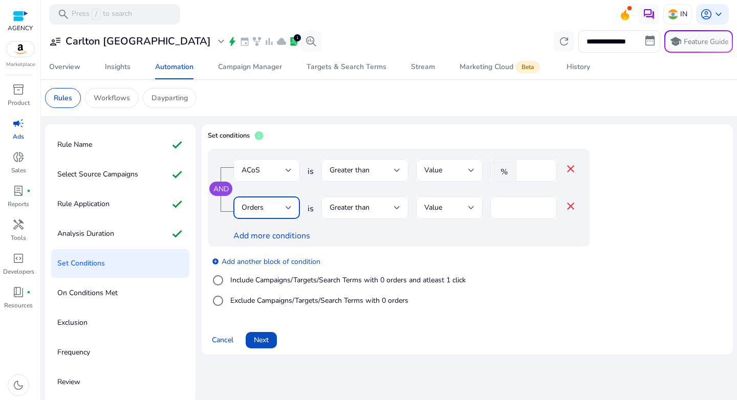
click at [539, 261] on div "add_circle Add another block of condition Include Campaigns/Targets/Search Term…" at bounding box center [419, 282] width 423 height 70
click at [263, 343] on span "Next" at bounding box center [261, 340] width 15 height 11
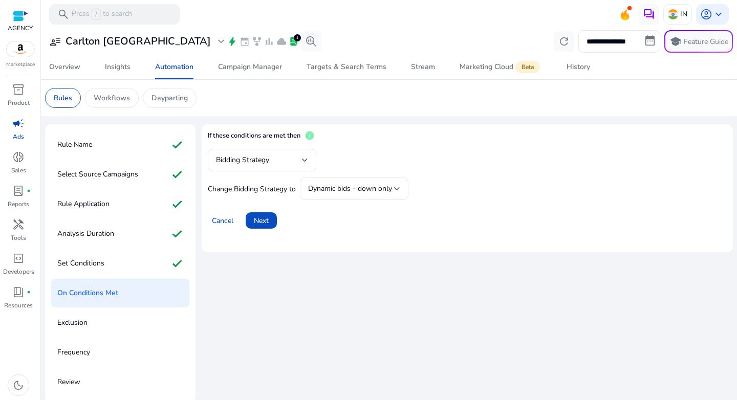
click at [359, 197] on div "Dynamic bids - down only" at bounding box center [354, 189] width 92 height 23
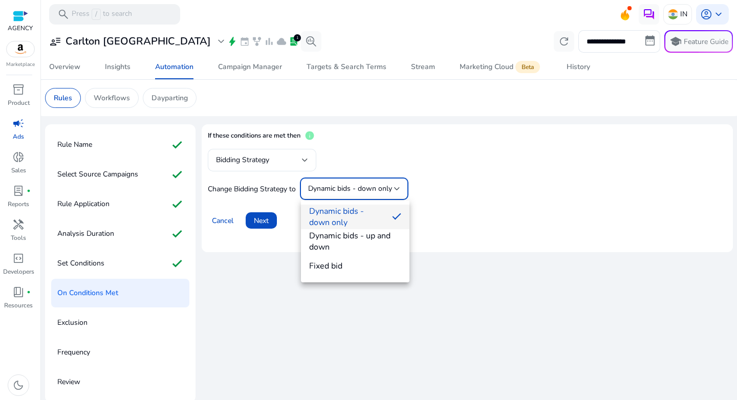
click at [356, 221] on span "Dynamic bids - down only" at bounding box center [346, 217] width 75 height 23
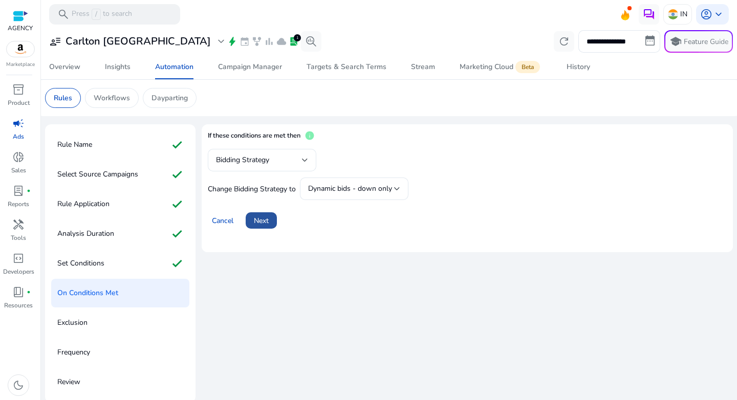
click at [277, 221] on span at bounding box center [261, 220] width 31 height 25
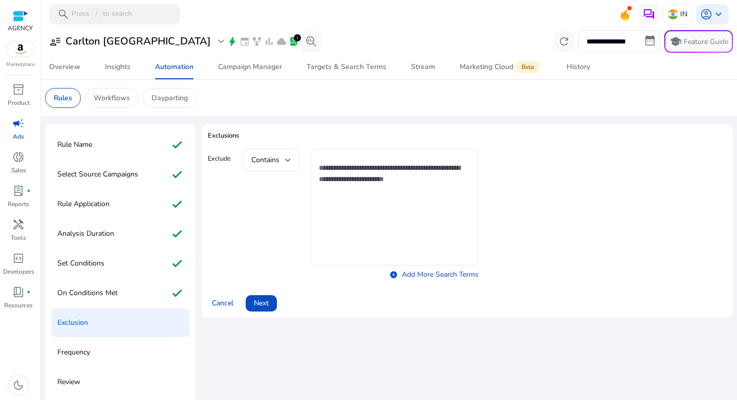
click at [332, 190] on textarea at bounding box center [395, 207] width 152 height 106
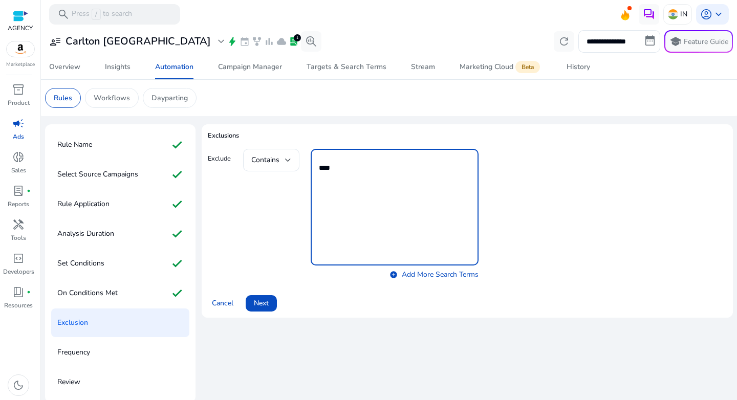
type textarea "****"
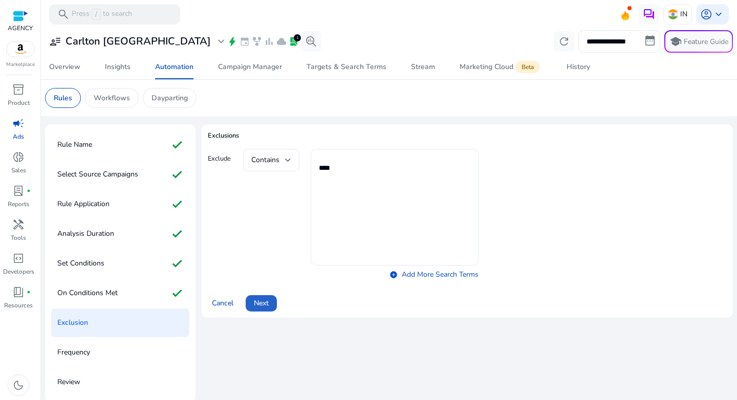
click button "Next" at bounding box center [261, 303] width 31 height 16
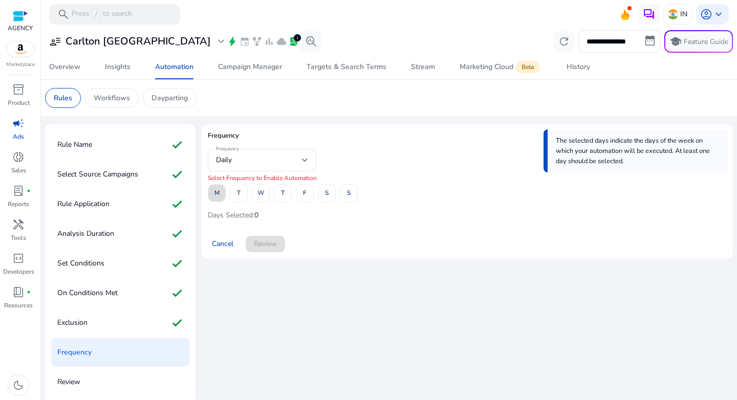
click at [221, 198] on span at bounding box center [216, 193] width 17 height 25
click at [260, 197] on span "W" at bounding box center [260, 193] width 7 height 18
click at [305, 198] on span "F" at bounding box center [305, 193] width 4 height 18
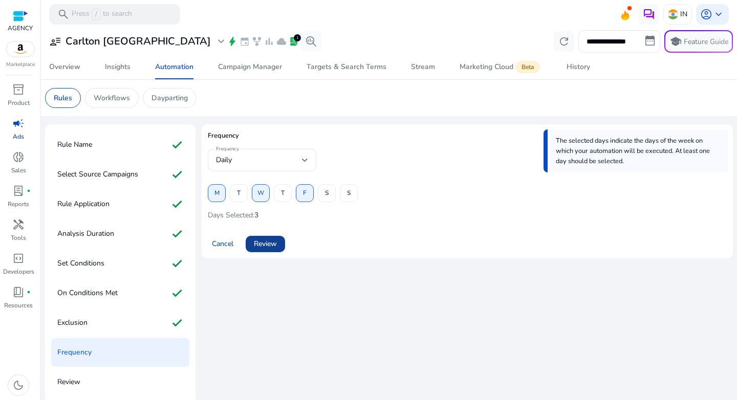
click at [266, 248] on span "Review" at bounding box center [265, 244] width 23 height 11
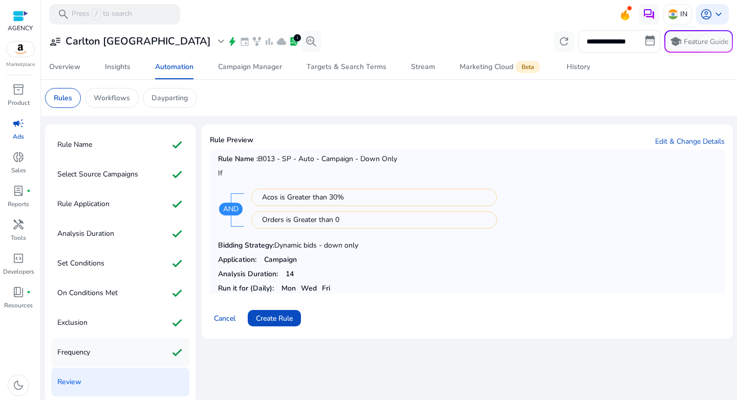
click at [99, 351] on div "Frequency check" at bounding box center [120, 352] width 138 height 29
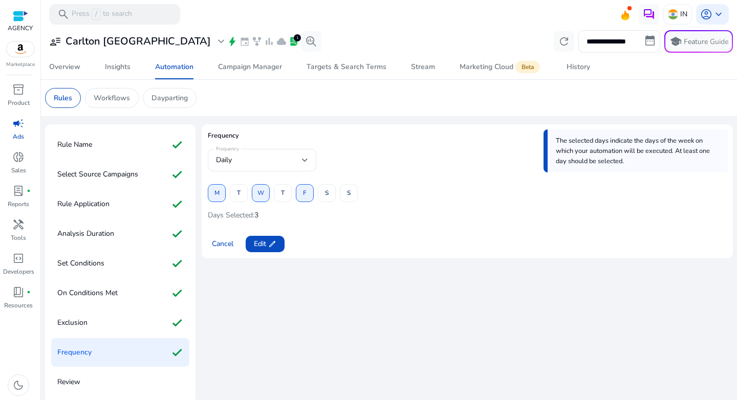
click at [258, 197] on div "W" at bounding box center [261, 193] width 18 height 18
click at [267, 245] on app-icon "edit" at bounding box center [271, 244] width 10 height 8
click at [260, 196] on span "W" at bounding box center [260, 193] width 7 height 18
click at [329, 237] on div "Cancel Review" at bounding box center [467, 240] width 519 height 25
click at [258, 245] on span "Review" at bounding box center [265, 244] width 23 height 11
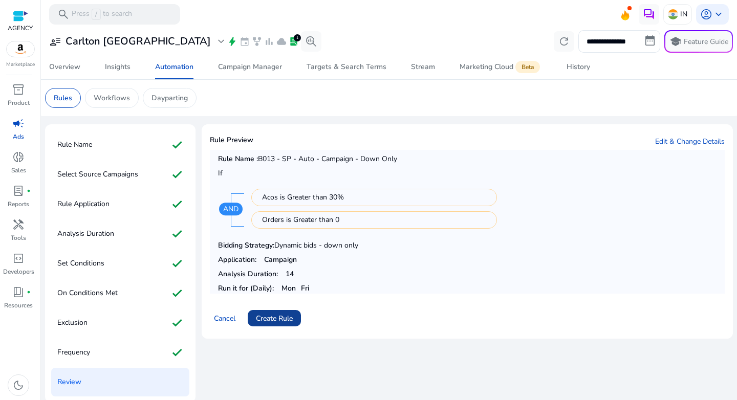
click at [270, 319] on span "Create Rule" at bounding box center [274, 318] width 37 height 11
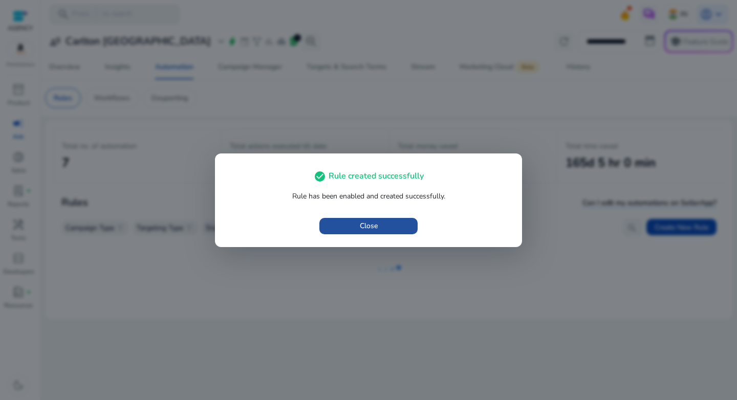
click at [363, 227] on span "Close" at bounding box center [369, 226] width 18 height 11
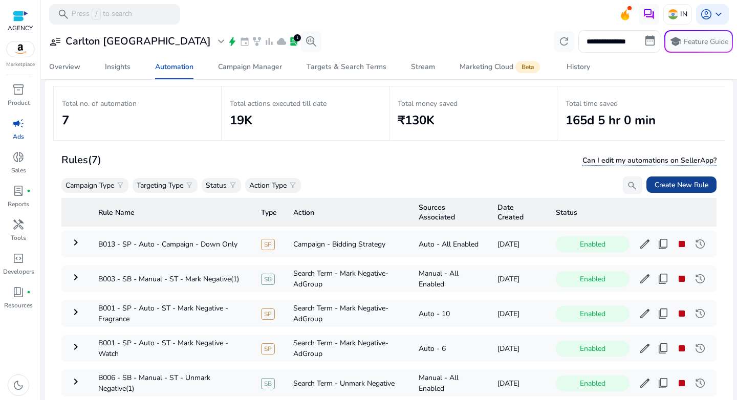
click at [658, 190] on span "Create New Rule" at bounding box center [682, 185] width 54 height 11
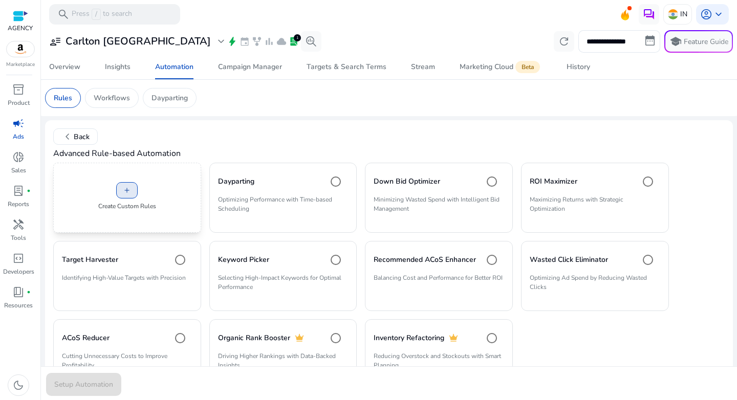
click at [129, 192] on span "add" at bounding box center [127, 190] width 8 height 8
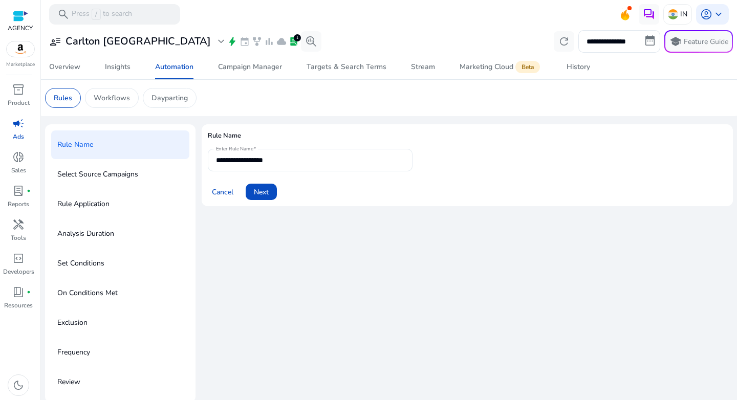
click at [286, 165] on input "**********" at bounding box center [310, 160] width 188 height 11
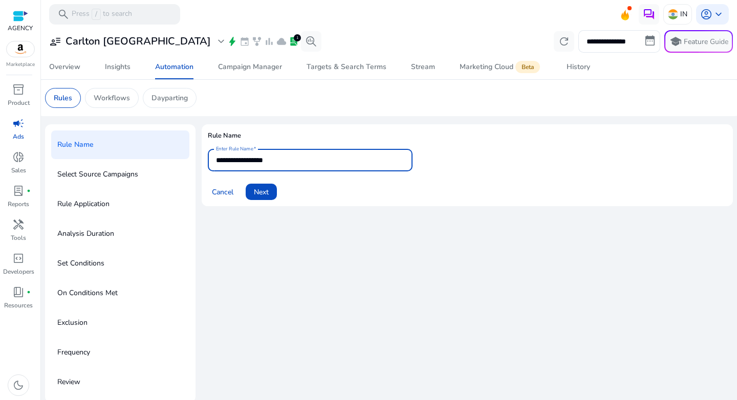
click at [286, 165] on input "**********" at bounding box center [310, 160] width 188 height 11
paste input "**********"
type input "**********"
click at [261, 192] on span "Next" at bounding box center [261, 192] width 15 height 11
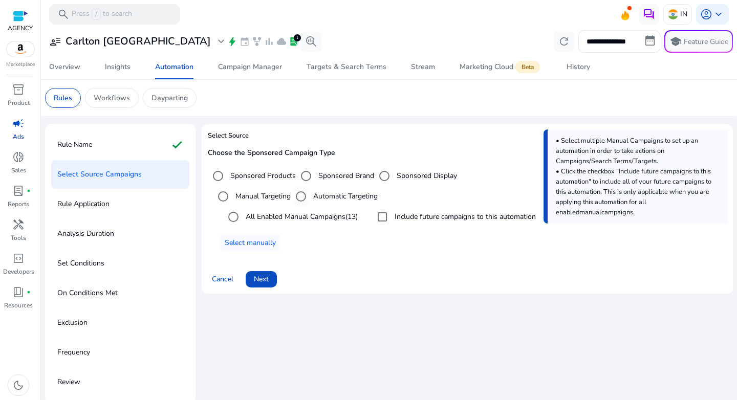
click at [316, 196] on label "Automatic Targeting" at bounding box center [344, 196] width 67 height 11
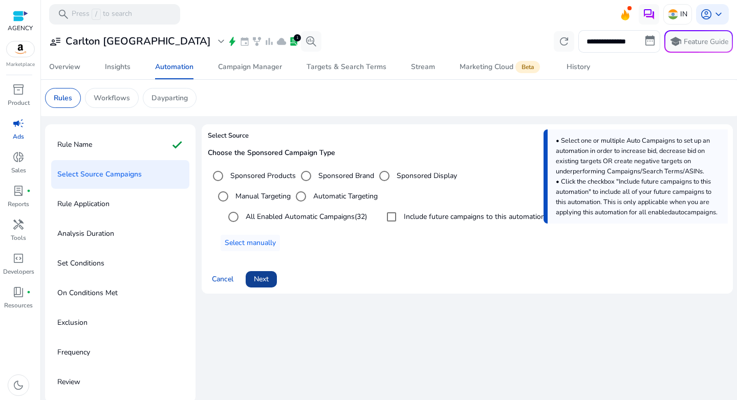
click at [264, 278] on span "Next" at bounding box center [261, 279] width 15 height 11
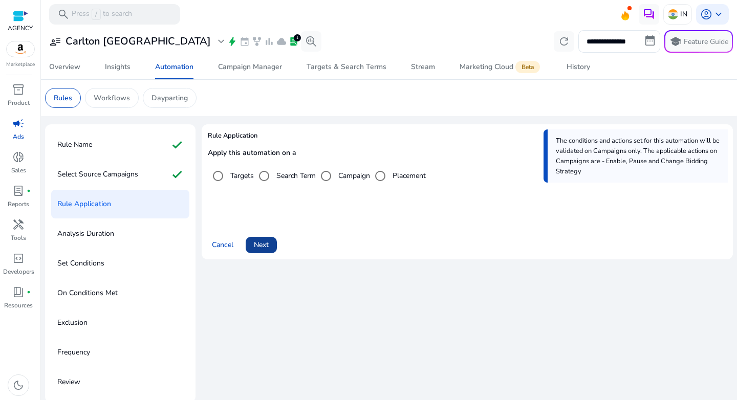
click at [257, 241] on span "Next" at bounding box center [261, 245] width 15 height 11
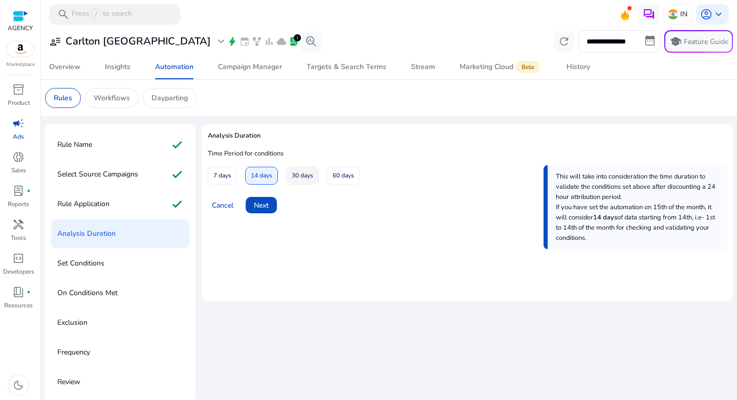
click at [299, 178] on span "30 days" at bounding box center [302, 176] width 21 height 18
click at [268, 179] on span "14 days" at bounding box center [261, 176] width 21 height 18
click at [262, 204] on span "Next" at bounding box center [261, 205] width 15 height 11
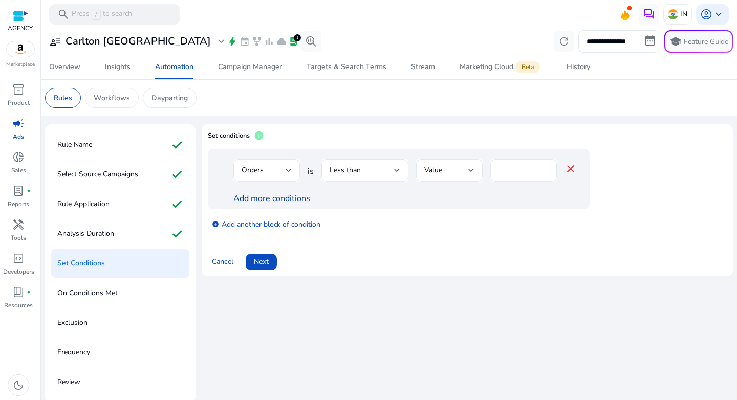
click at [266, 198] on link "Add more conditions" at bounding box center [271, 198] width 77 height 11
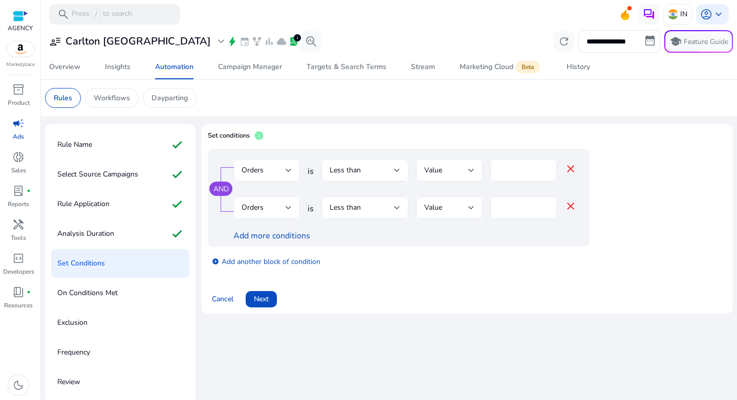
click at [269, 205] on div "Orders" at bounding box center [264, 207] width 44 height 11
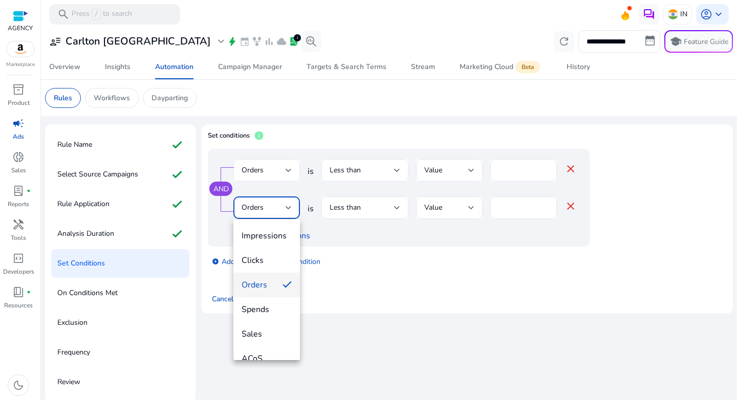
click at [269, 351] on mat-option "ACoS" at bounding box center [266, 359] width 67 height 25
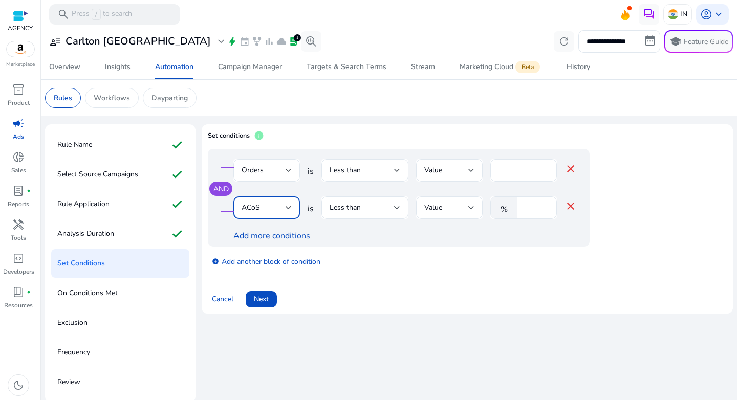
scroll to position [11, 0]
drag, startPoint x: 527, startPoint y: 208, endPoint x: 510, endPoint y: 208, distance: 16.4
click at [510, 208] on div "% *" at bounding box center [519, 208] width 58 height 23
type input "**"
click at [579, 270] on div "add_circle Add another block of condition" at bounding box center [419, 261] width 423 height 29
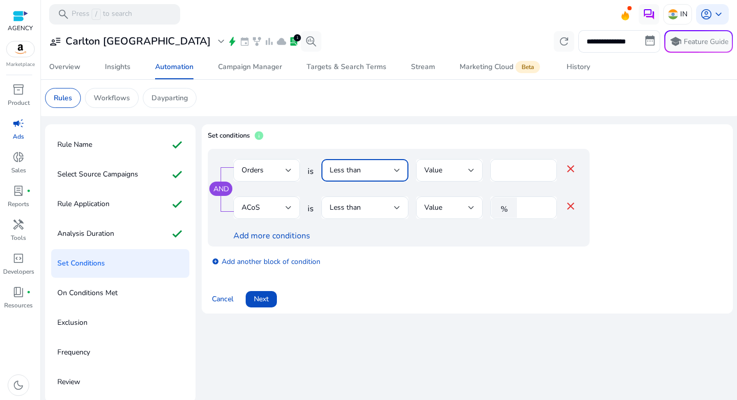
click at [357, 171] on span "Less than" at bounding box center [345, 170] width 31 height 10
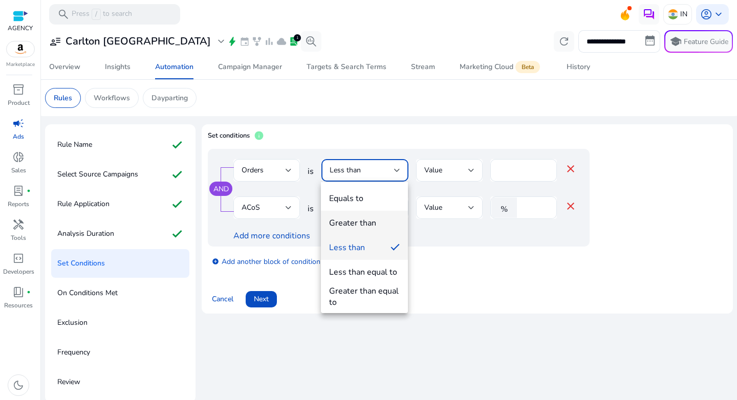
click at [368, 220] on div "Greater than" at bounding box center [352, 223] width 47 height 11
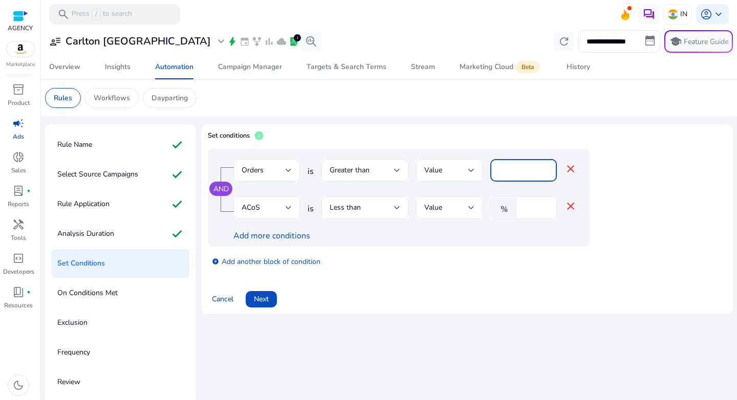
drag, startPoint x: 495, startPoint y: 168, endPoint x: 484, endPoint y: 168, distance: 11.8
click at [484, 168] on div "Orders is Greater than Value * close" at bounding box center [404, 175] width 343 height 33
type input "*"
drag, startPoint x: 450, startPoint y: 278, endPoint x: 360, endPoint y: 281, distance: 90.6
click at [450, 278] on div "AND Orders is Greater than Value * close ACoS is Less than Value % ** close Add…" at bounding box center [467, 214] width 519 height 130
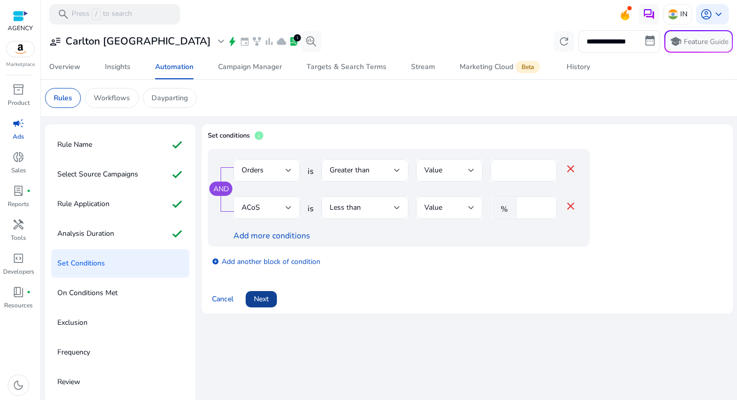
click at [268, 298] on span "Next" at bounding box center [261, 299] width 15 height 11
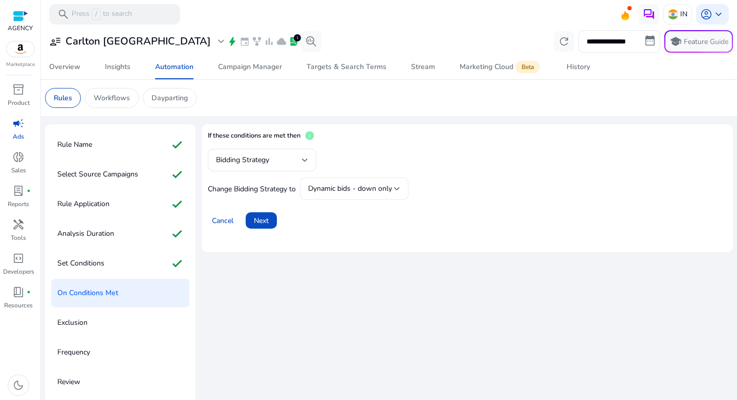
click at [326, 191] on span "Dynamic bids - down only" at bounding box center [350, 189] width 84 height 10
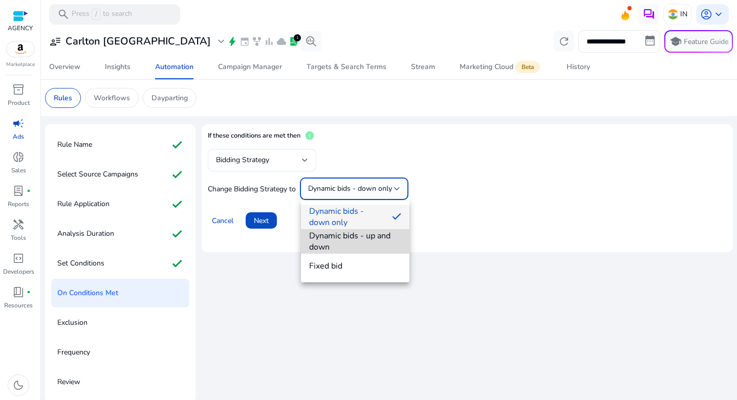
click at [341, 240] on span "Dynamic bids - up and down" at bounding box center [355, 241] width 92 height 23
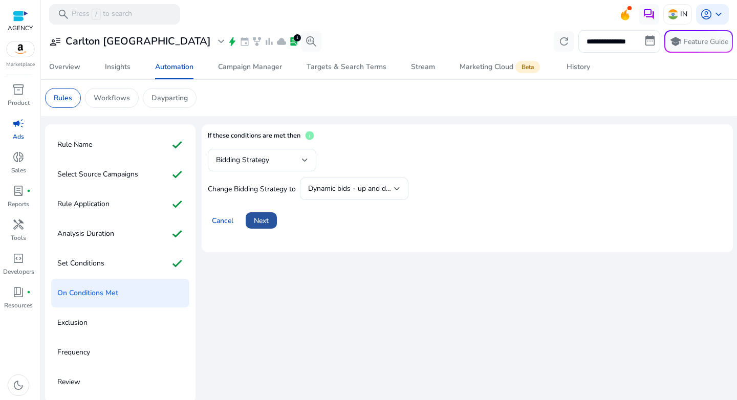
click at [260, 223] on span "Next" at bounding box center [261, 220] width 15 height 11
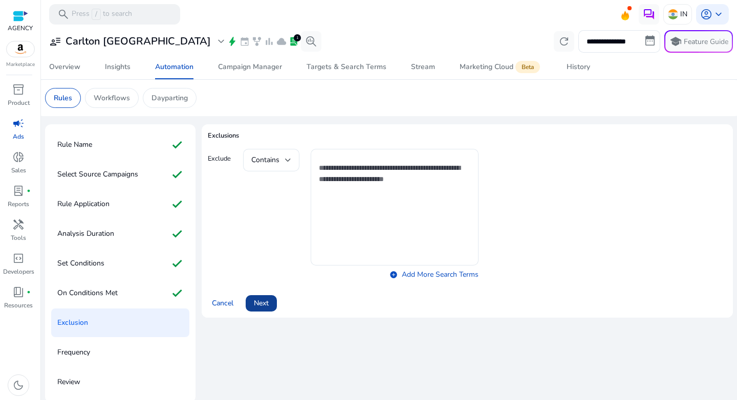
click at [270, 301] on span at bounding box center [261, 303] width 31 height 25
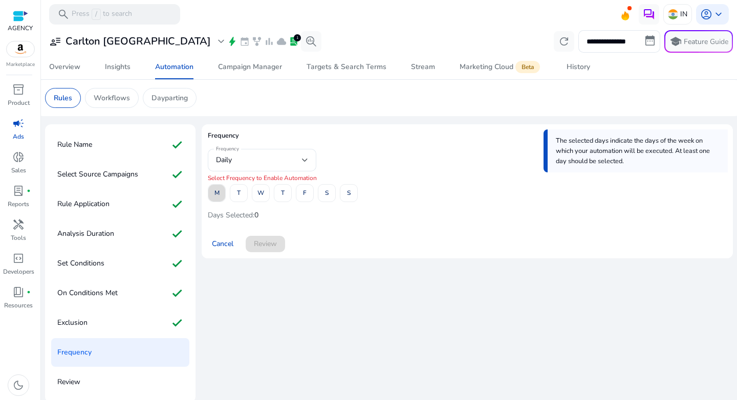
click at [221, 197] on span at bounding box center [216, 193] width 17 height 25
click at [303, 195] on span at bounding box center [304, 193] width 17 height 25
click at [268, 244] on span "Review" at bounding box center [265, 244] width 23 height 11
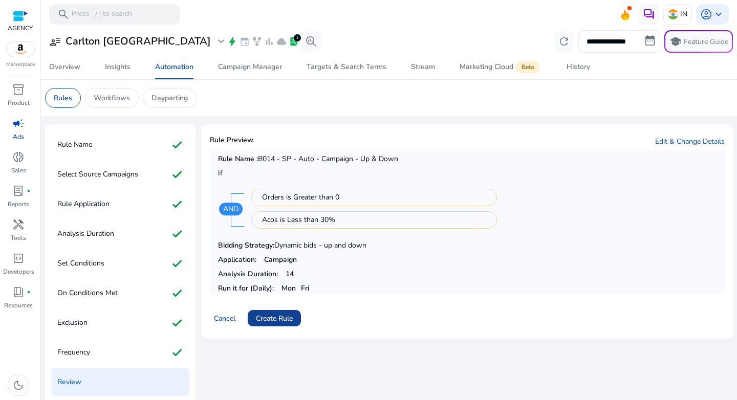
click at [286, 320] on span "Create Rule" at bounding box center [274, 318] width 37 height 11
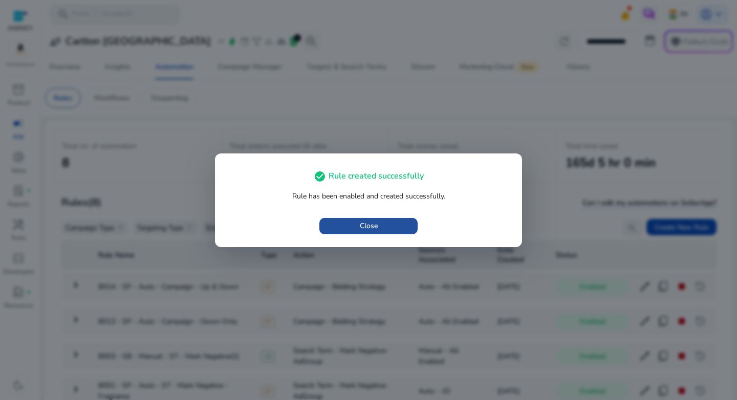
click at [347, 226] on span "button" at bounding box center [368, 226] width 98 height 25
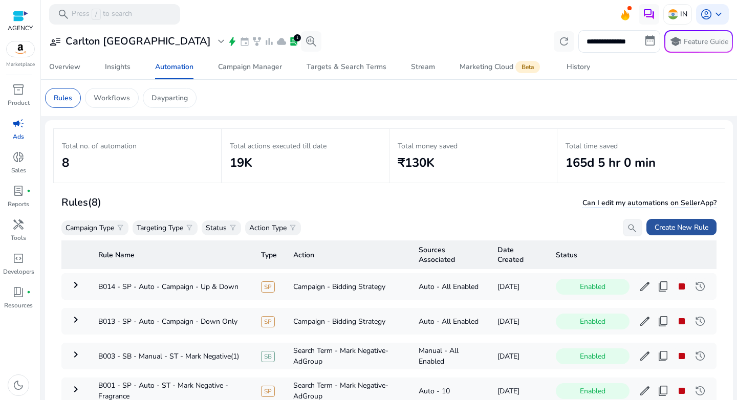
click at [673, 230] on span "Create New Rule" at bounding box center [682, 227] width 54 height 11
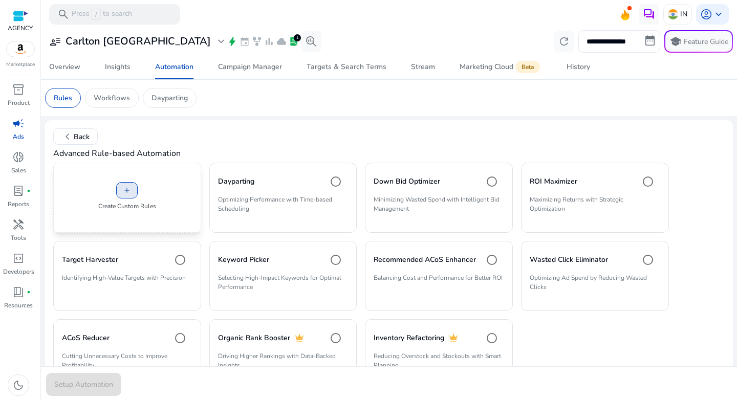
click at [127, 188] on span "add" at bounding box center [127, 190] width 8 height 8
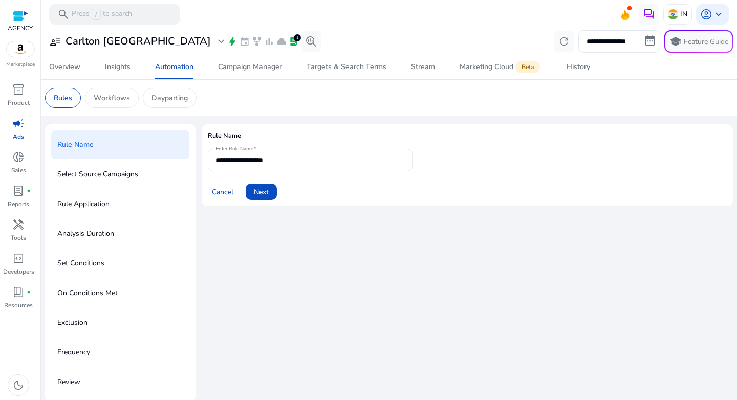
click at [279, 163] on input "**********" at bounding box center [310, 160] width 188 height 11
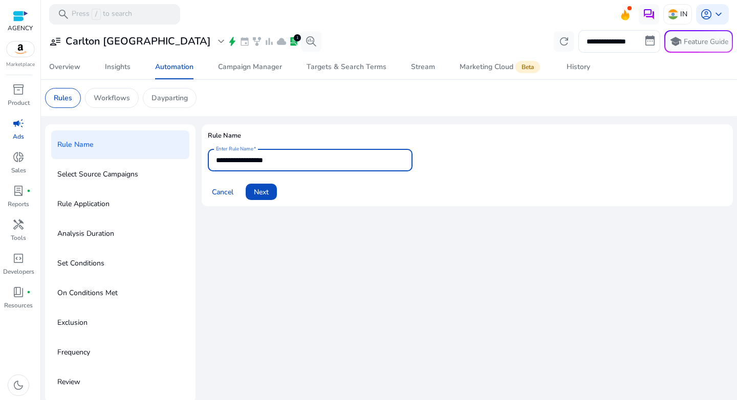
click at [279, 163] on input "**********" at bounding box center [310, 160] width 188 height 11
paste input "**********"
type input "**********"
click at [255, 190] on span "Next" at bounding box center [261, 192] width 15 height 11
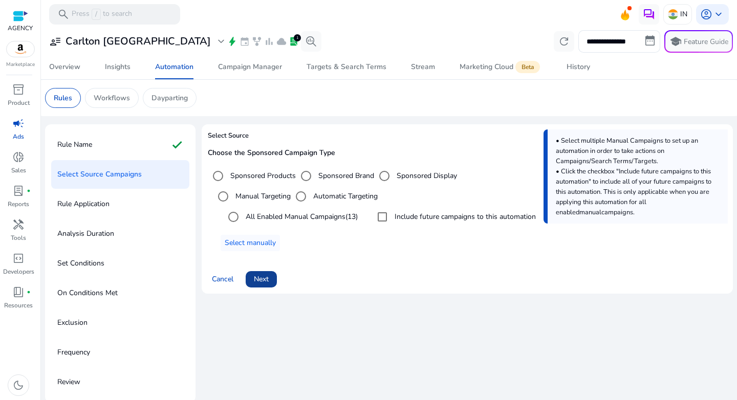
click at [260, 275] on span "Next" at bounding box center [261, 279] width 15 height 11
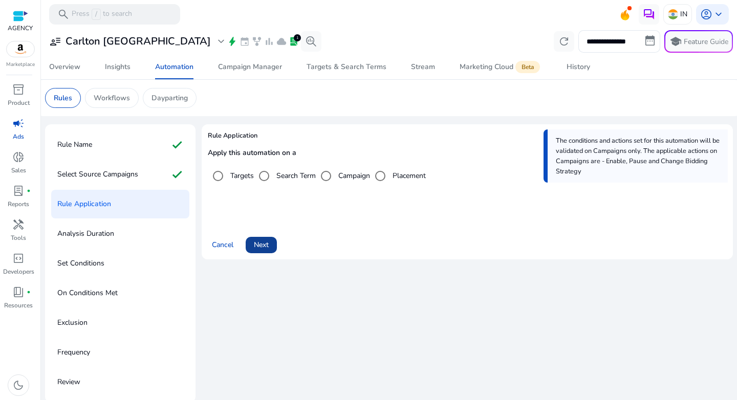
click at [263, 248] on span "Next" at bounding box center [261, 245] width 15 height 11
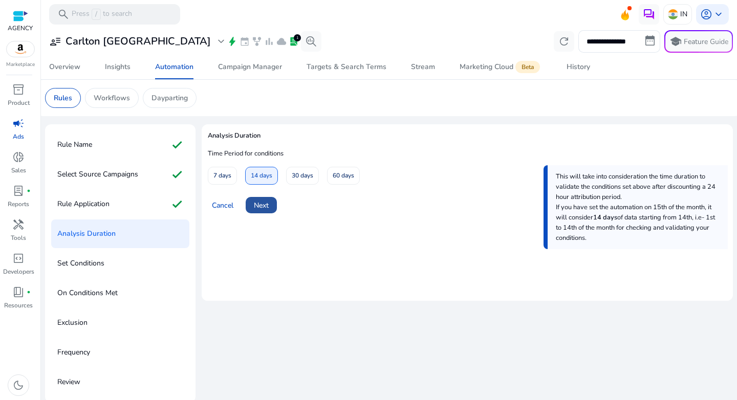
click at [267, 208] on span "Next" at bounding box center [261, 205] width 15 height 11
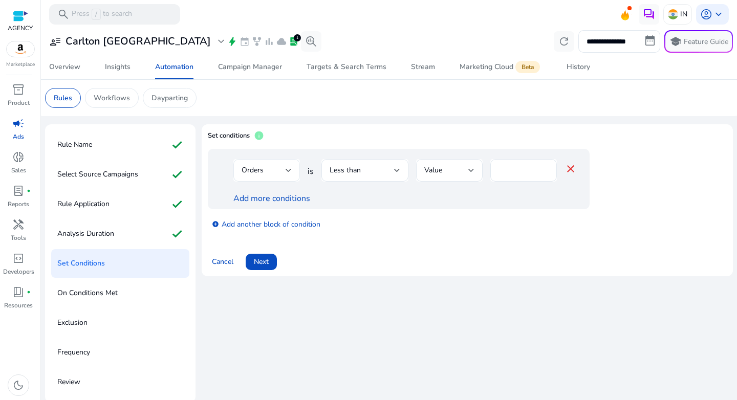
click at [283, 173] on div "Orders" at bounding box center [264, 170] width 44 height 11
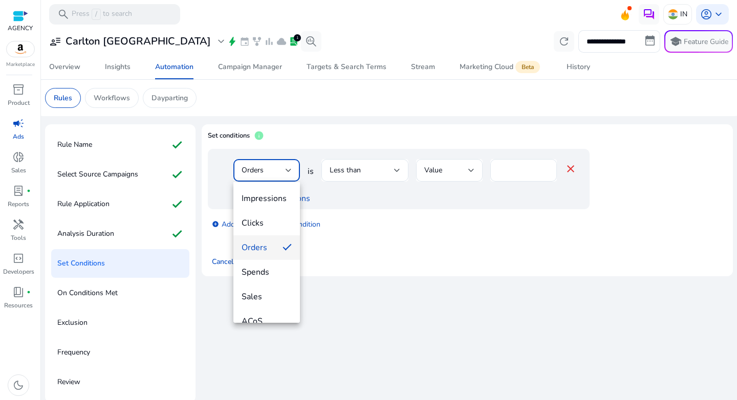
click at [393, 168] on div at bounding box center [368, 200] width 737 height 400
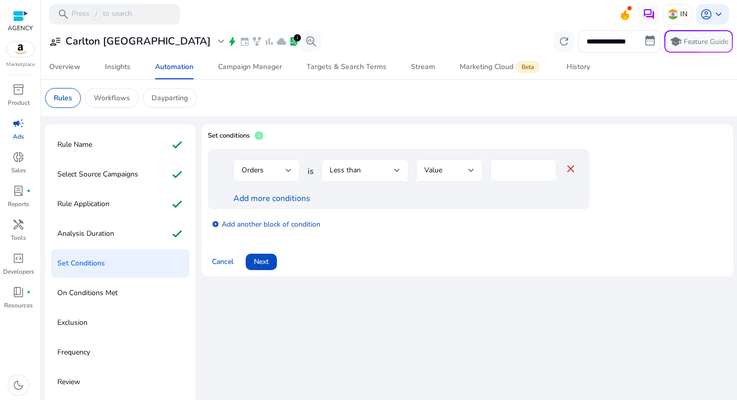
click at [390, 160] on div "Less than" at bounding box center [365, 170] width 71 height 23
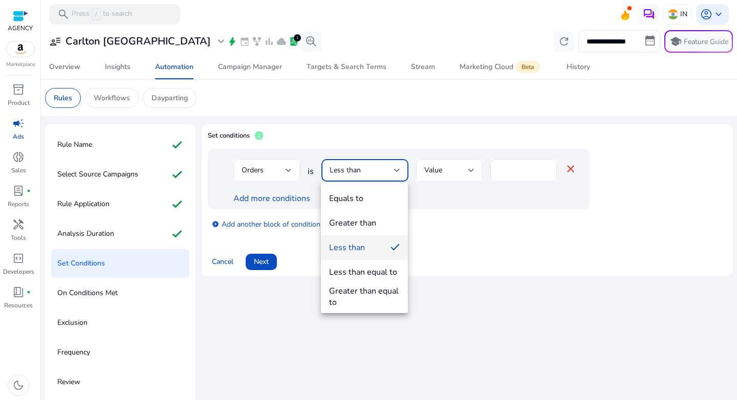
drag, startPoint x: 378, startPoint y: 217, endPoint x: 395, endPoint y: 208, distance: 18.5
click at [378, 217] on mat-option "Greater than" at bounding box center [364, 223] width 87 height 25
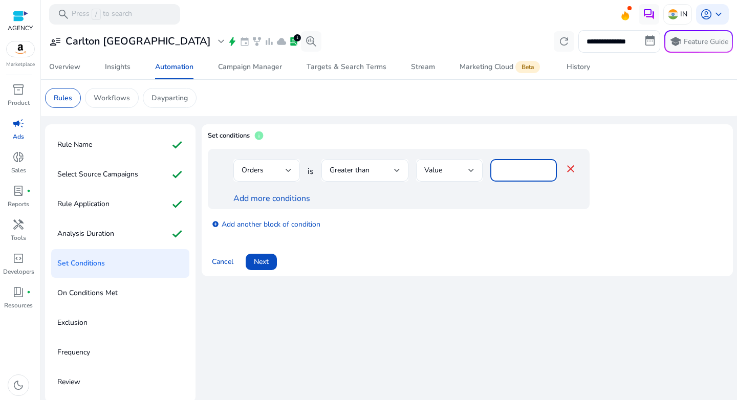
drag, startPoint x: 521, startPoint y: 166, endPoint x: 485, endPoint y: 168, distance: 36.4
click at [485, 168] on div "Orders is Greater than Value * close" at bounding box center [404, 175] width 343 height 33
type input "*"
drag, startPoint x: 442, startPoint y: 226, endPoint x: 304, endPoint y: 206, distance: 139.7
click at [442, 226] on div "add_circle Add another block of condition" at bounding box center [419, 223] width 423 height 29
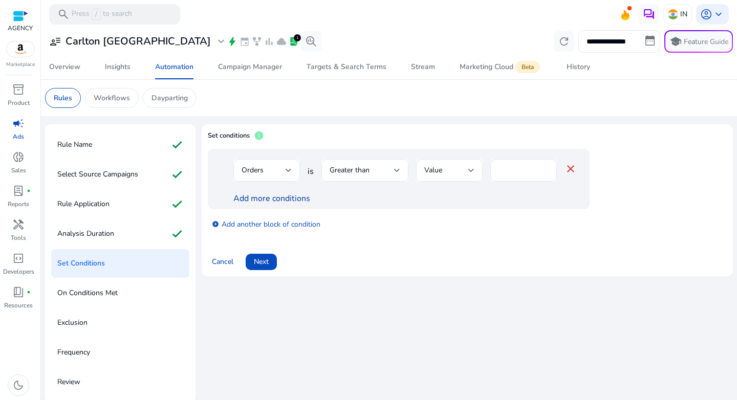
click at [235, 201] on link "Add more conditions" at bounding box center [271, 198] width 77 height 11
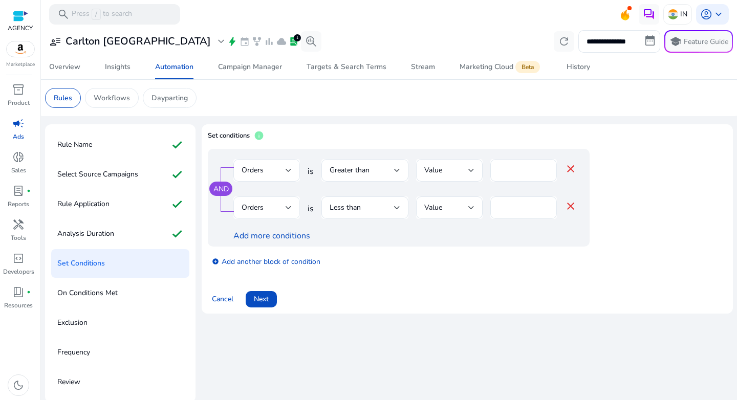
click at [266, 210] on div "Orders" at bounding box center [264, 207] width 44 height 11
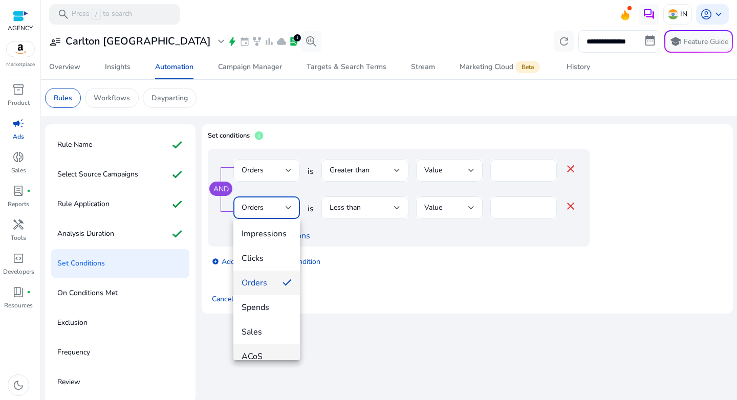
click at [273, 350] on mat-option "ACoS" at bounding box center [266, 356] width 67 height 25
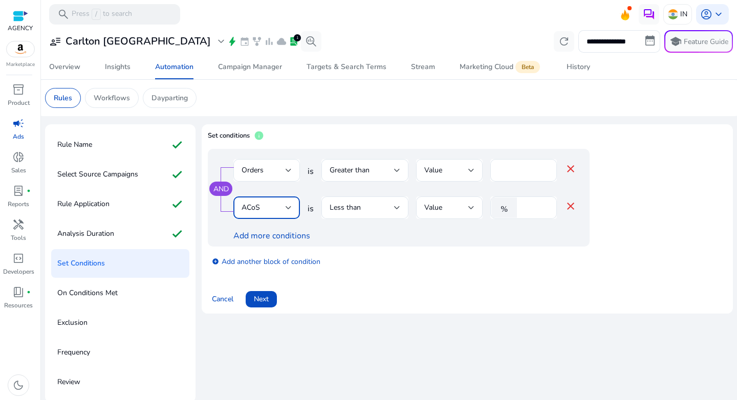
scroll to position [11, 0]
click at [393, 204] on div "Less than" at bounding box center [362, 207] width 64 height 11
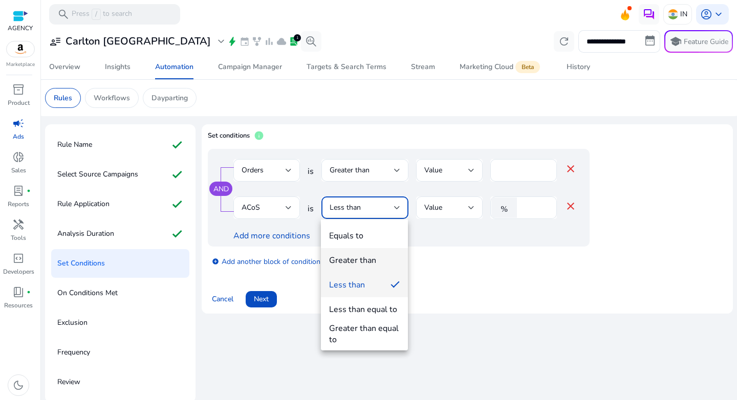
click at [380, 260] on span "Greater than" at bounding box center [364, 260] width 71 height 11
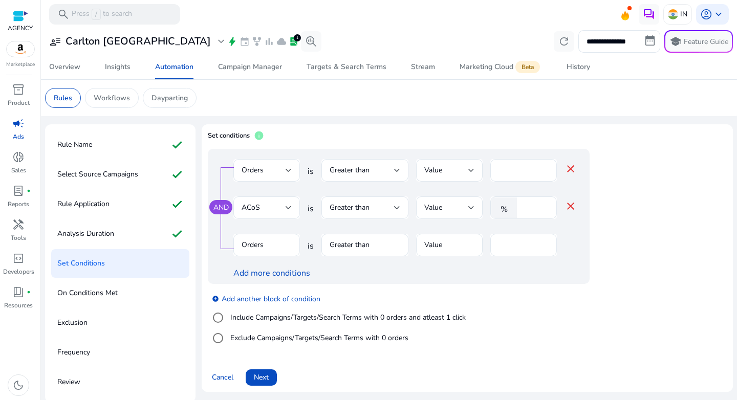
click at [572, 170] on mat-icon "close" at bounding box center [571, 169] width 12 height 12
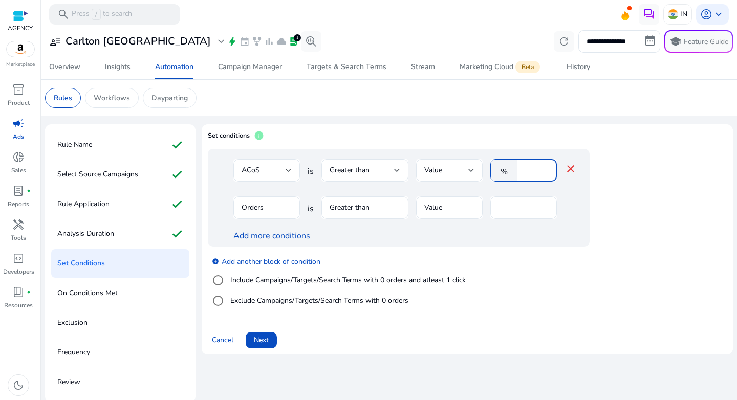
drag, startPoint x: 537, startPoint y: 169, endPoint x: 499, endPoint y: 170, distance: 38.4
click at [499, 170] on div "% *" at bounding box center [519, 170] width 58 height 23
type input "**"
click at [536, 288] on div "add_circle Add another block of condition Include Campaigns/Targets/Search Term…" at bounding box center [419, 282] width 423 height 70
click at [275, 211] on div "Clicks" at bounding box center [264, 207] width 44 height 11
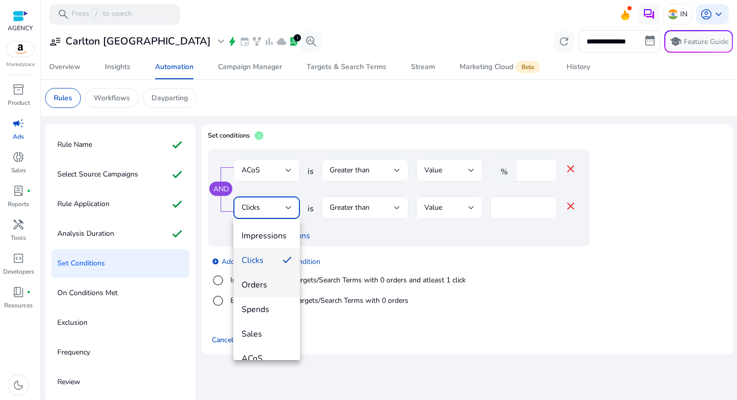
click at [273, 290] on span "Orders" at bounding box center [267, 284] width 50 height 11
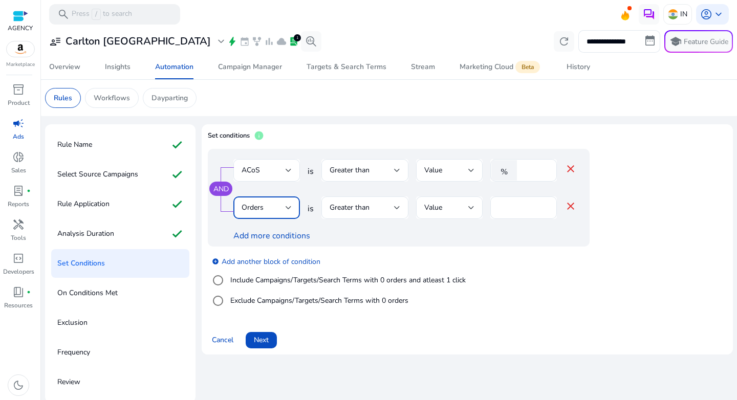
click at [557, 332] on div "Cancel Next" at bounding box center [467, 336] width 519 height 25
click at [271, 344] on span at bounding box center [261, 340] width 31 height 25
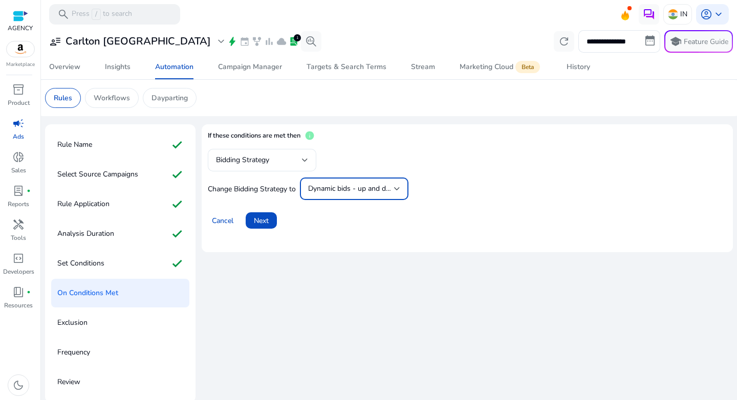
click at [339, 185] on span "Dynamic bids - up and down" at bounding box center [354, 189] width 92 height 10
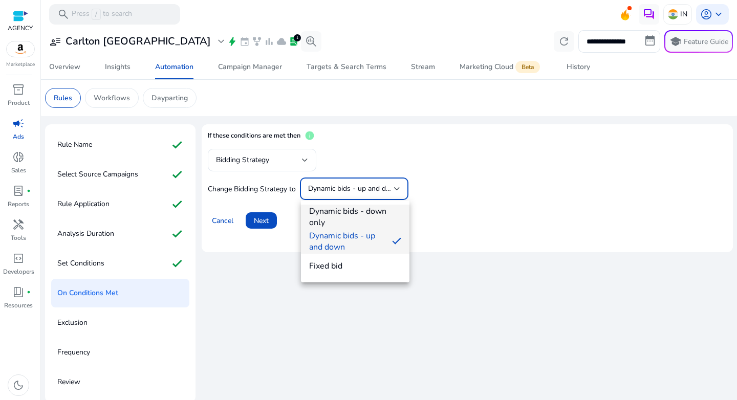
click at [340, 215] on span "Dynamic bids - down only" at bounding box center [355, 217] width 92 height 23
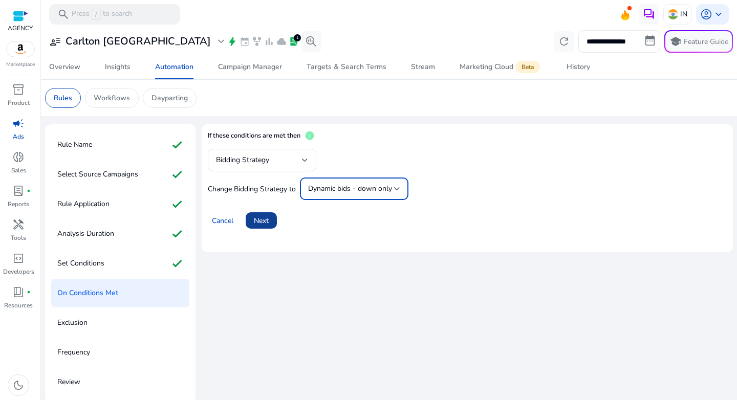
click at [258, 228] on span at bounding box center [261, 220] width 31 height 25
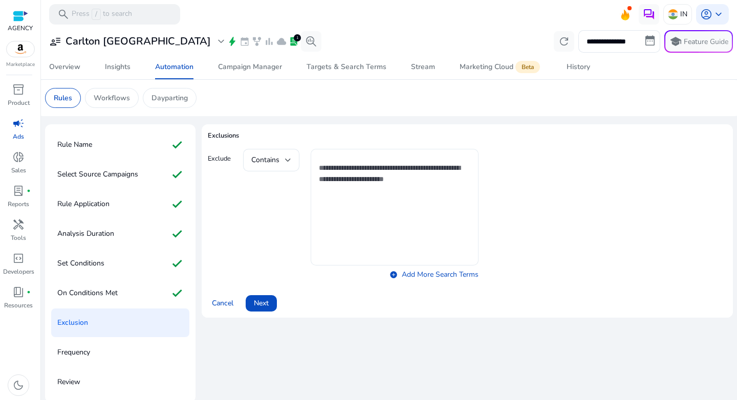
click at [356, 213] on textarea at bounding box center [395, 207] width 152 height 106
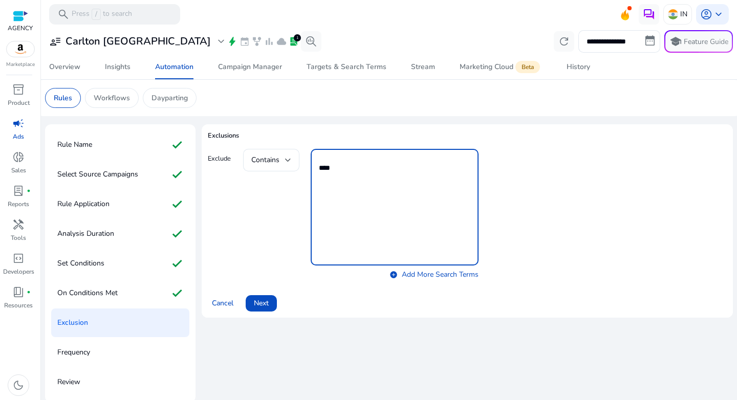
type textarea "****"
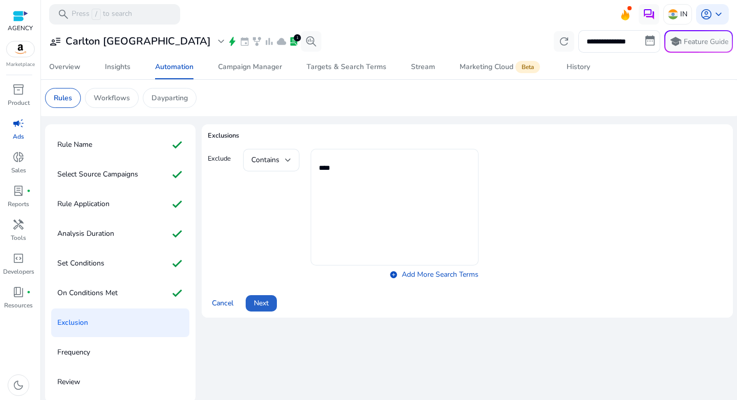
click button "Next" at bounding box center [261, 303] width 31 height 16
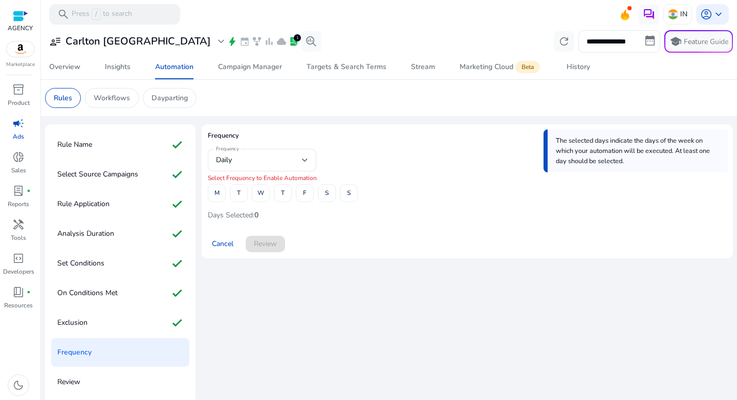
click at [219, 194] on span at bounding box center [216, 193] width 17 height 25
click at [300, 193] on span at bounding box center [304, 193] width 17 height 25
click at [266, 247] on span "Review" at bounding box center [265, 244] width 23 height 11
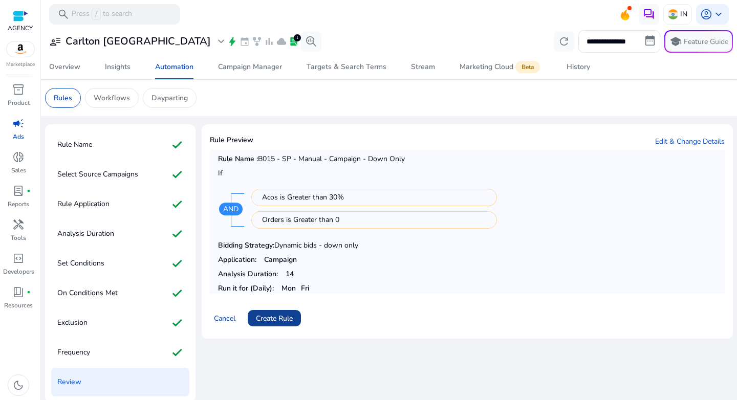
click at [274, 325] on span at bounding box center [274, 318] width 53 height 25
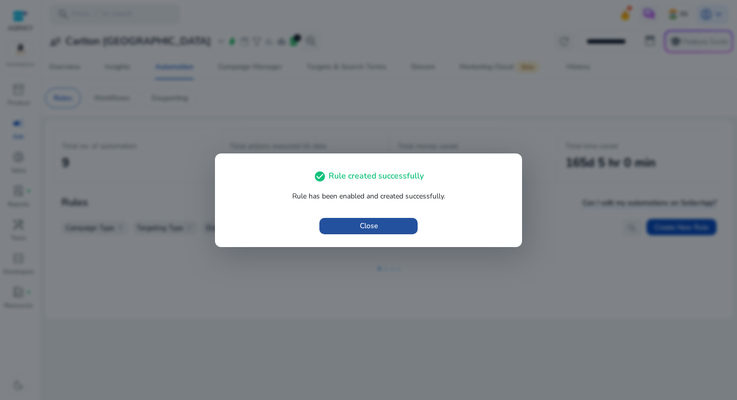
click at [358, 224] on span "button" at bounding box center [368, 226] width 98 height 25
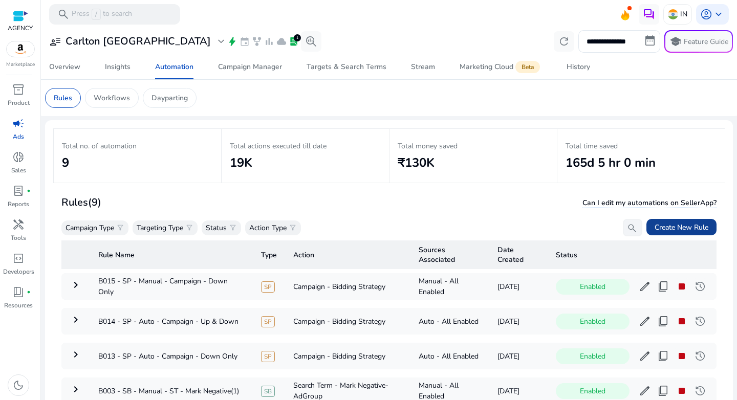
click at [658, 227] on span "Create New Rule" at bounding box center [682, 227] width 54 height 11
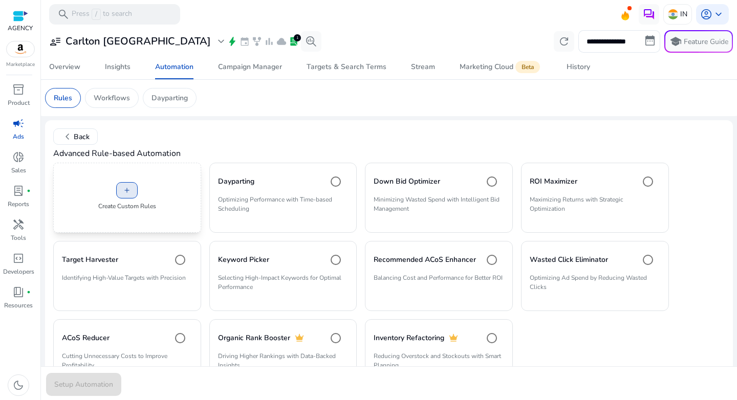
click at [136, 190] on span at bounding box center [127, 190] width 20 height 25
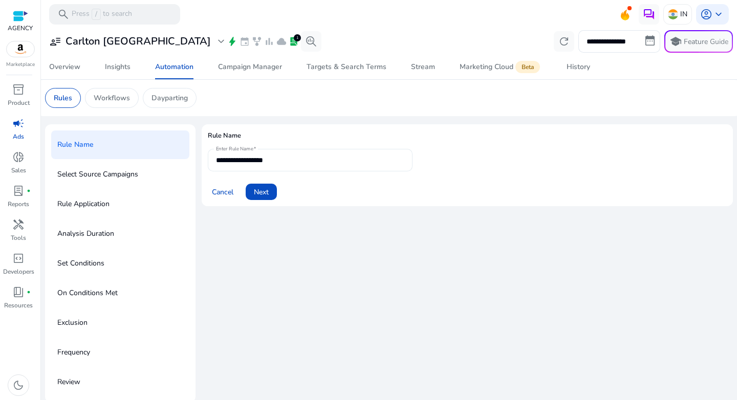
click at [260, 156] on input "**********" at bounding box center [310, 160] width 188 height 11
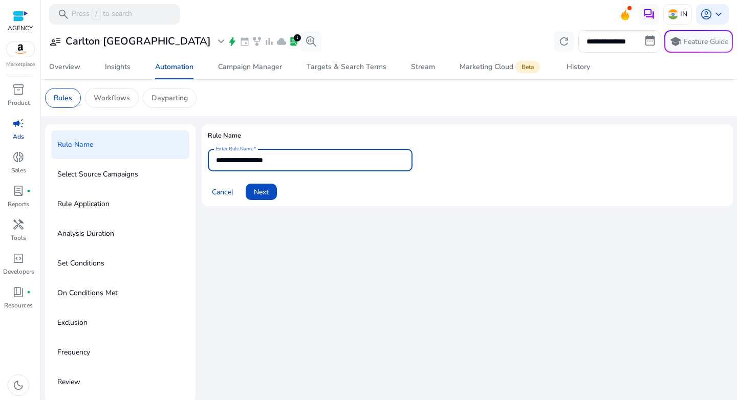
click at [260, 156] on input "**********" at bounding box center [310, 160] width 188 height 11
paste input "**********"
type input "**********"
click at [267, 191] on span "Next" at bounding box center [261, 192] width 15 height 11
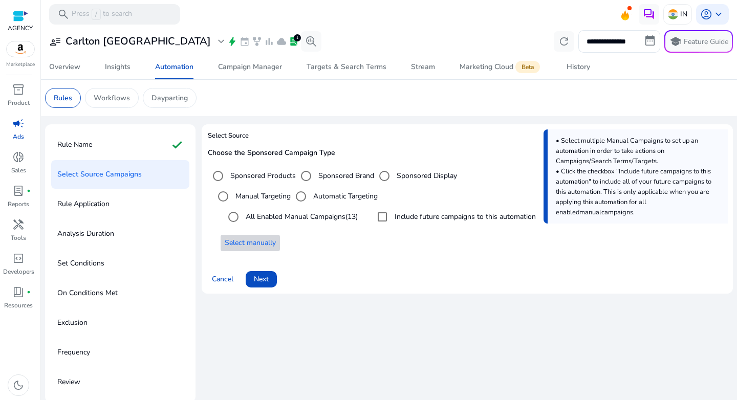
click at [243, 243] on span "Select manually" at bounding box center [250, 242] width 51 height 11
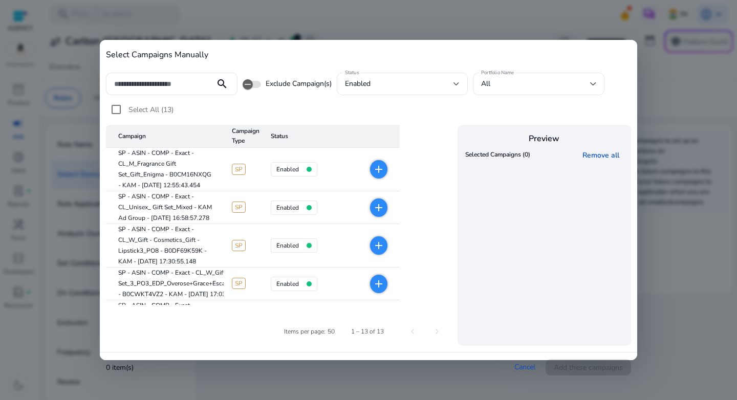
click at [648, 134] on div at bounding box center [368, 200] width 737 height 400
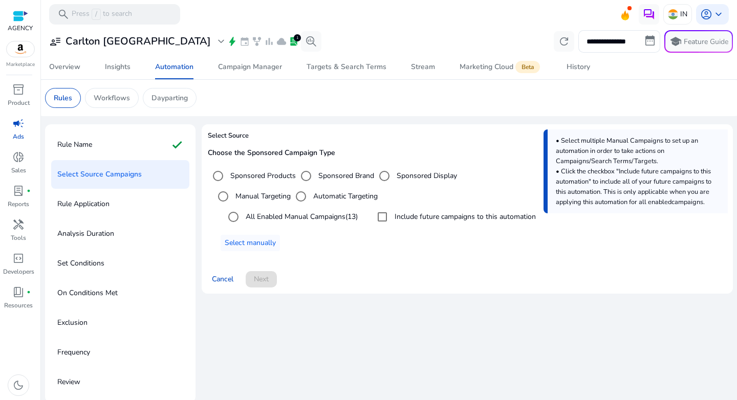
click at [362, 280] on div "Cancel Next" at bounding box center [467, 275] width 519 height 25
